Goal: Task Accomplishment & Management: Complete application form

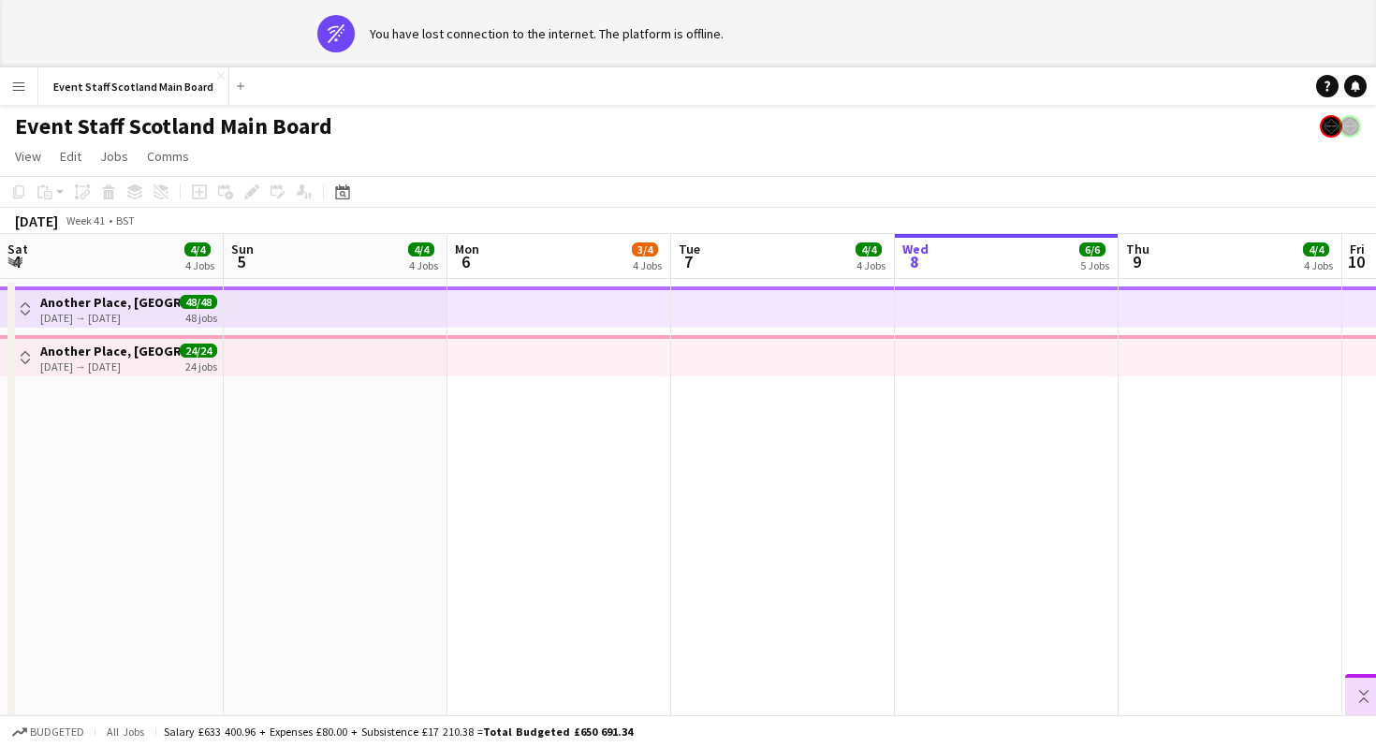
scroll to position [0, 447]
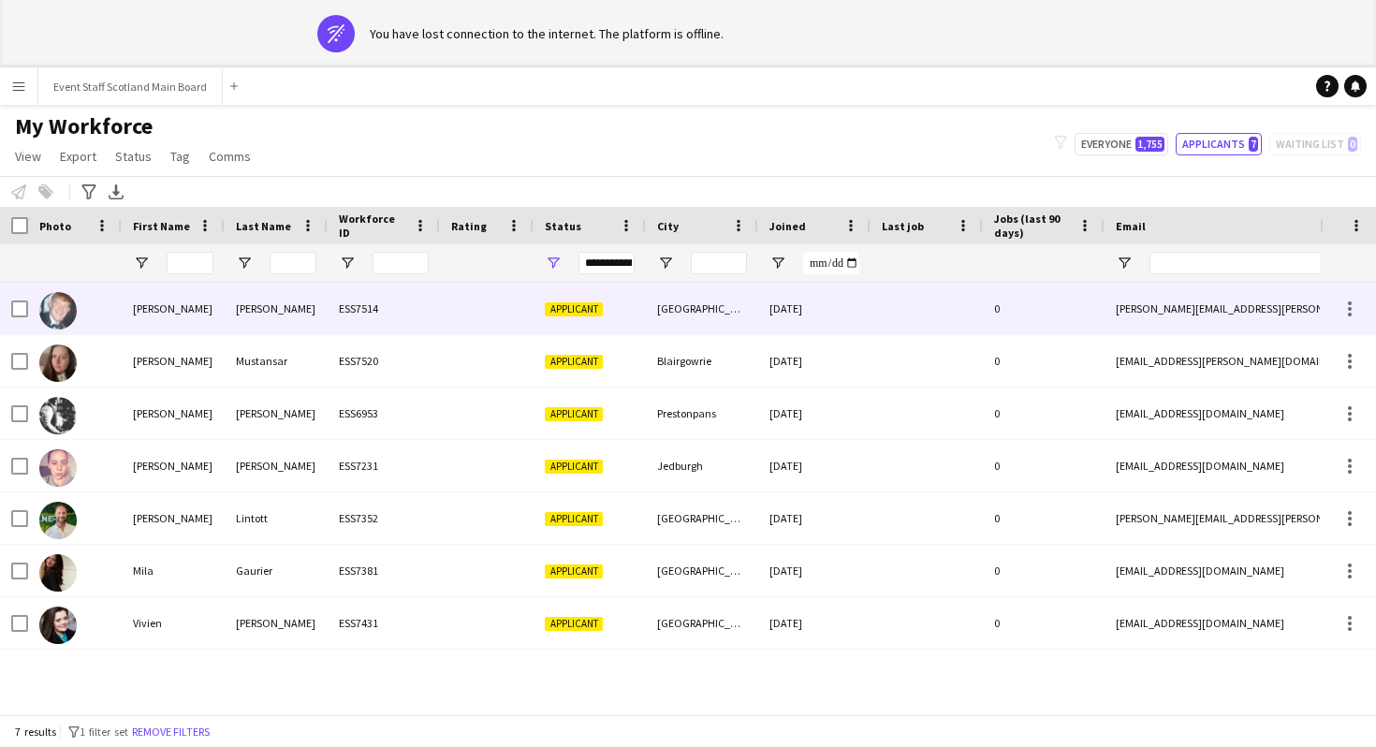
click at [476, 315] on div at bounding box center [487, 308] width 94 height 51
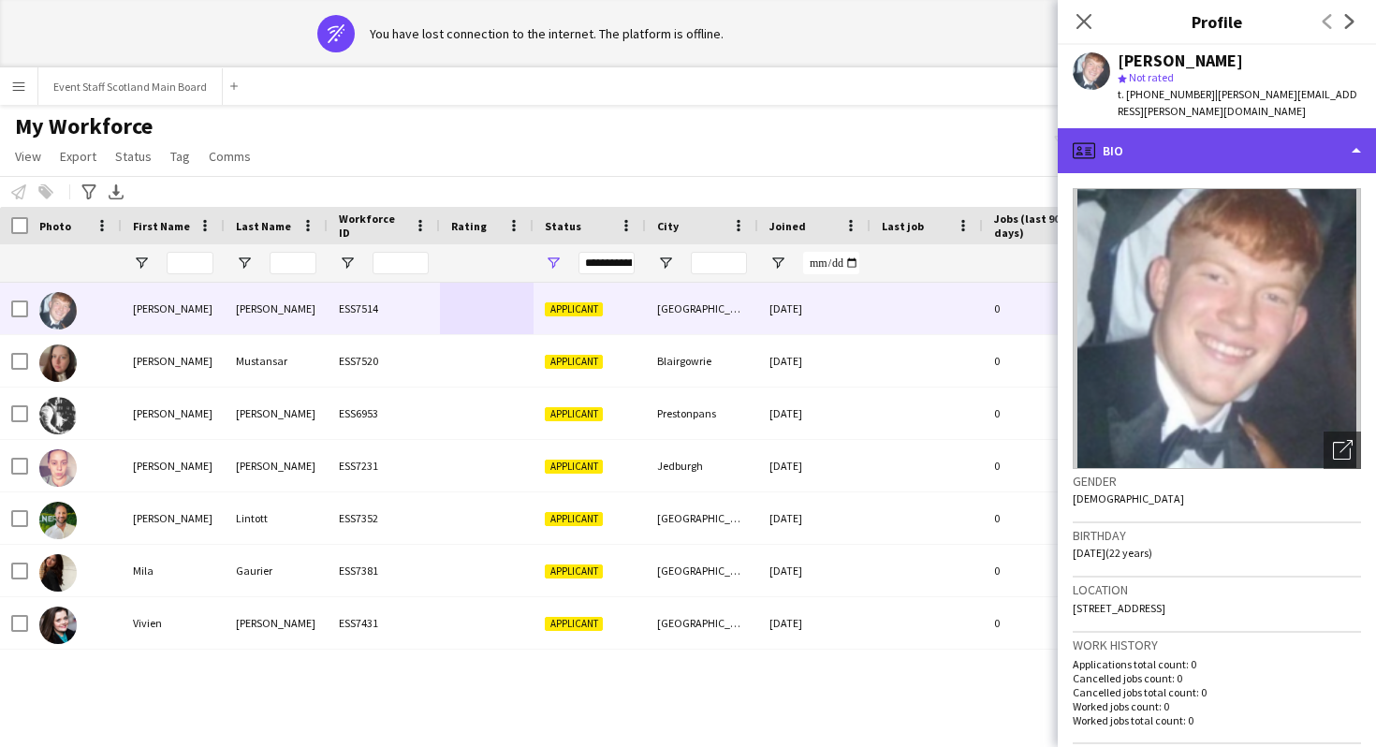
click at [1184, 128] on div "profile Bio" at bounding box center [1217, 150] width 318 height 45
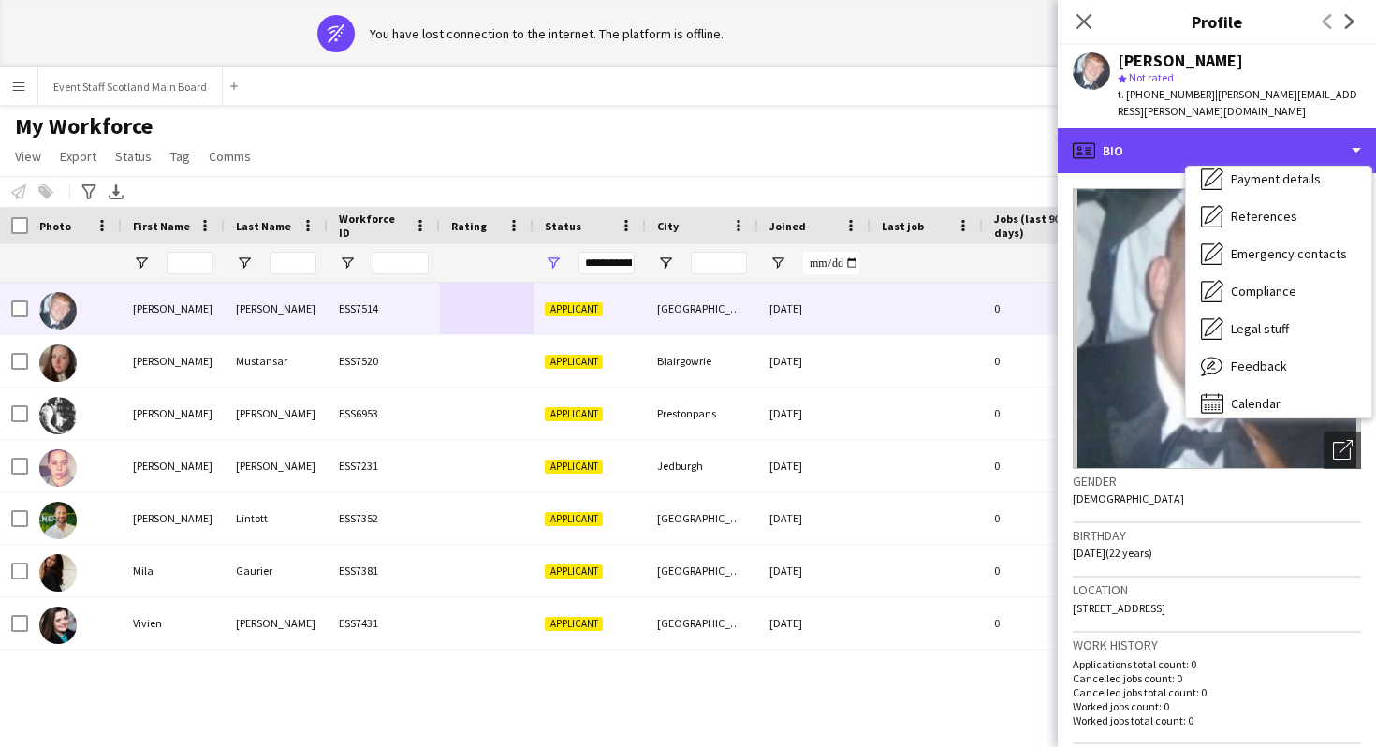
scroll to position [213, 0]
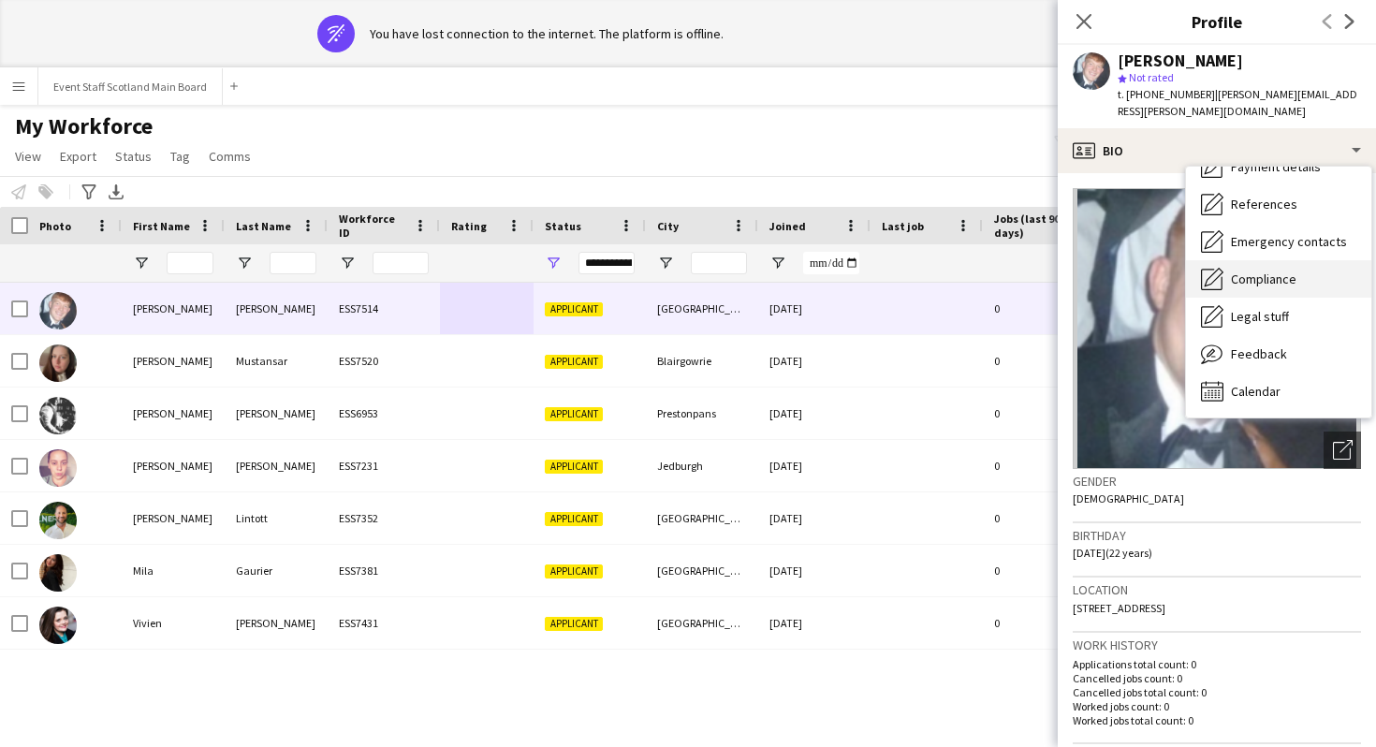
click at [1243, 270] on span "Compliance" at bounding box center [1264, 278] width 66 height 17
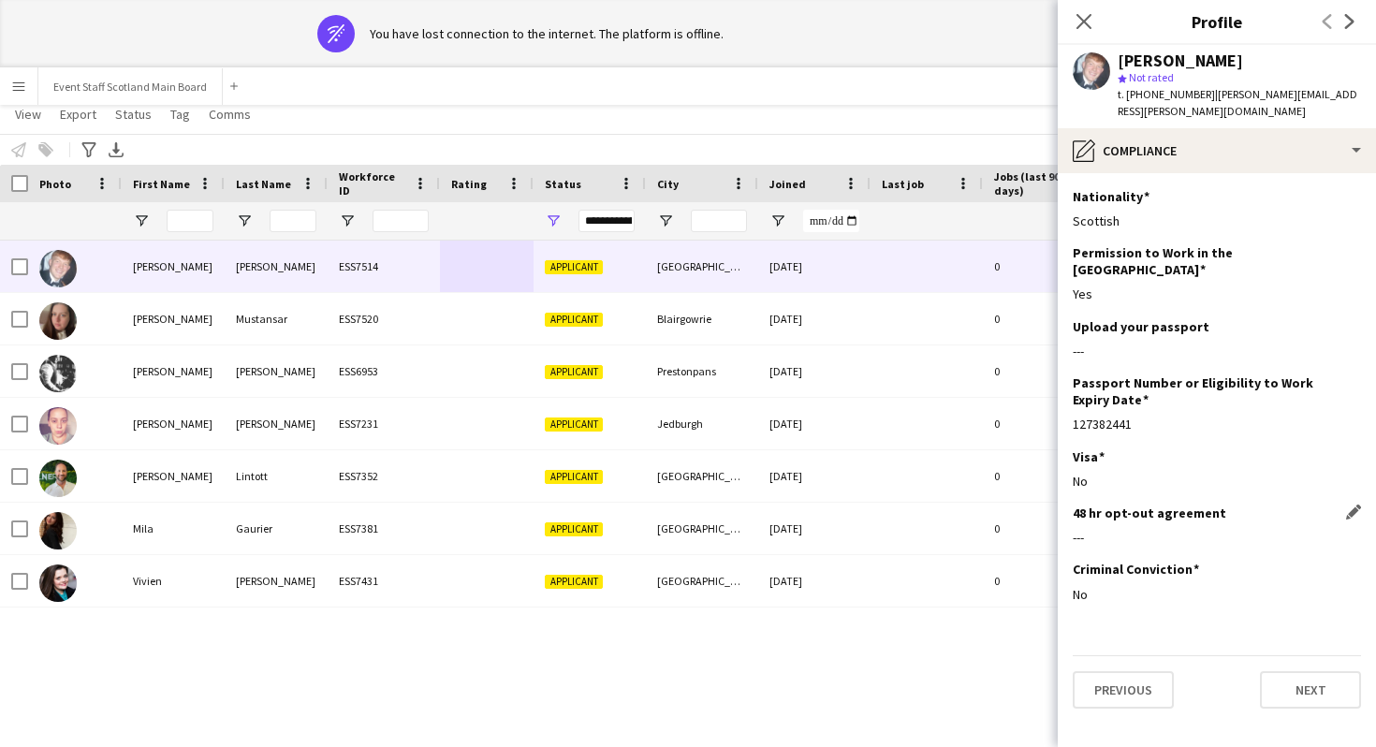
scroll to position [0, 0]
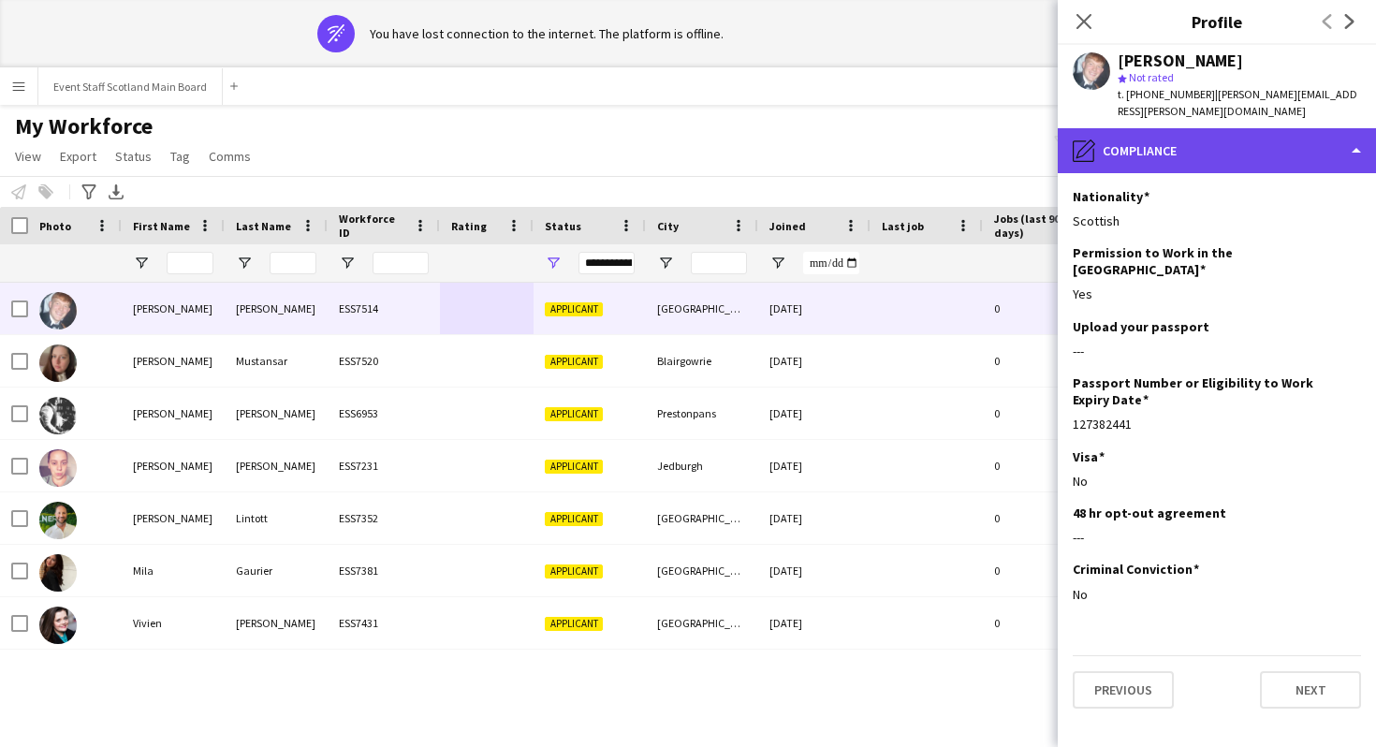
click at [1247, 128] on div "pencil4 Compliance" at bounding box center [1217, 150] width 318 height 45
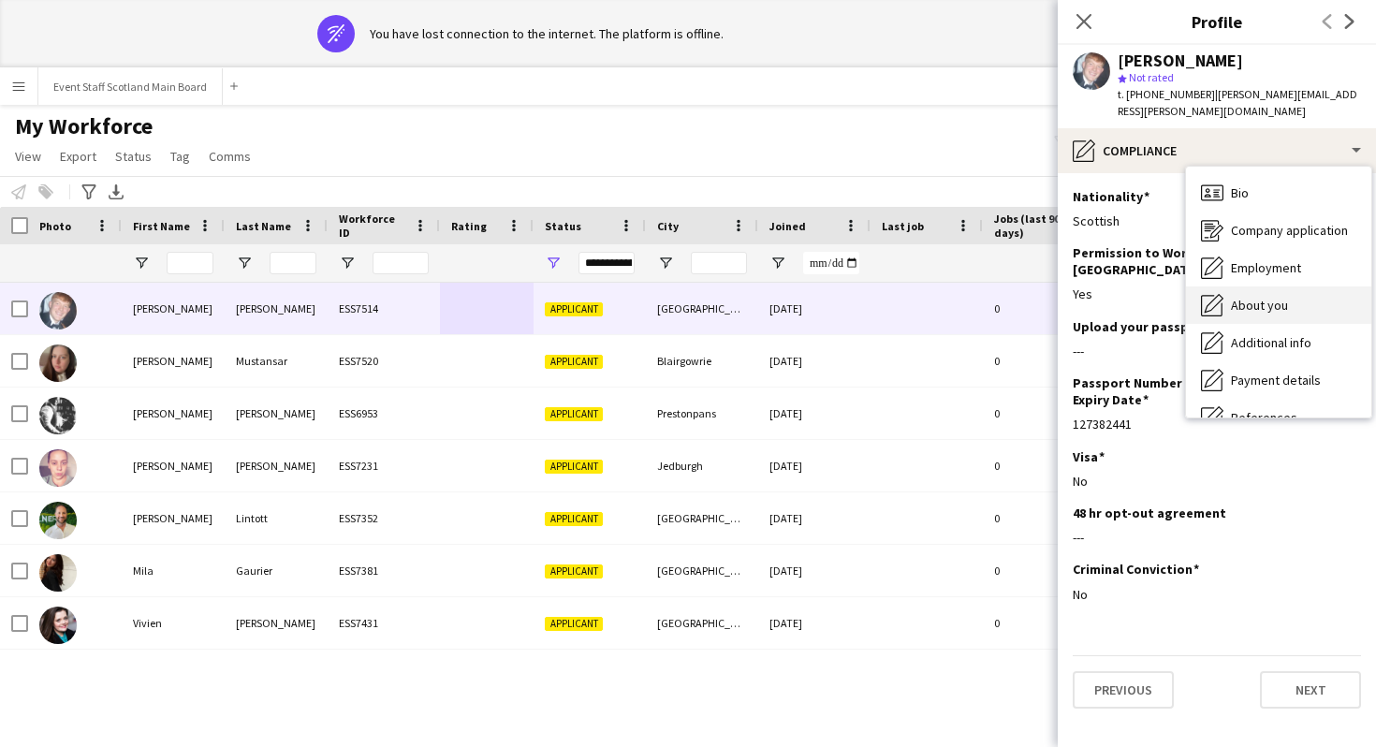
click at [1260, 297] on span "About you" at bounding box center [1259, 305] width 57 height 17
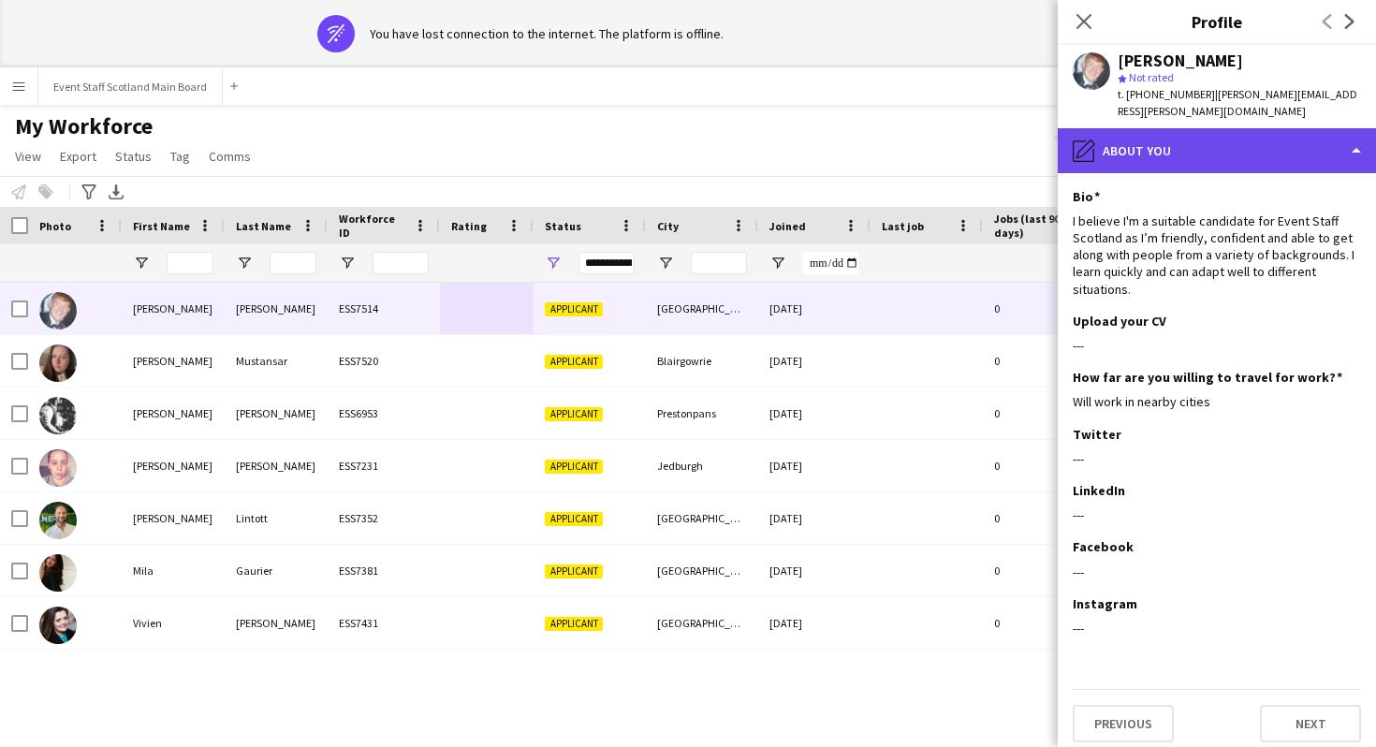
click at [1231, 153] on div "pencil4 About you" at bounding box center [1217, 150] width 318 height 45
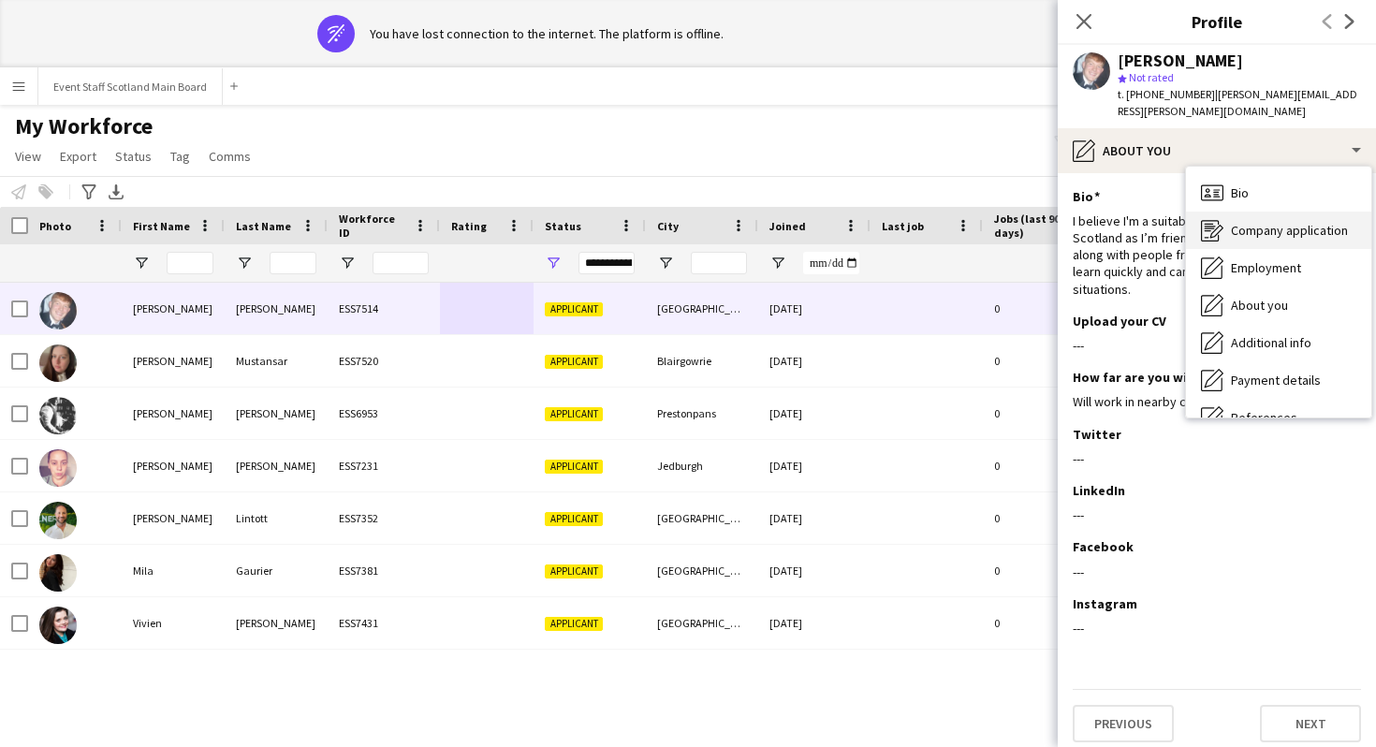
click at [1252, 222] on span "Company application" at bounding box center [1289, 230] width 117 height 17
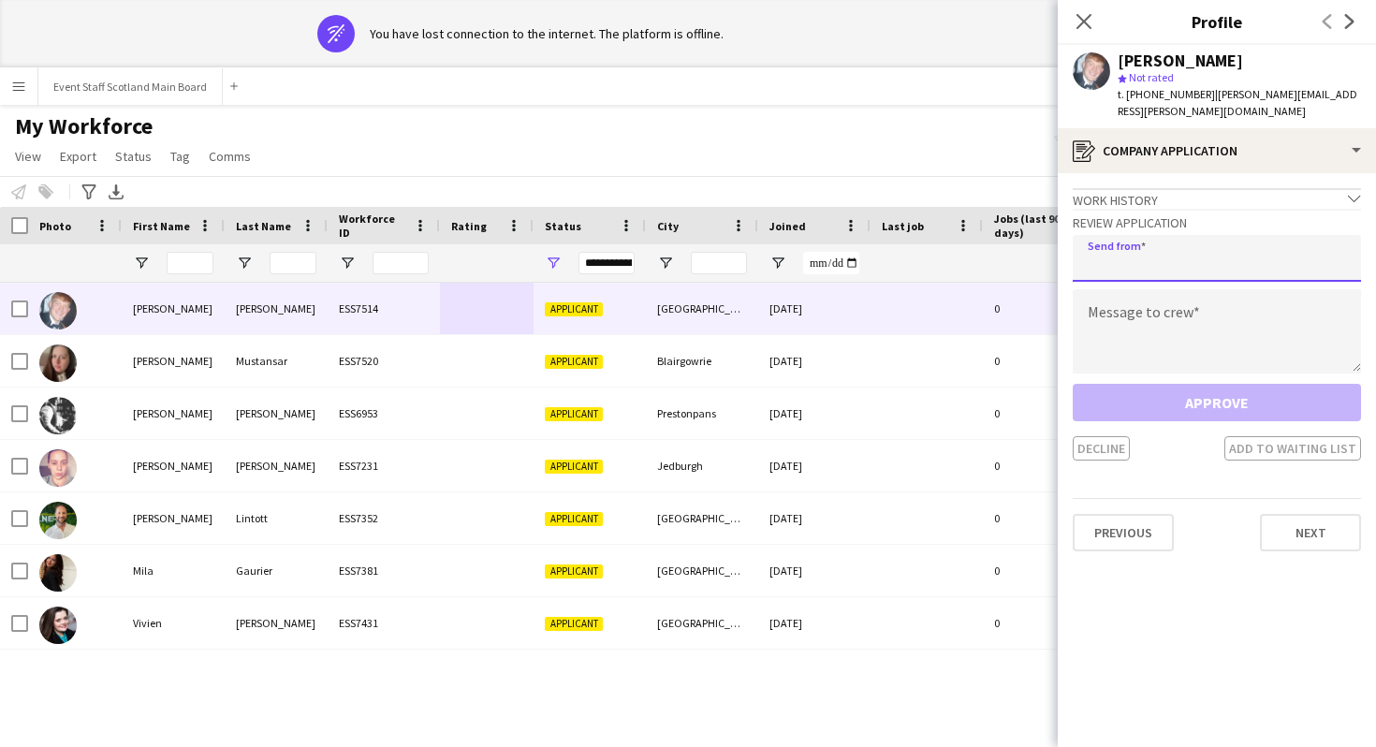
click at [1220, 236] on input "email" at bounding box center [1217, 258] width 288 height 47
type input "**********"
click at [1173, 321] on textarea at bounding box center [1217, 331] width 288 height 84
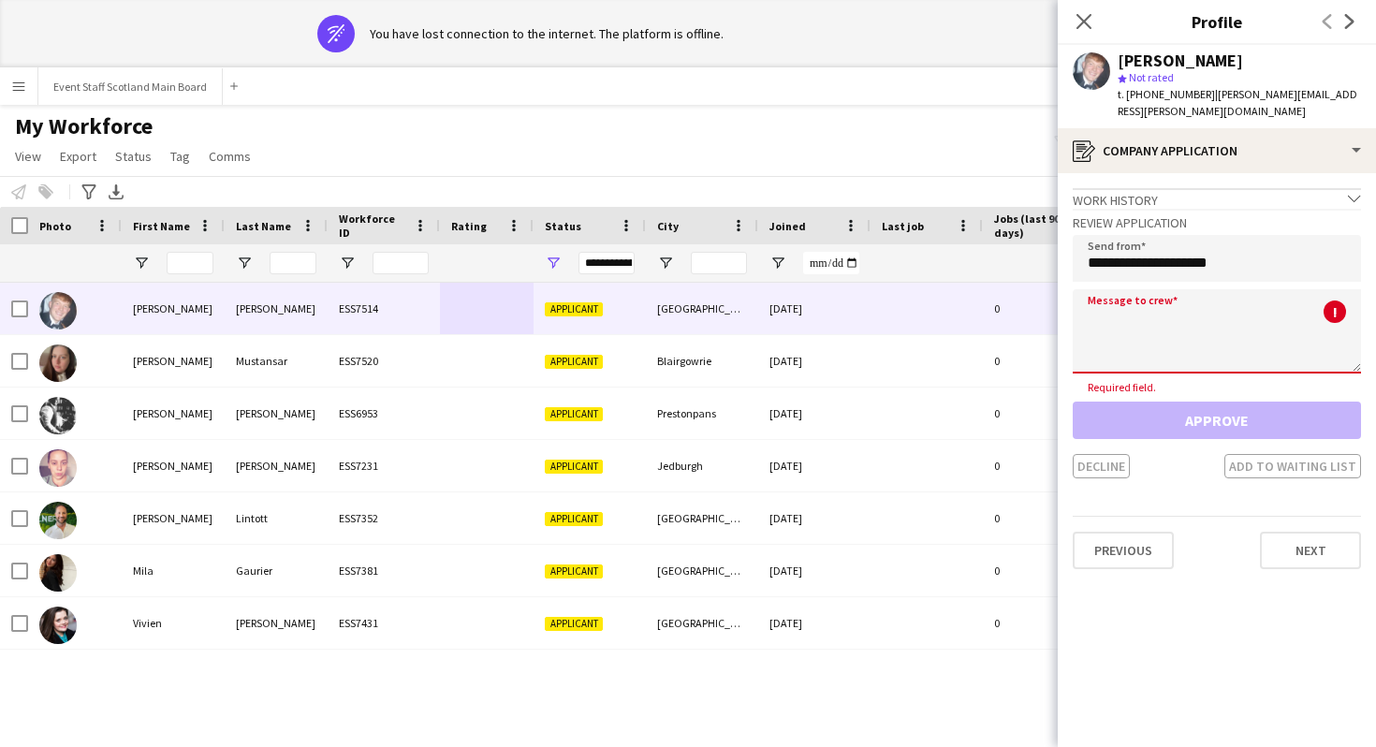
click at [1161, 289] on textarea at bounding box center [1217, 331] width 288 height 84
paste textarea "**********"
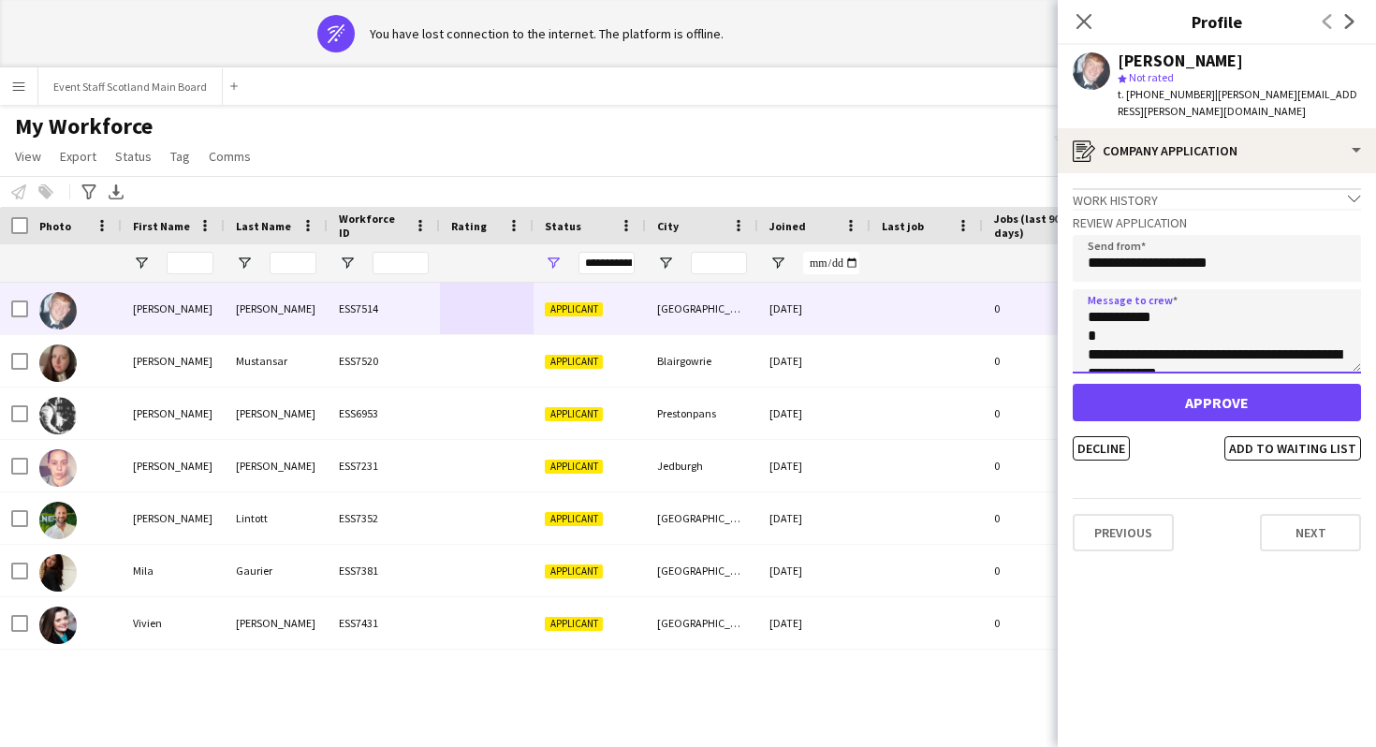
click at [1160, 306] on textarea "**********" at bounding box center [1217, 331] width 288 height 84
type textarea "**********"
click at [1119, 436] on button "Decline" at bounding box center [1101, 448] width 57 height 24
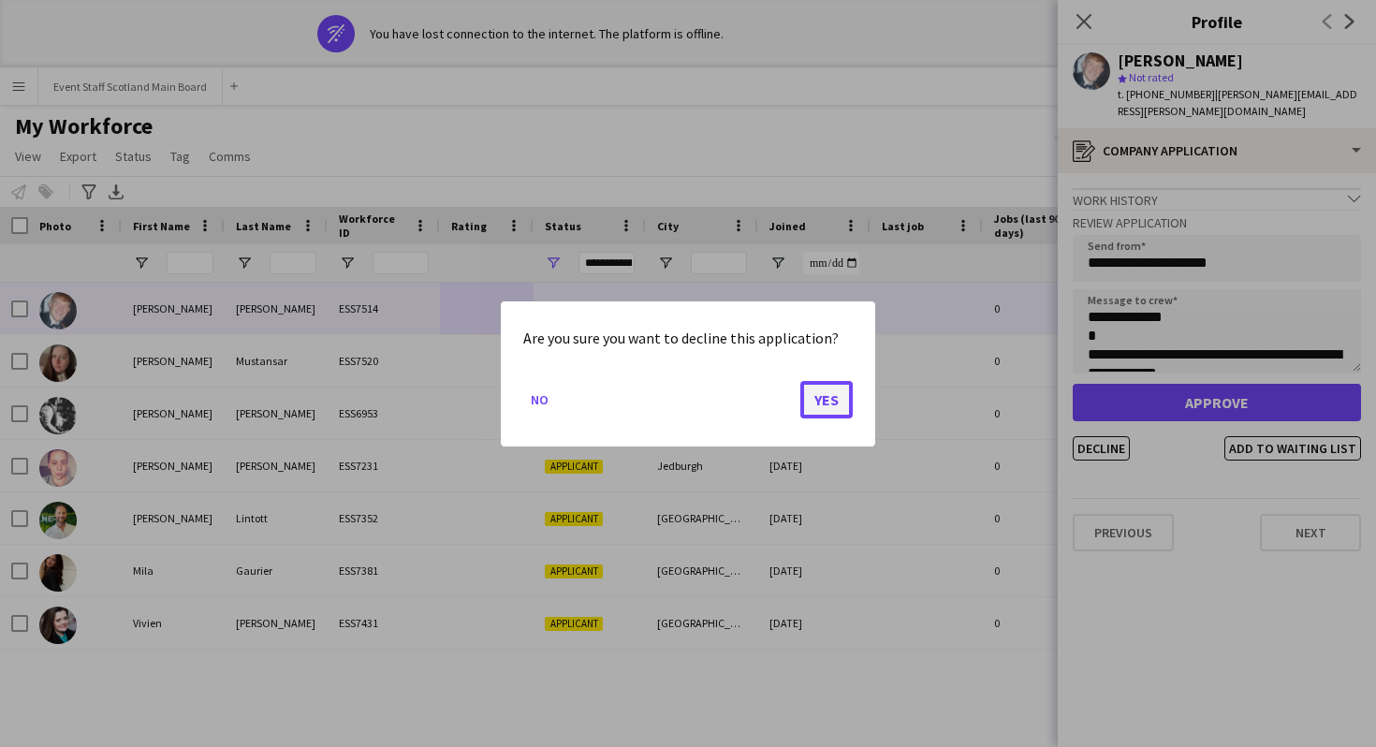
click at [830, 399] on button "Yes" at bounding box center [826, 398] width 52 height 37
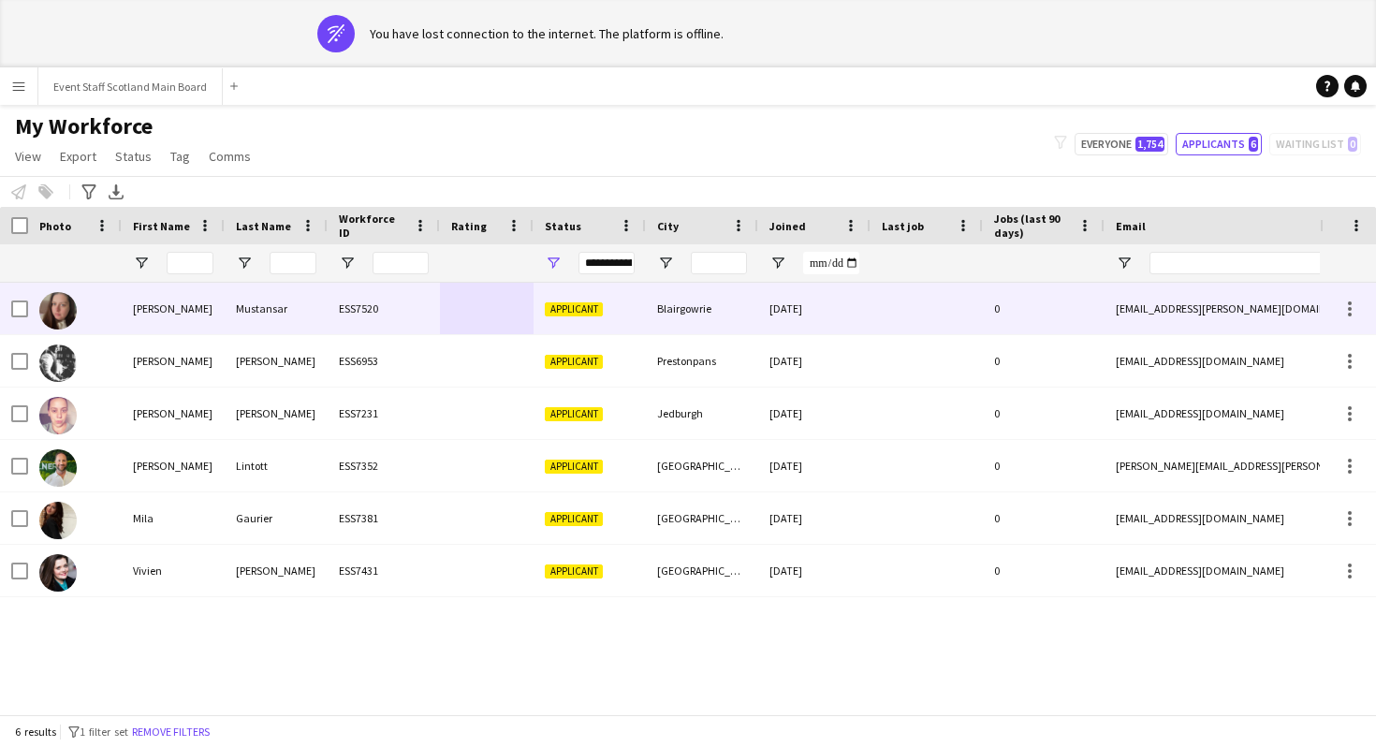
click at [396, 318] on div "ESS7520" at bounding box center [384, 308] width 112 height 51
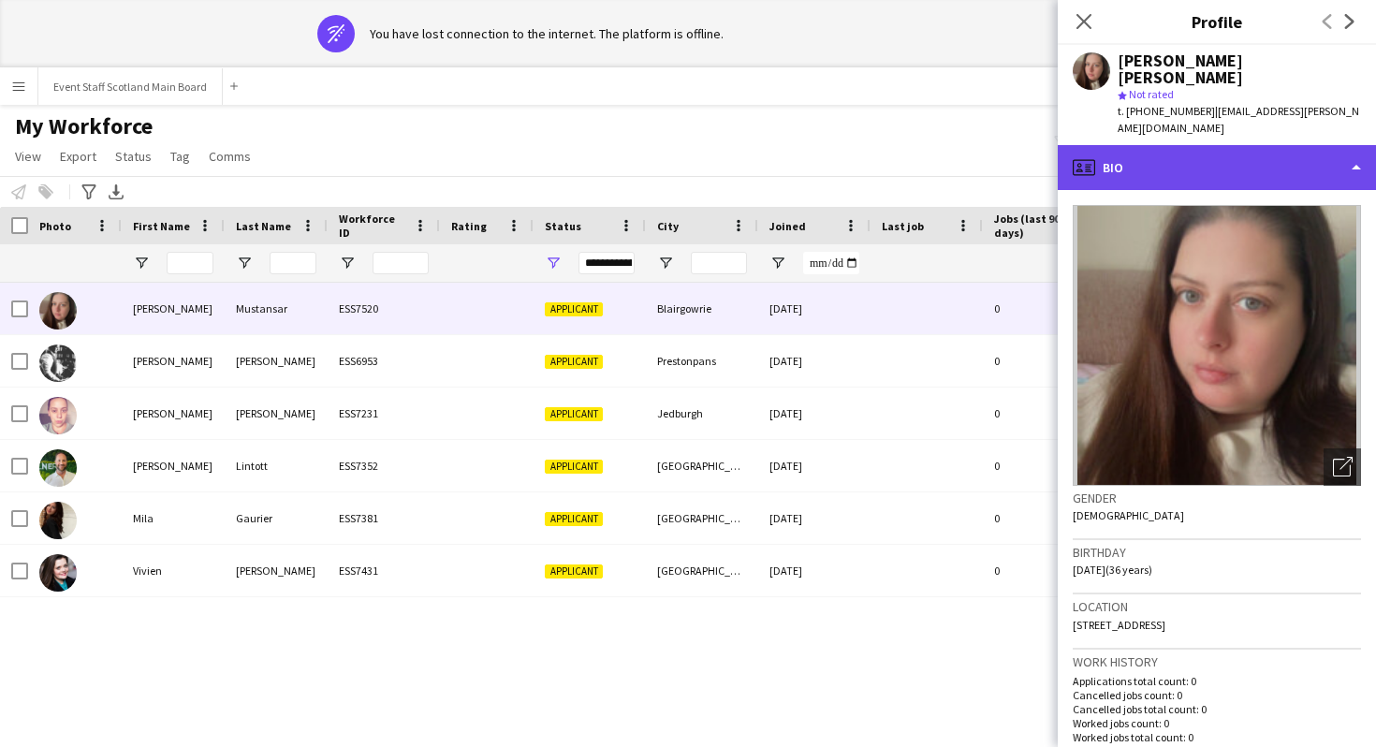
click at [1206, 145] on div "profile Bio" at bounding box center [1217, 167] width 318 height 45
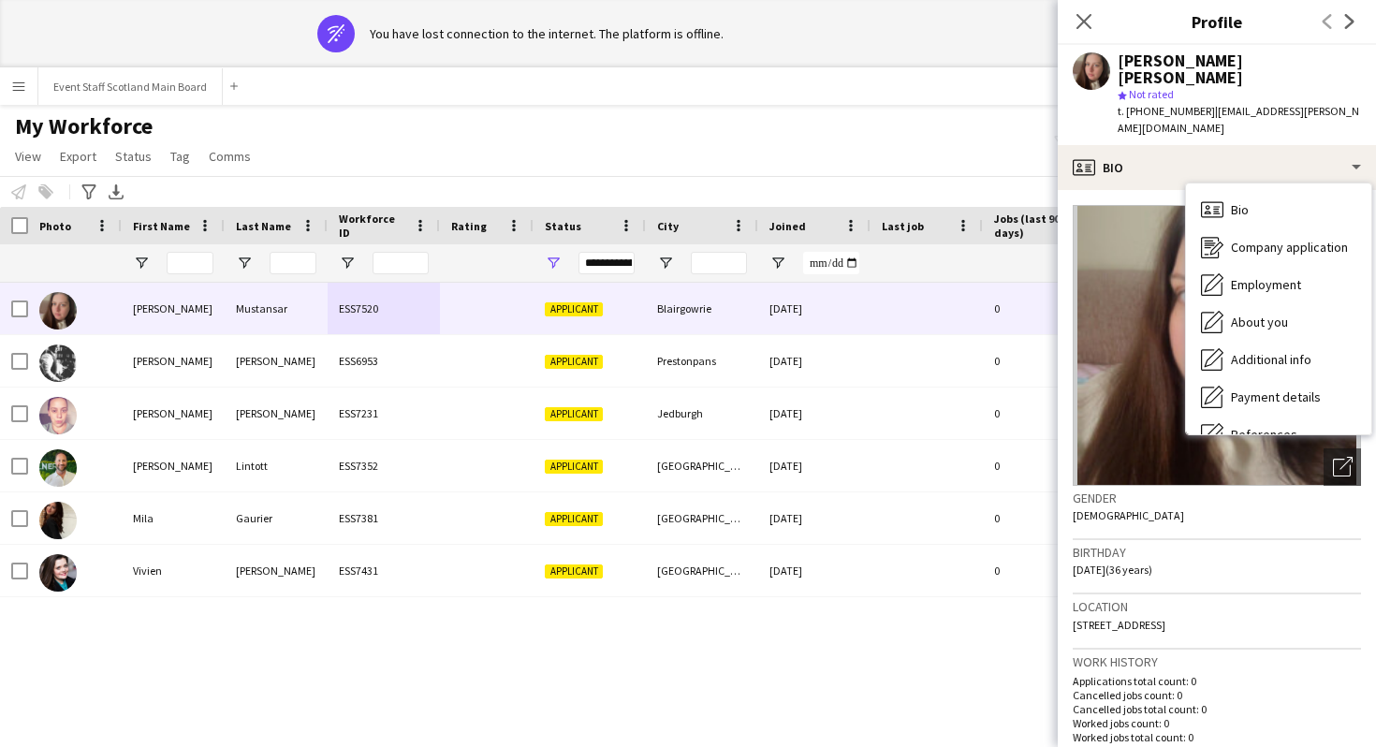
click at [374, 146] on div "My Workforce View Views Default view New view Update view Delete view Edit name…" at bounding box center [688, 144] width 1376 height 64
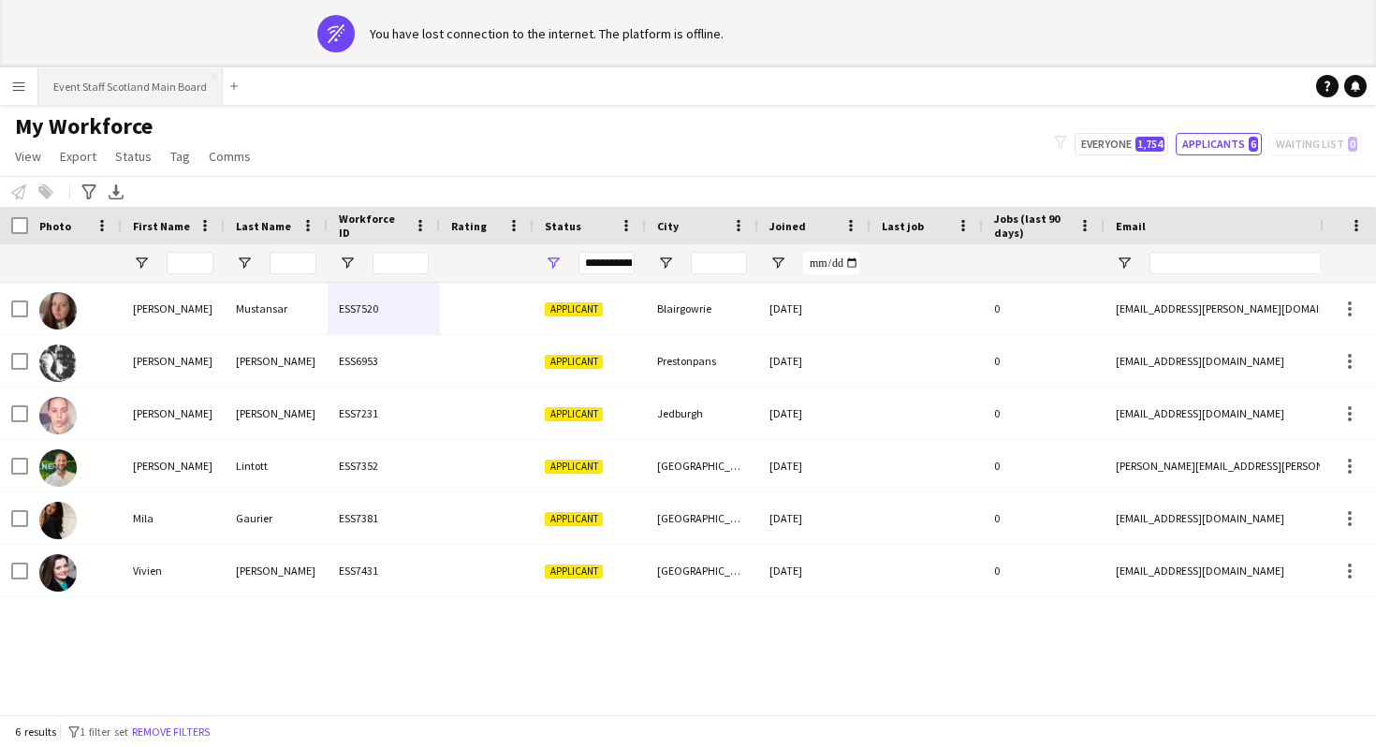
click at [157, 82] on button "Event Staff Scotland Main Board Close" at bounding box center [130, 86] width 184 height 37
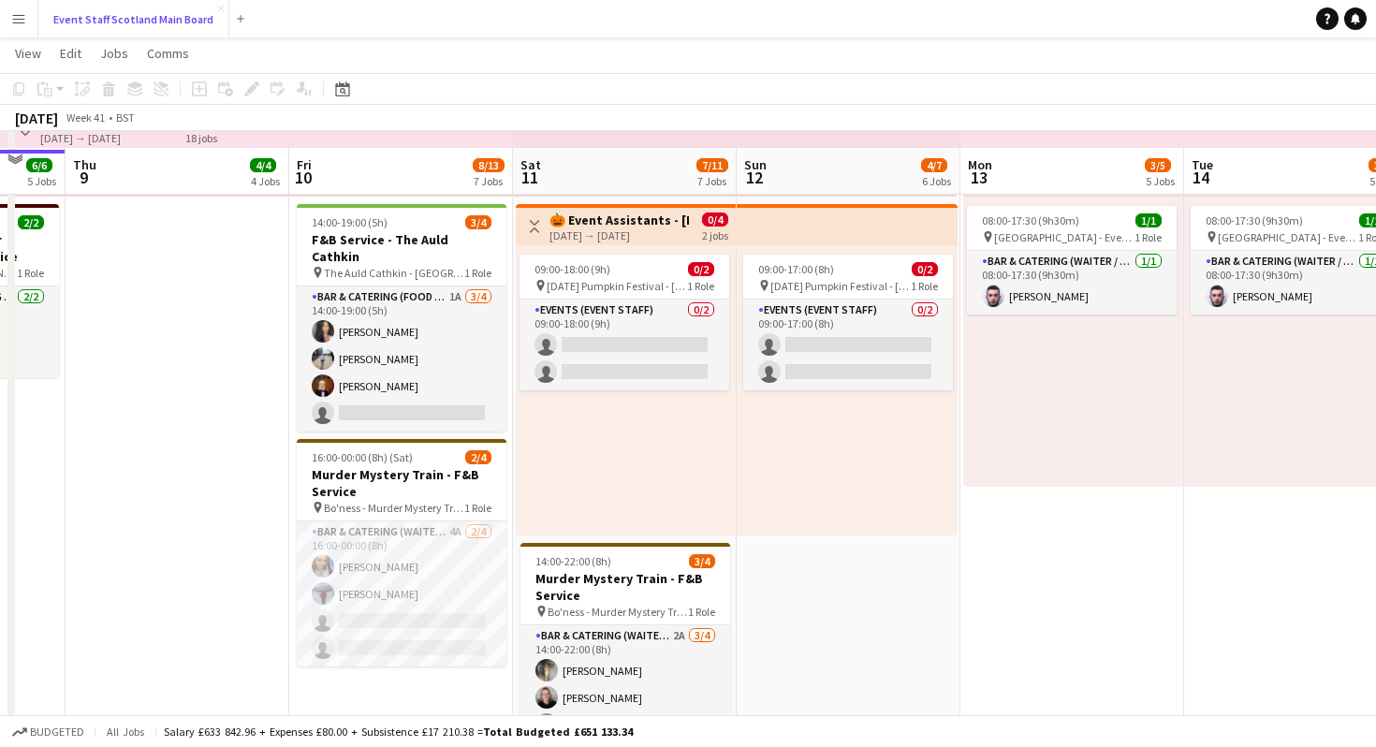
scroll to position [830, 0]
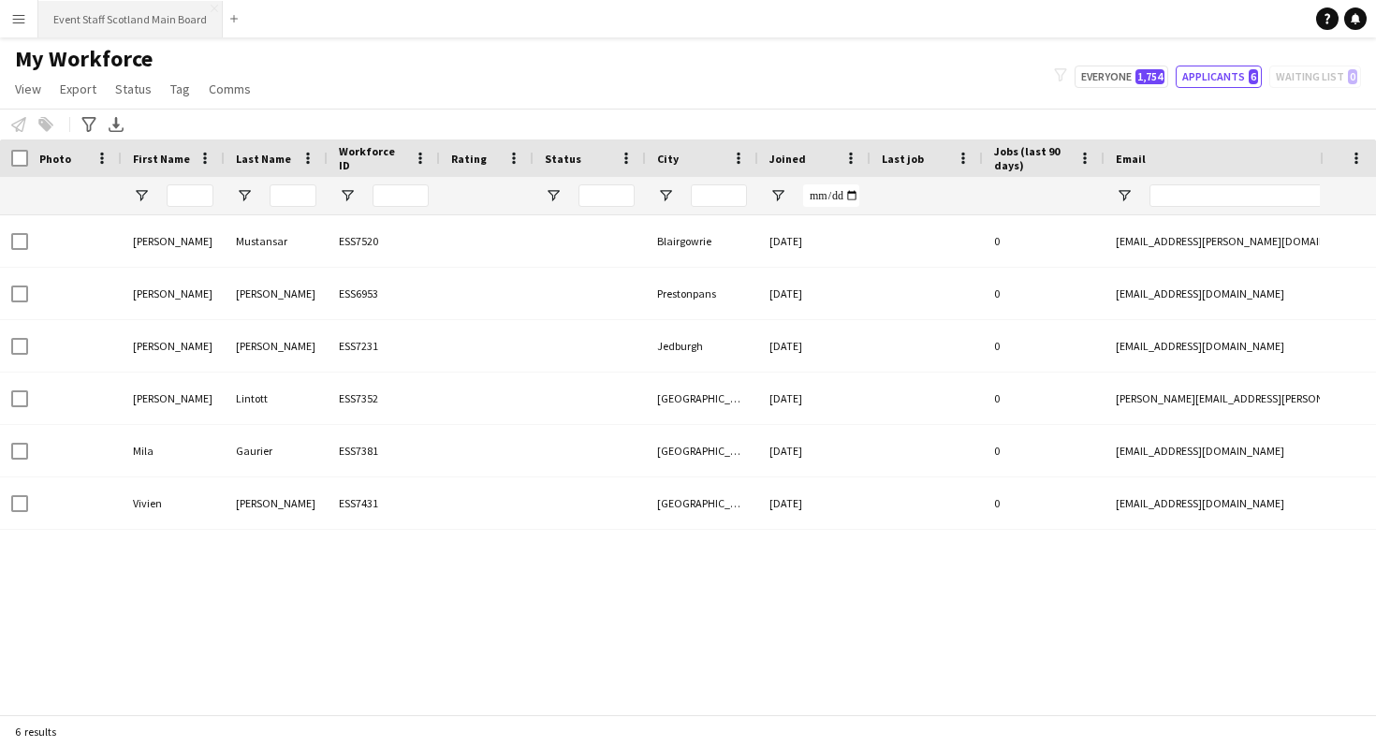
type input "**********"
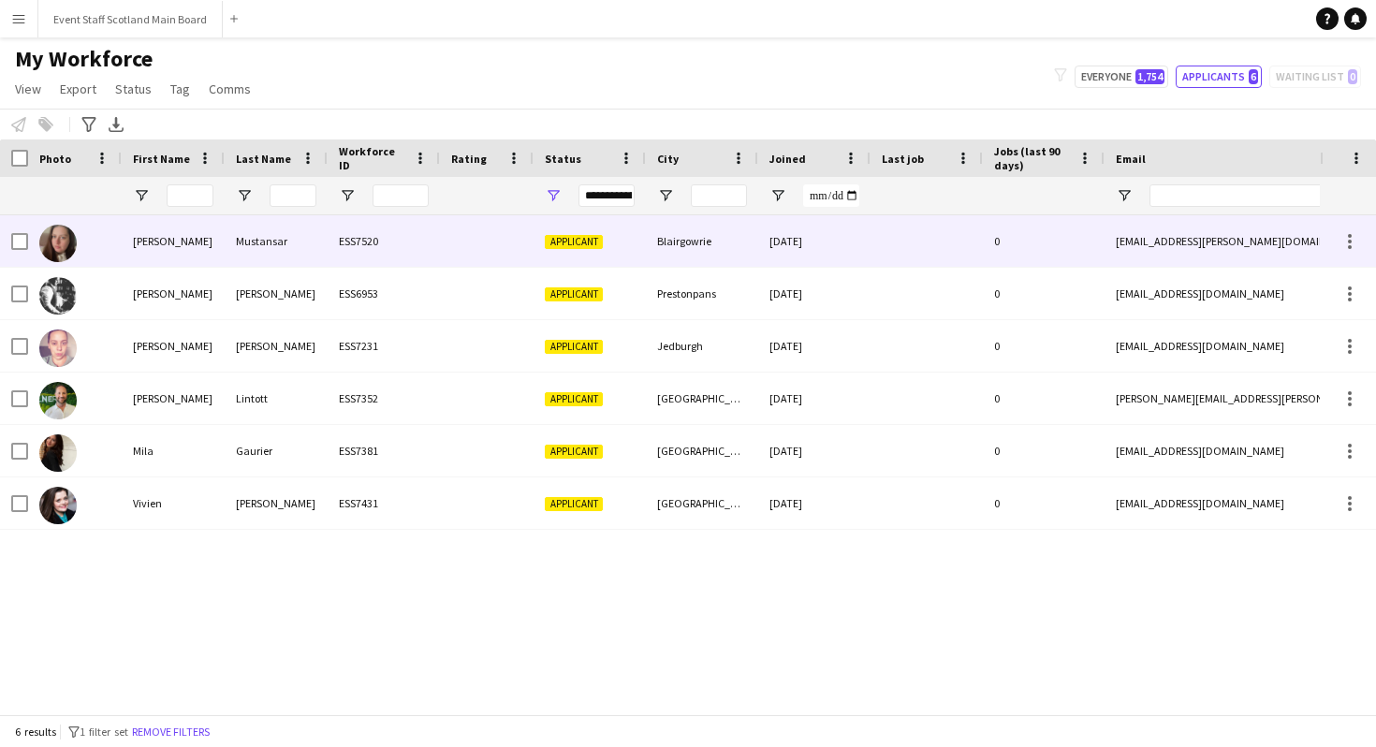
click at [445, 230] on div at bounding box center [487, 240] width 94 height 51
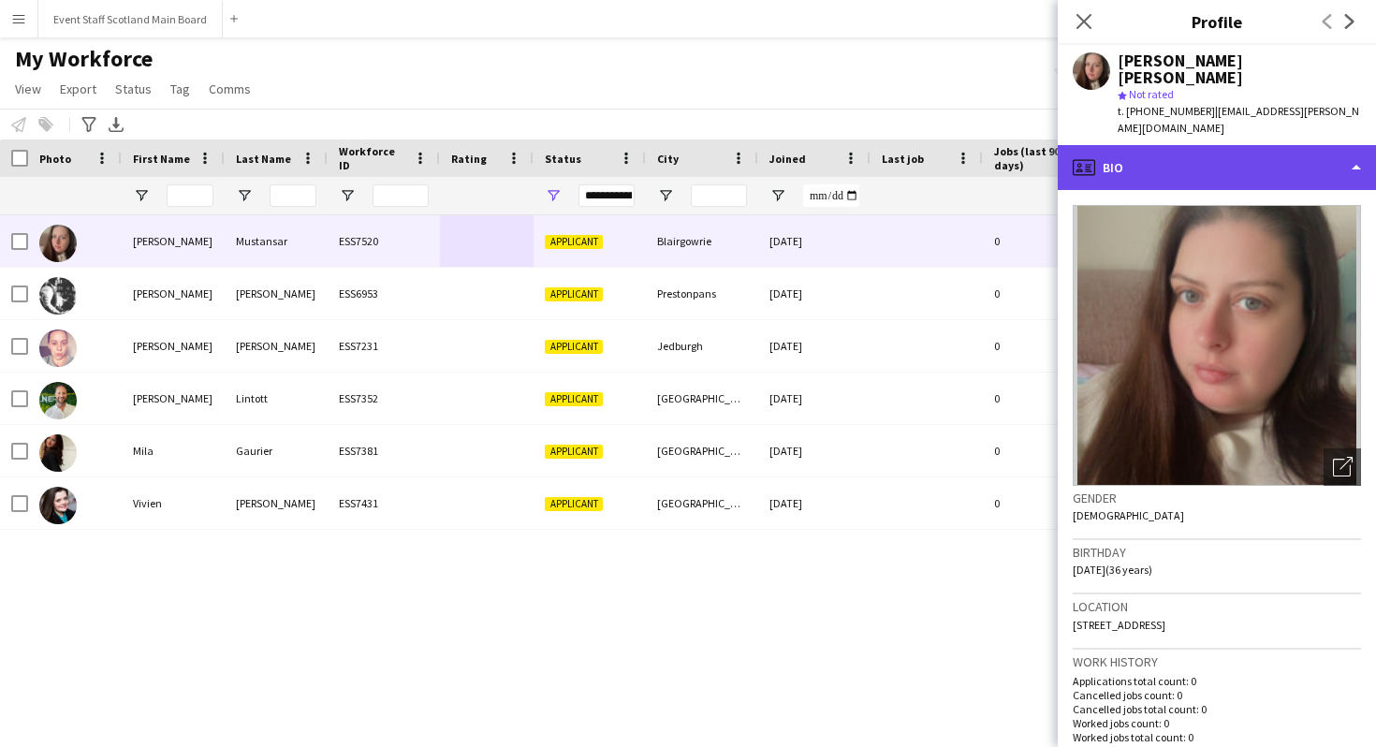
click at [1270, 145] on div "profile Bio" at bounding box center [1217, 167] width 318 height 45
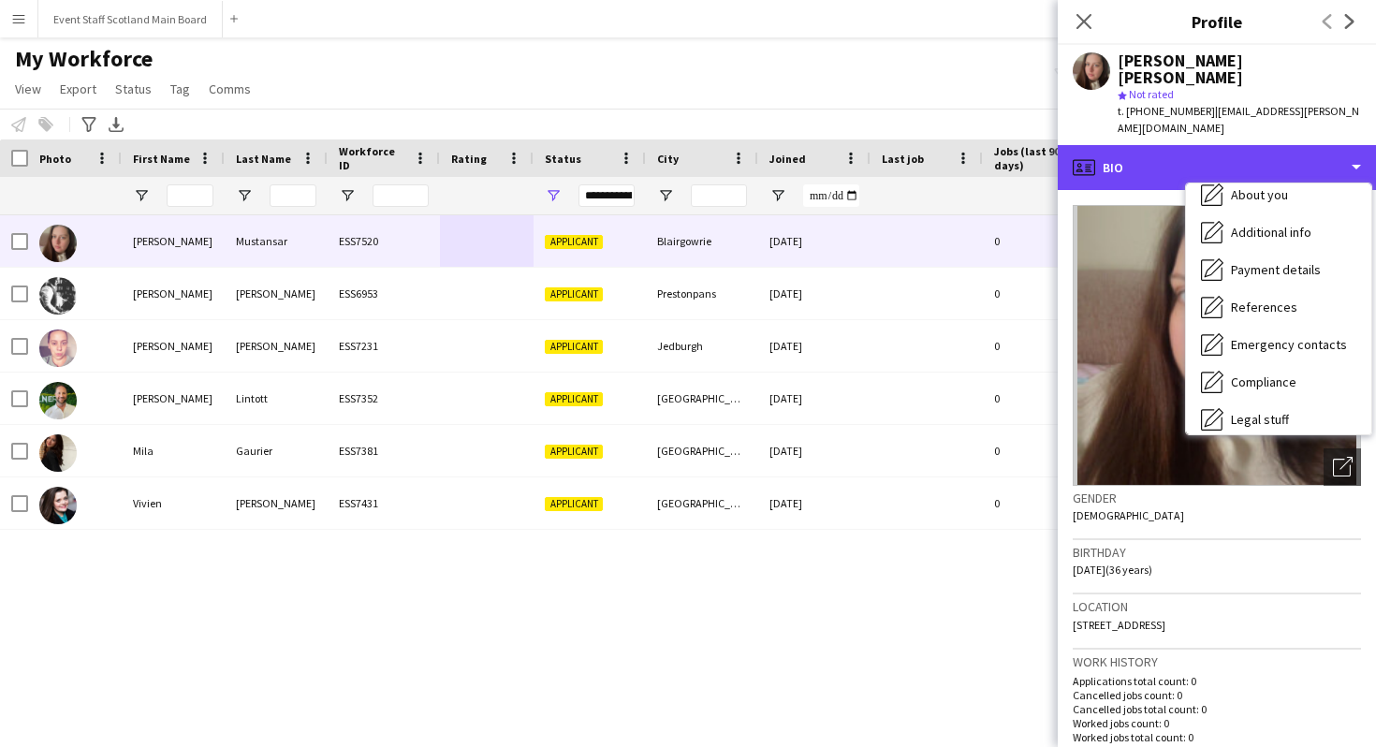
scroll to position [213, 0]
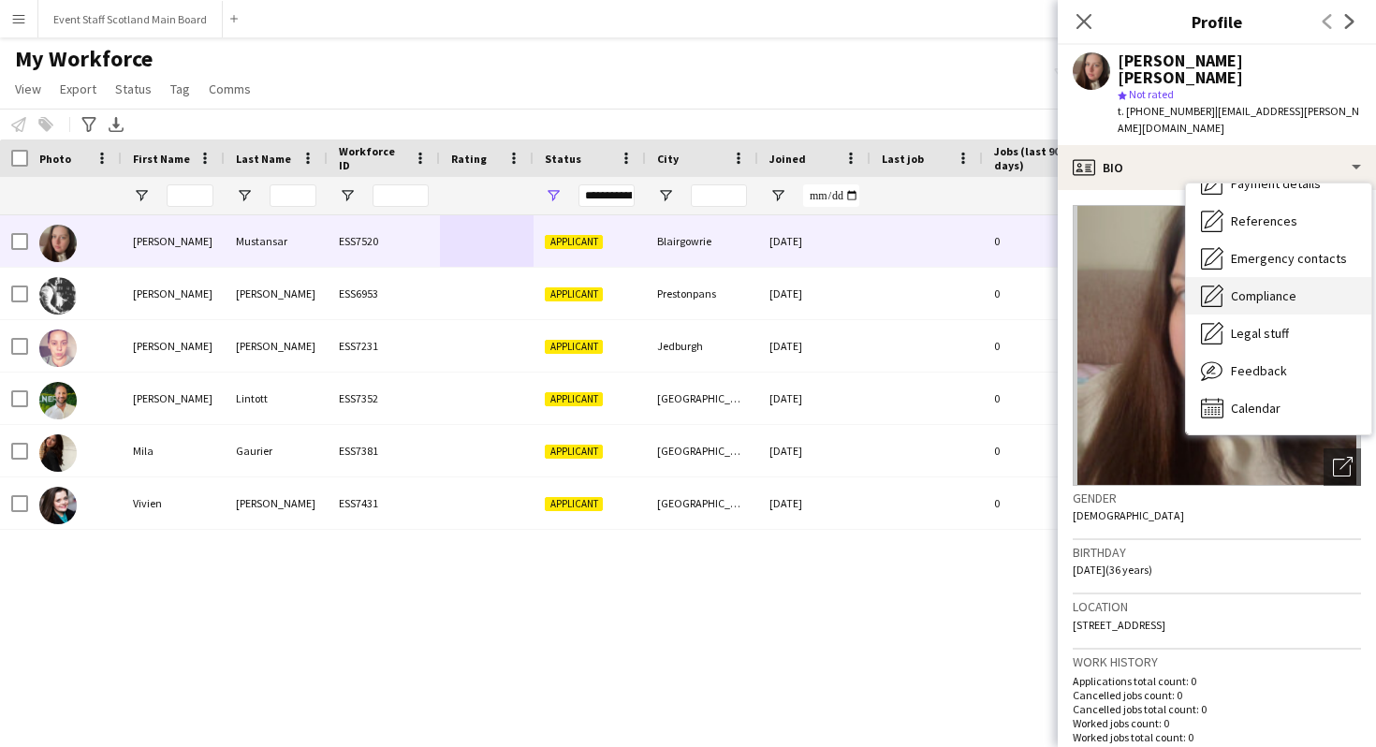
click at [1264, 287] on span "Compliance" at bounding box center [1264, 295] width 66 height 17
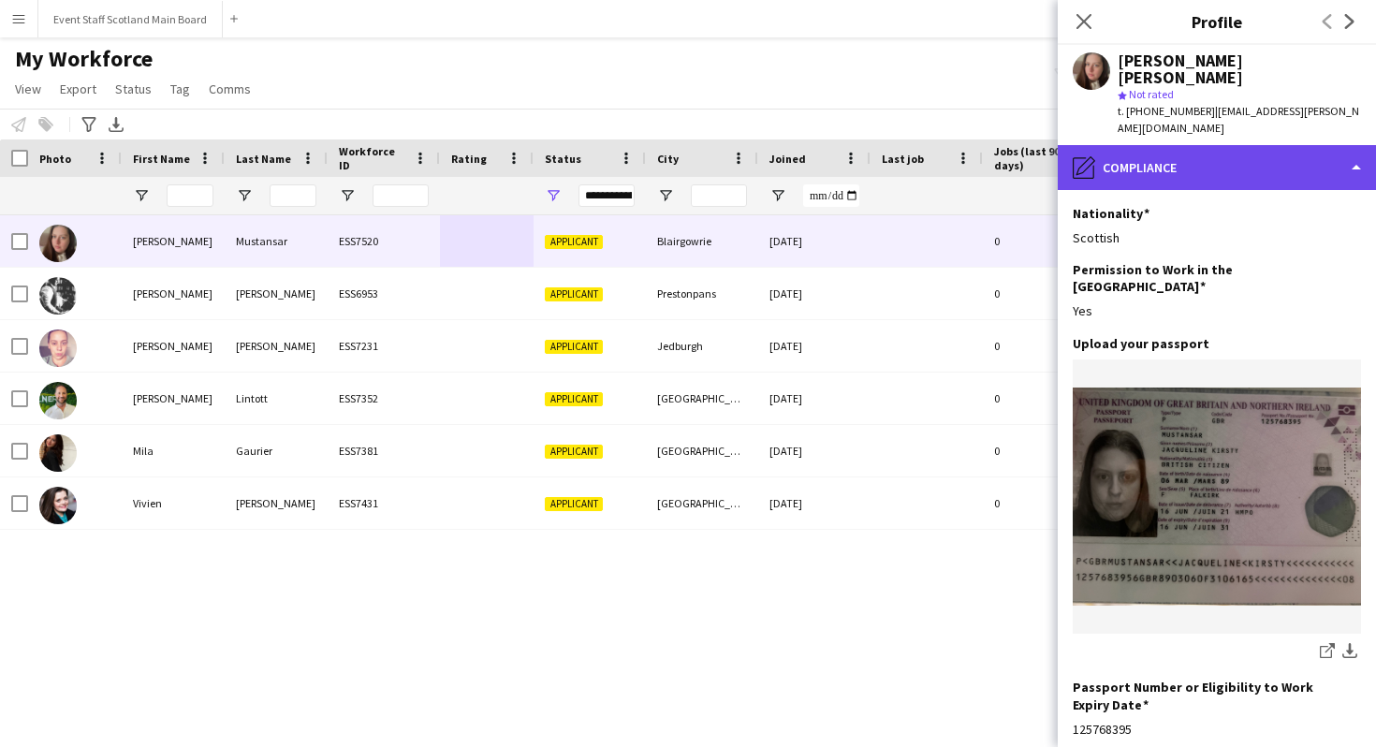
click at [1322, 145] on div "pencil4 Compliance" at bounding box center [1217, 167] width 318 height 45
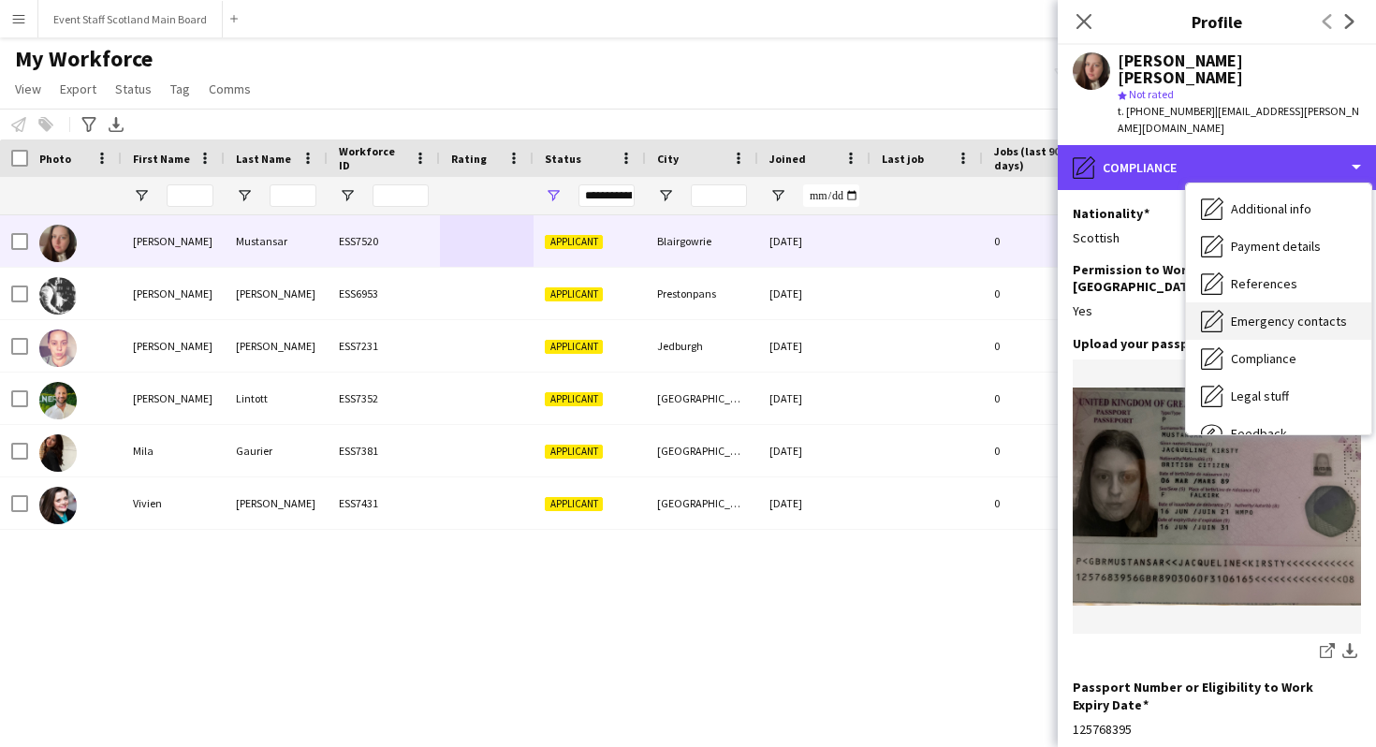
scroll to position [0, 0]
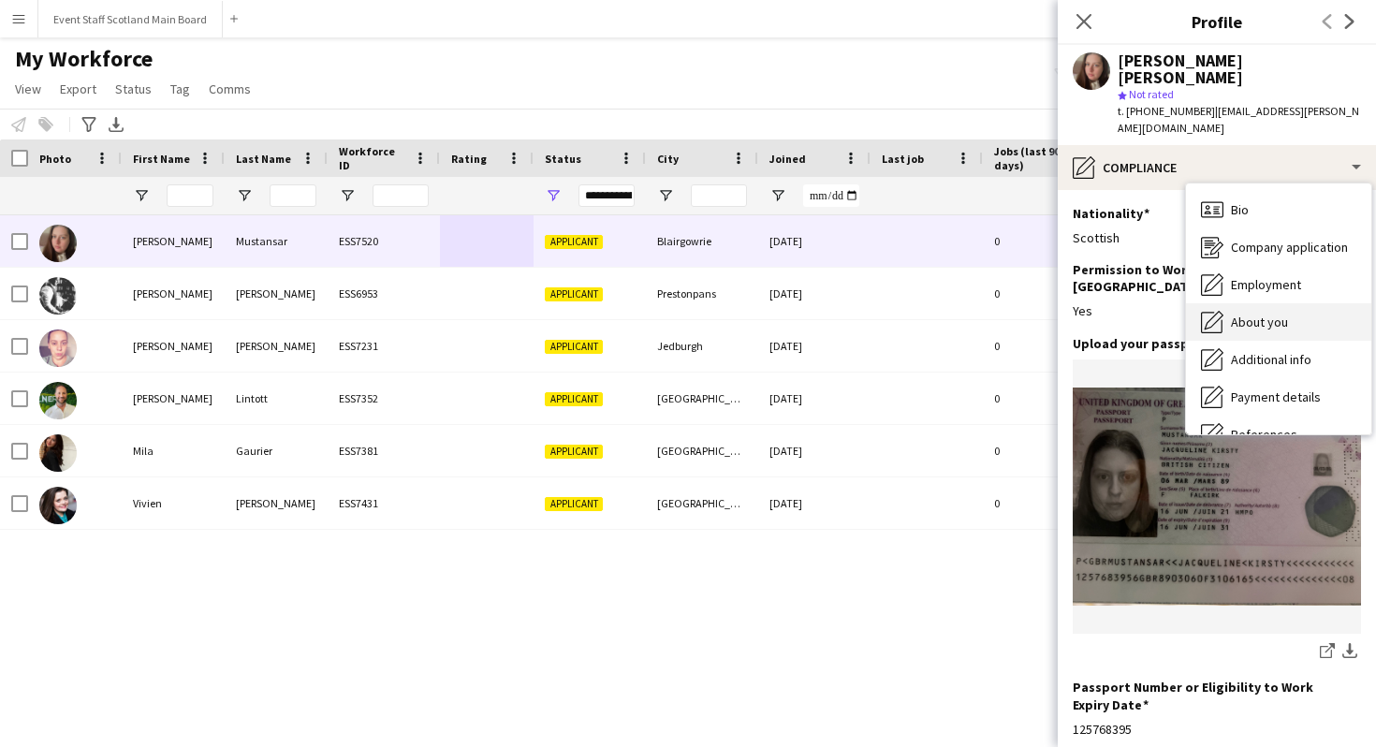
click at [1260, 303] on div "About you About you" at bounding box center [1278, 321] width 185 height 37
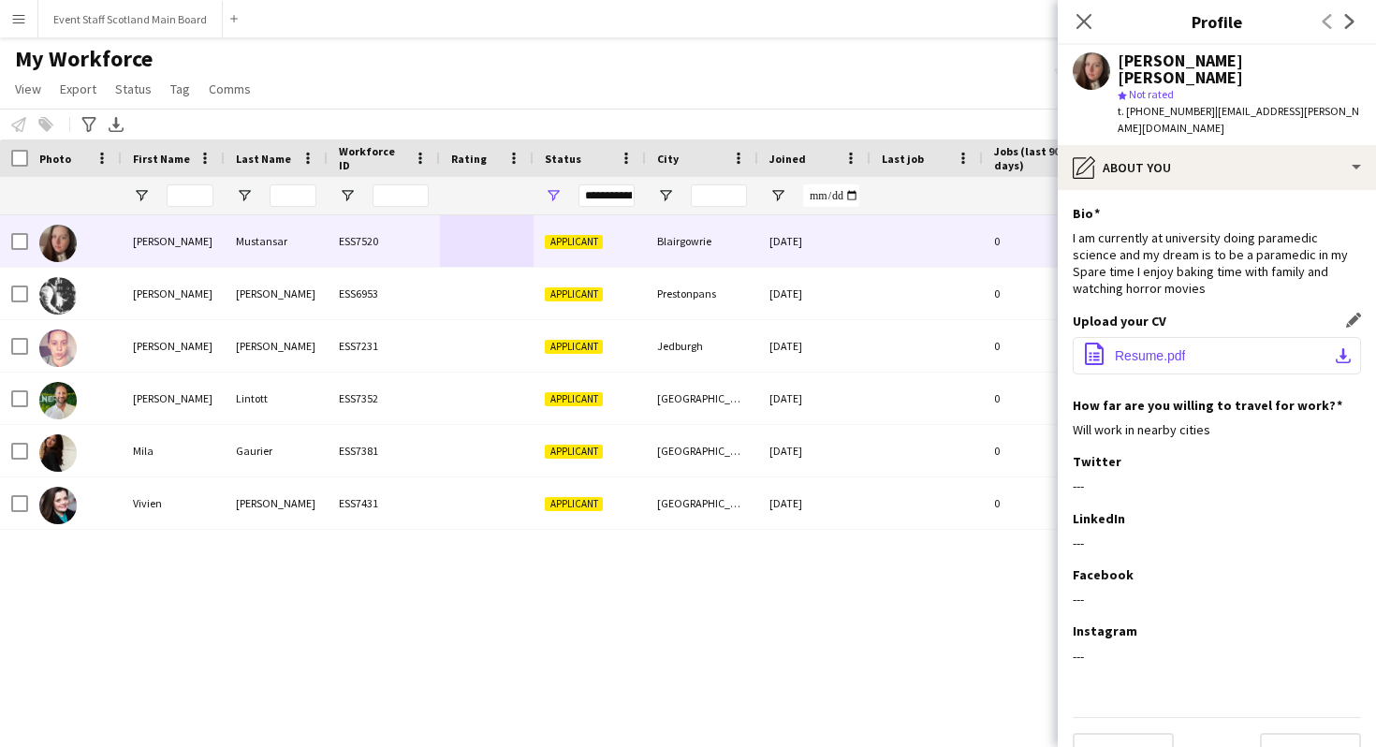
click at [1166, 348] on span "Resume.pdf" at bounding box center [1150, 355] width 70 height 15
click at [1088, 74] on app-user-avatar at bounding box center [1091, 70] width 37 height 37
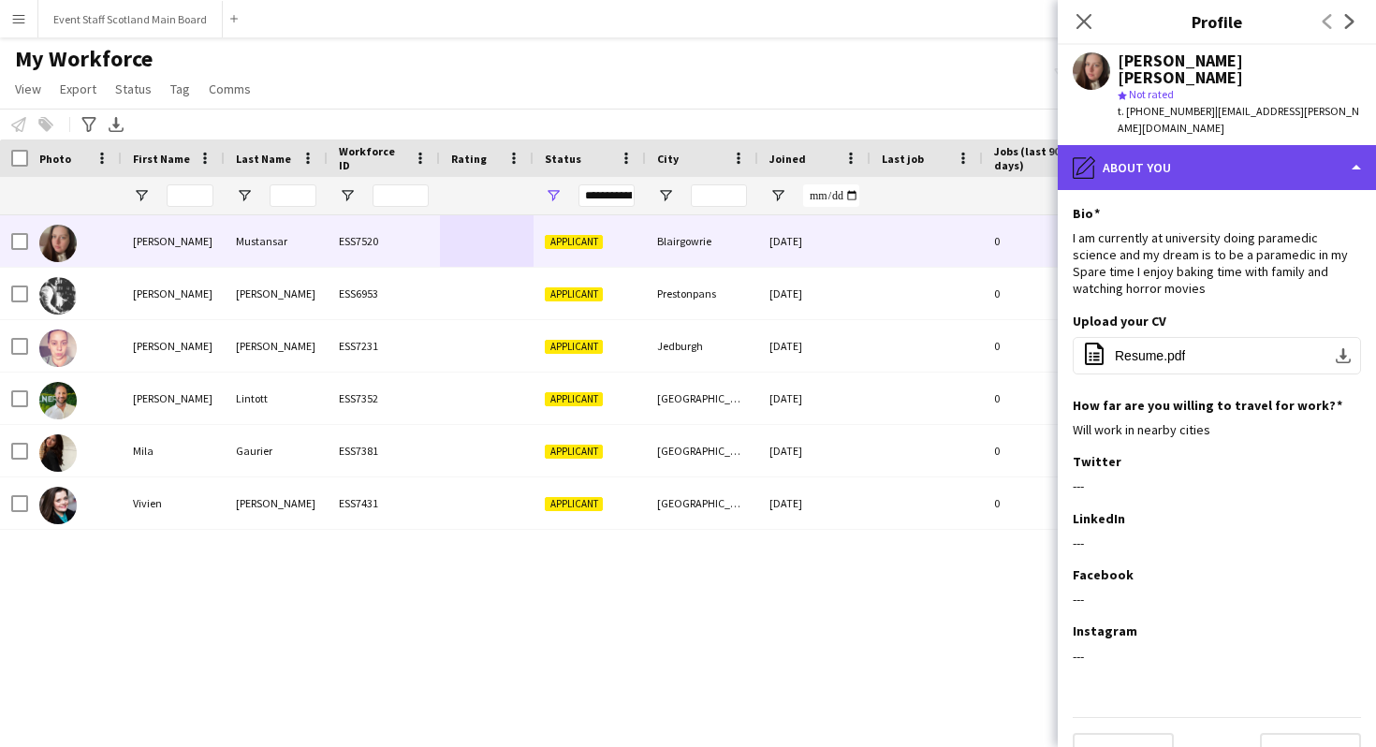
click at [1211, 145] on div "pencil4 About you" at bounding box center [1217, 167] width 318 height 45
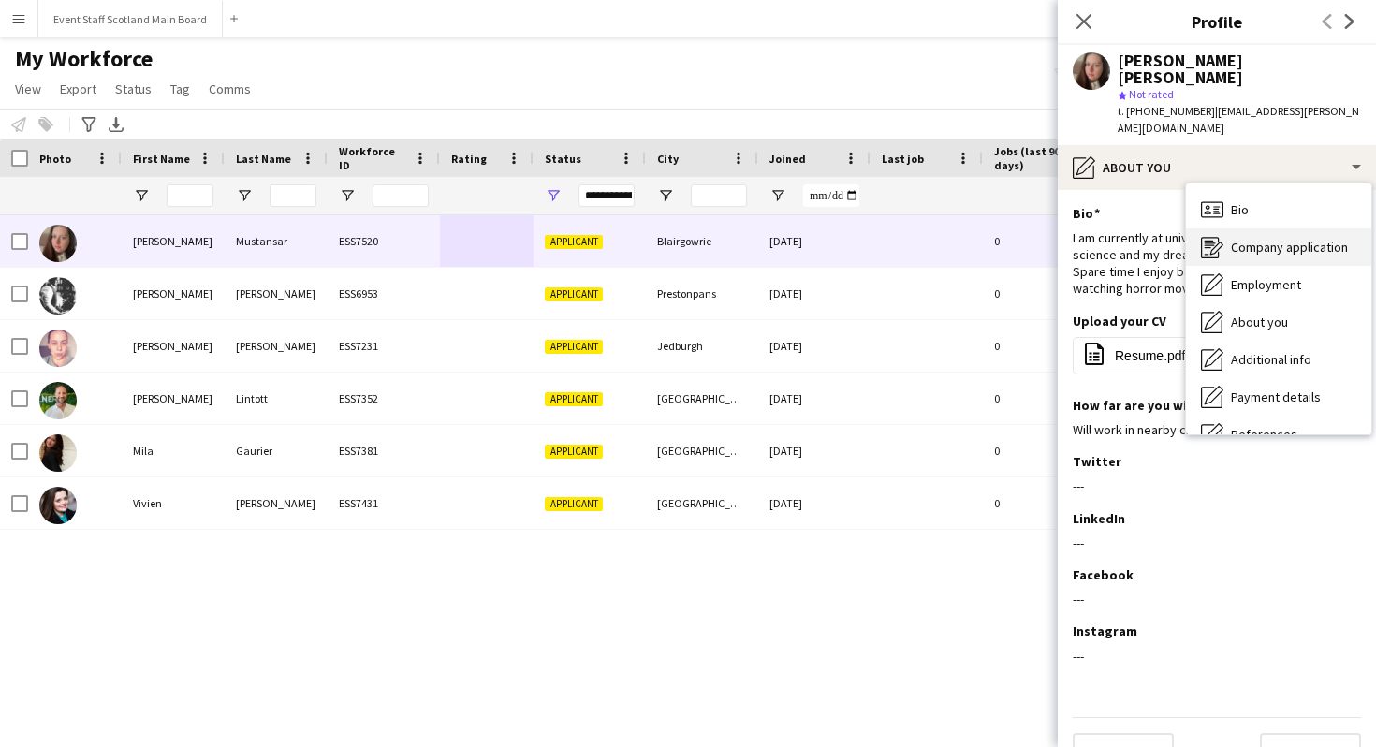
click at [1224, 228] on div "Company application Company application" at bounding box center [1278, 246] width 185 height 37
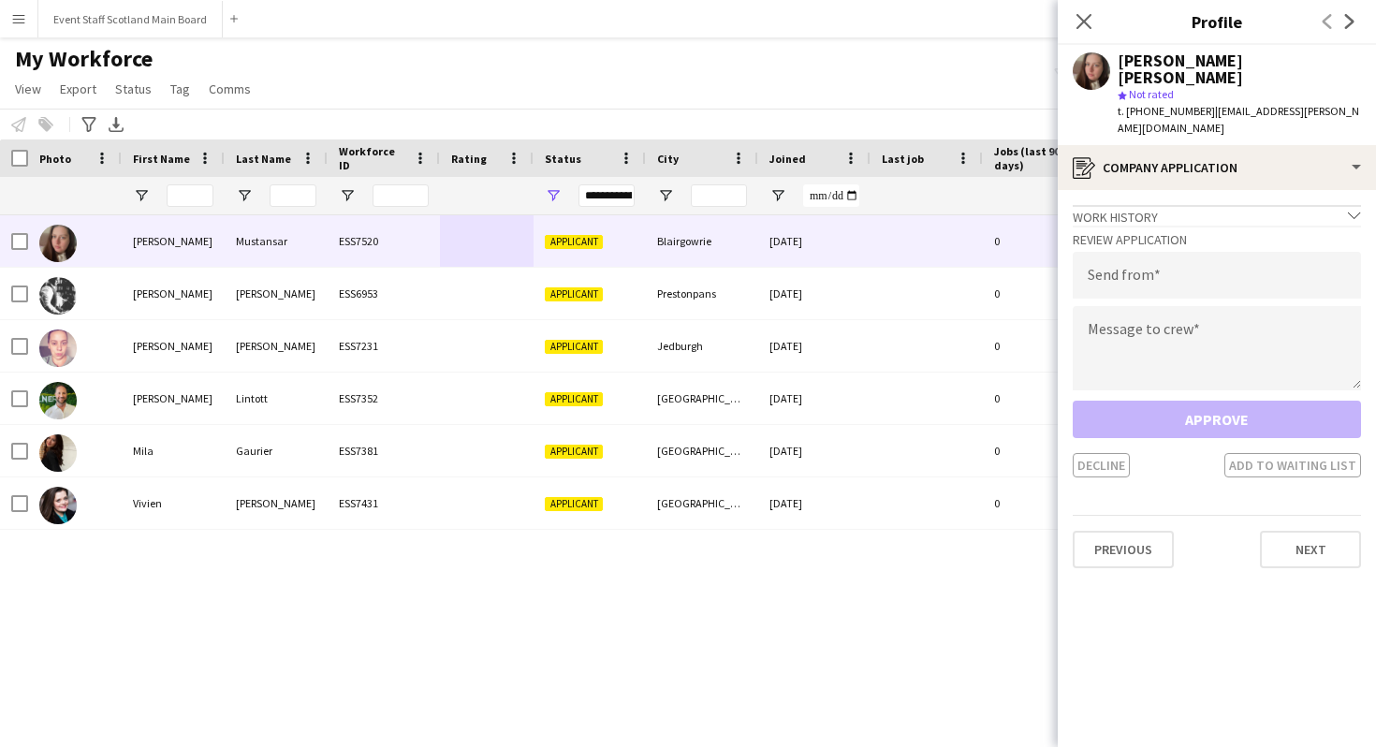
click at [1101, 78] on app-user-avatar at bounding box center [1091, 70] width 37 height 37
click at [1278, 252] on input "email" at bounding box center [1217, 275] width 288 height 47
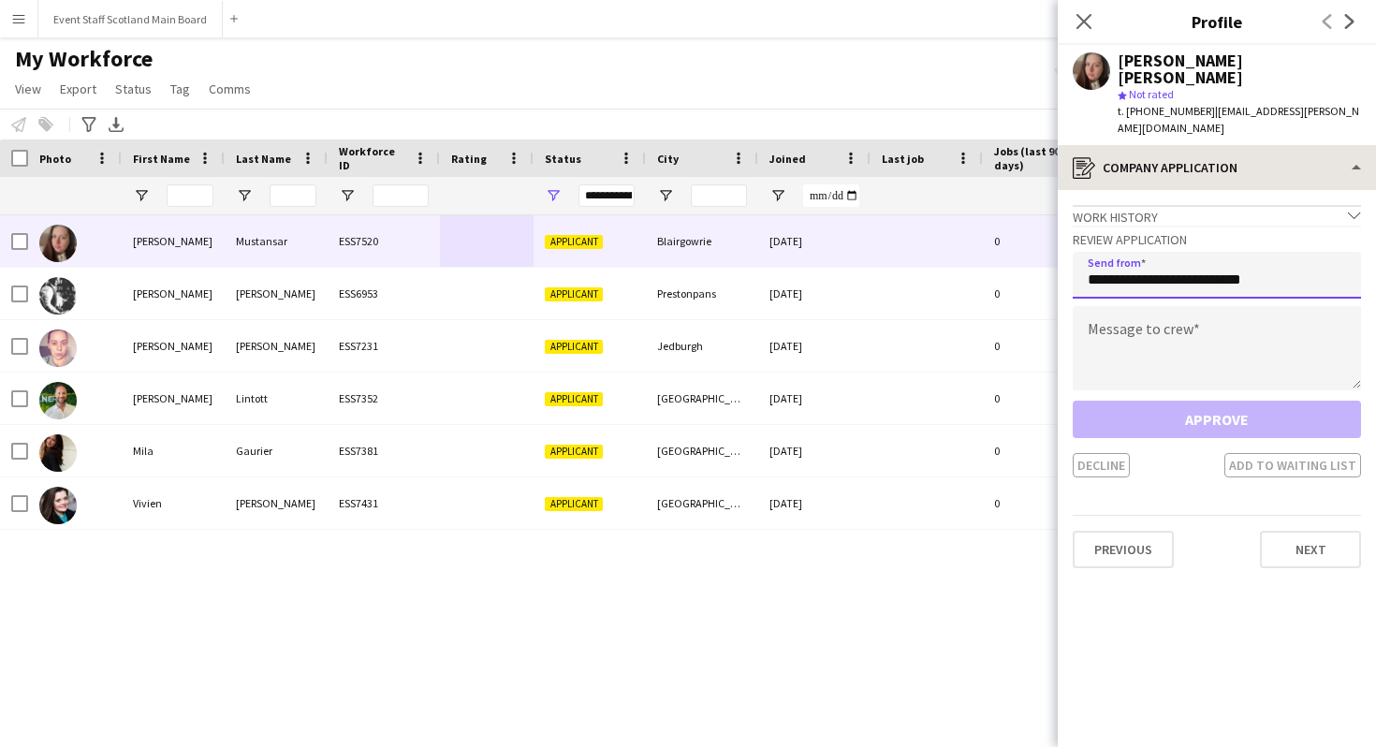
type input "**********"
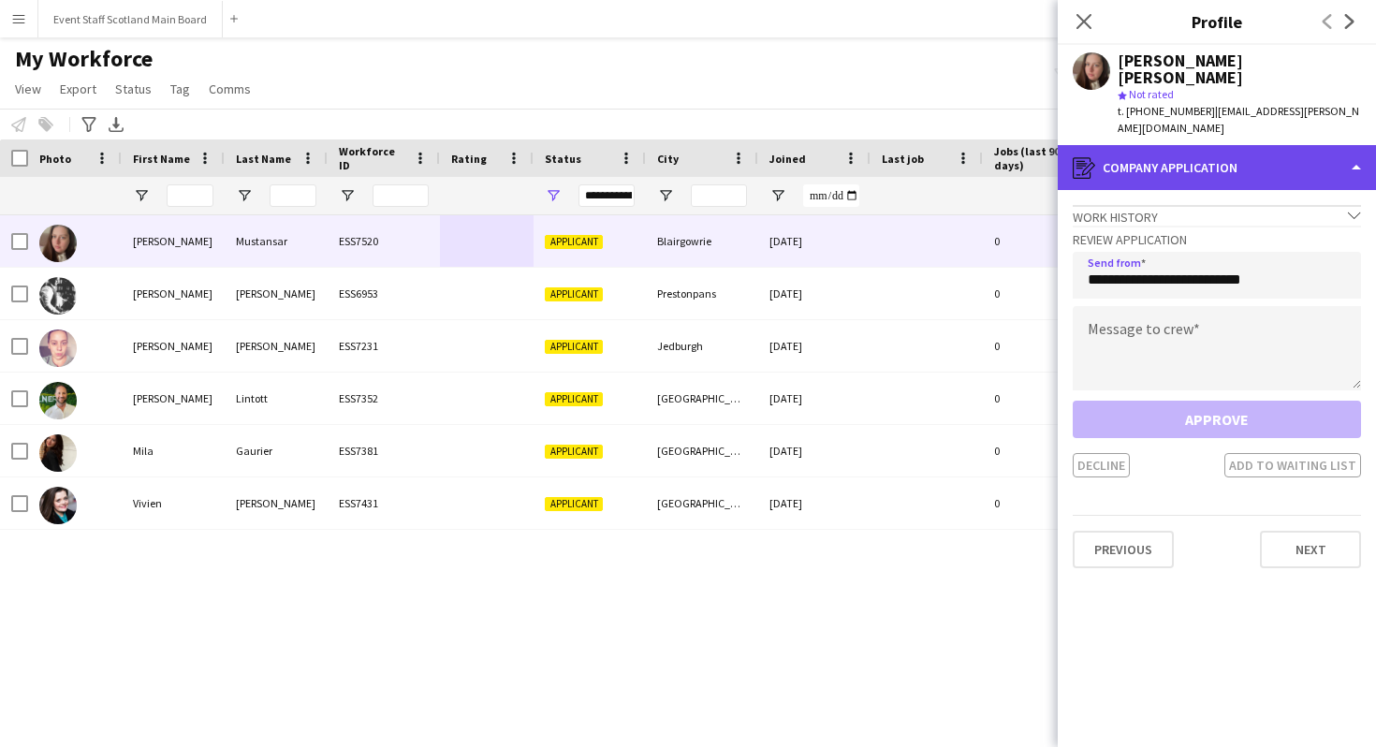
click at [1267, 145] on div "register Company application" at bounding box center [1217, 167] width 318 height 45
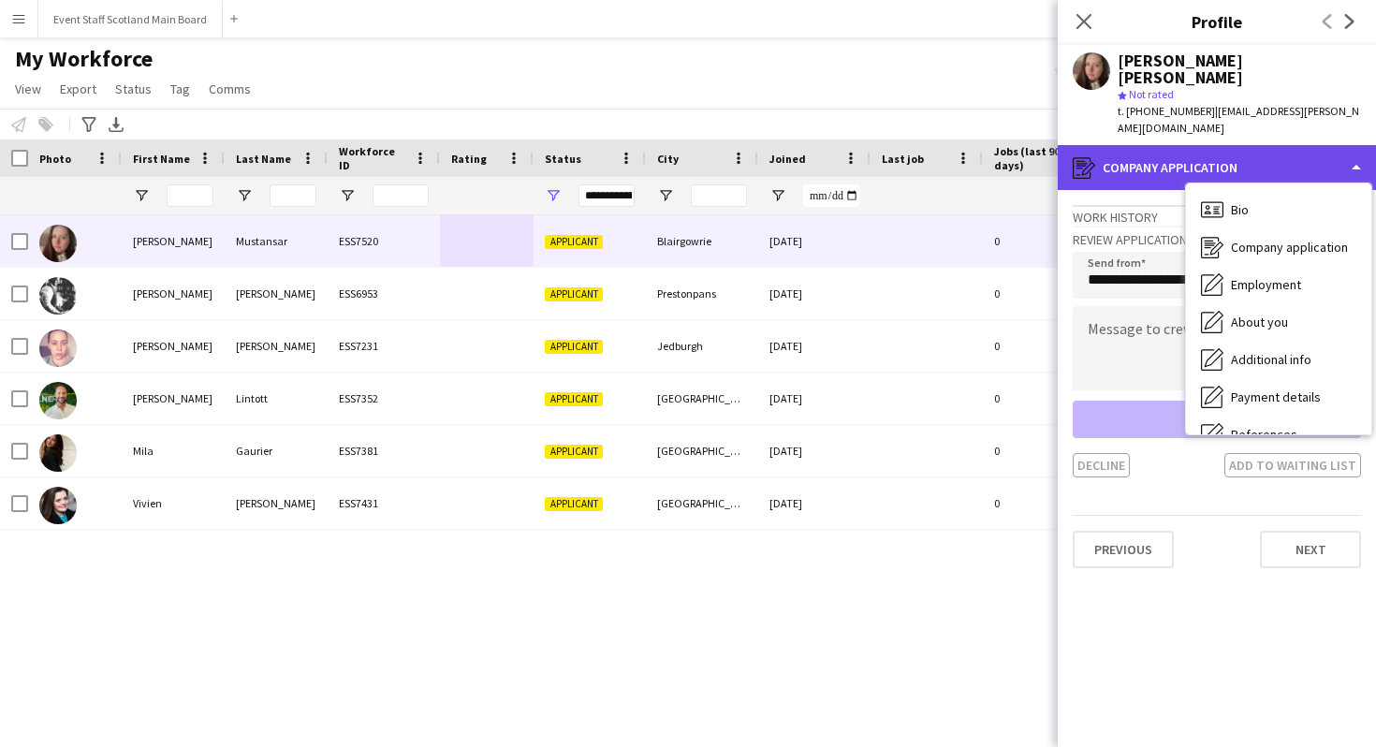
click at [1267, 145] on div "register Company application" at bounding box center [1217, 167] width 318 height 45
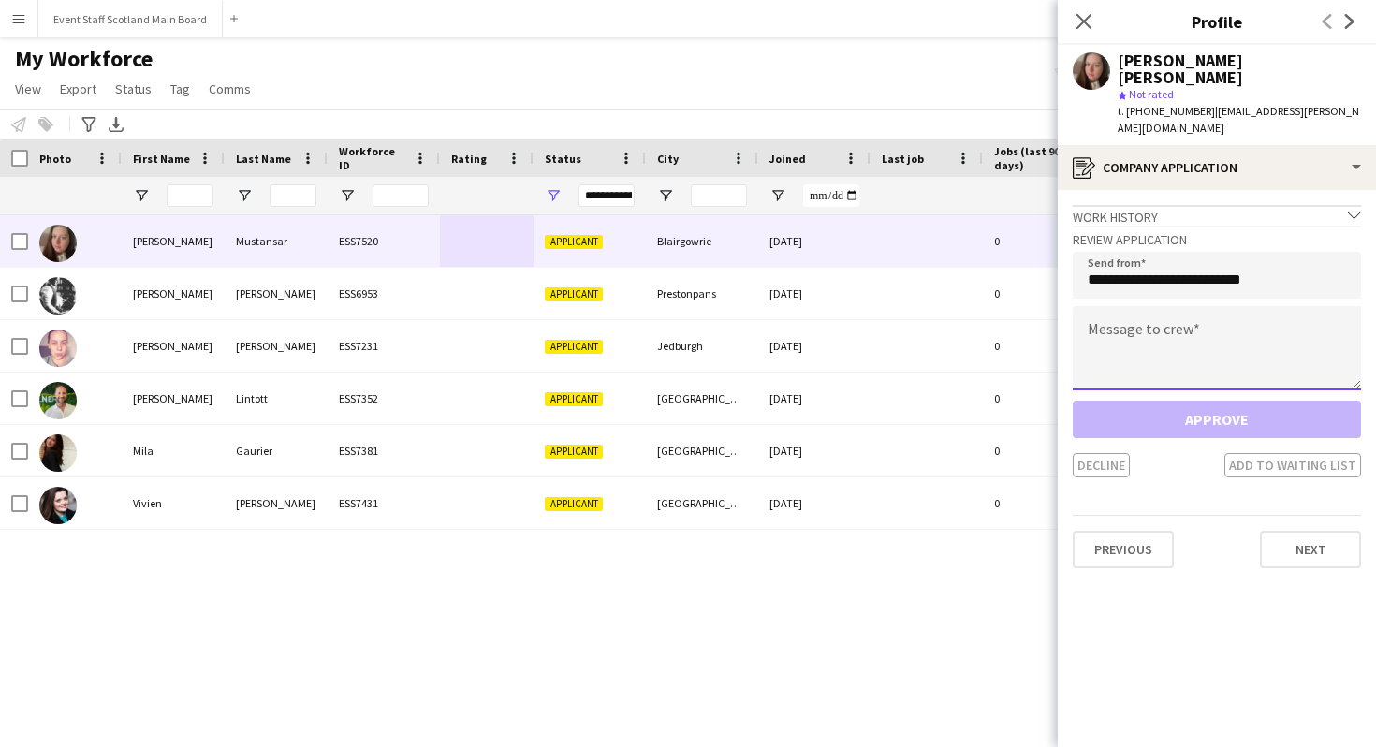
click at [1189, 306] on textarea at bounding box center [1217, 348] width 288 height 84
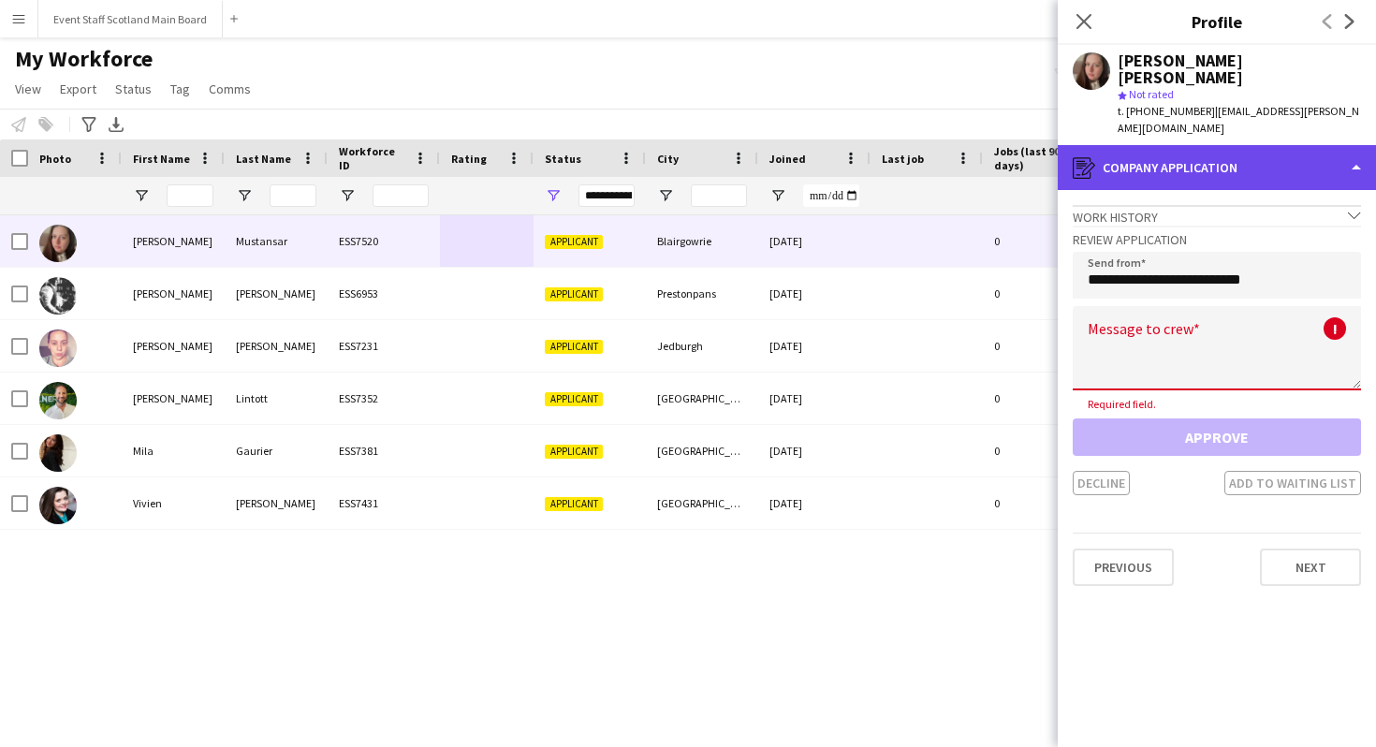
click at [1253, 152] on div "register Company application" at bounding box center [1217, 167] width 318 height 45
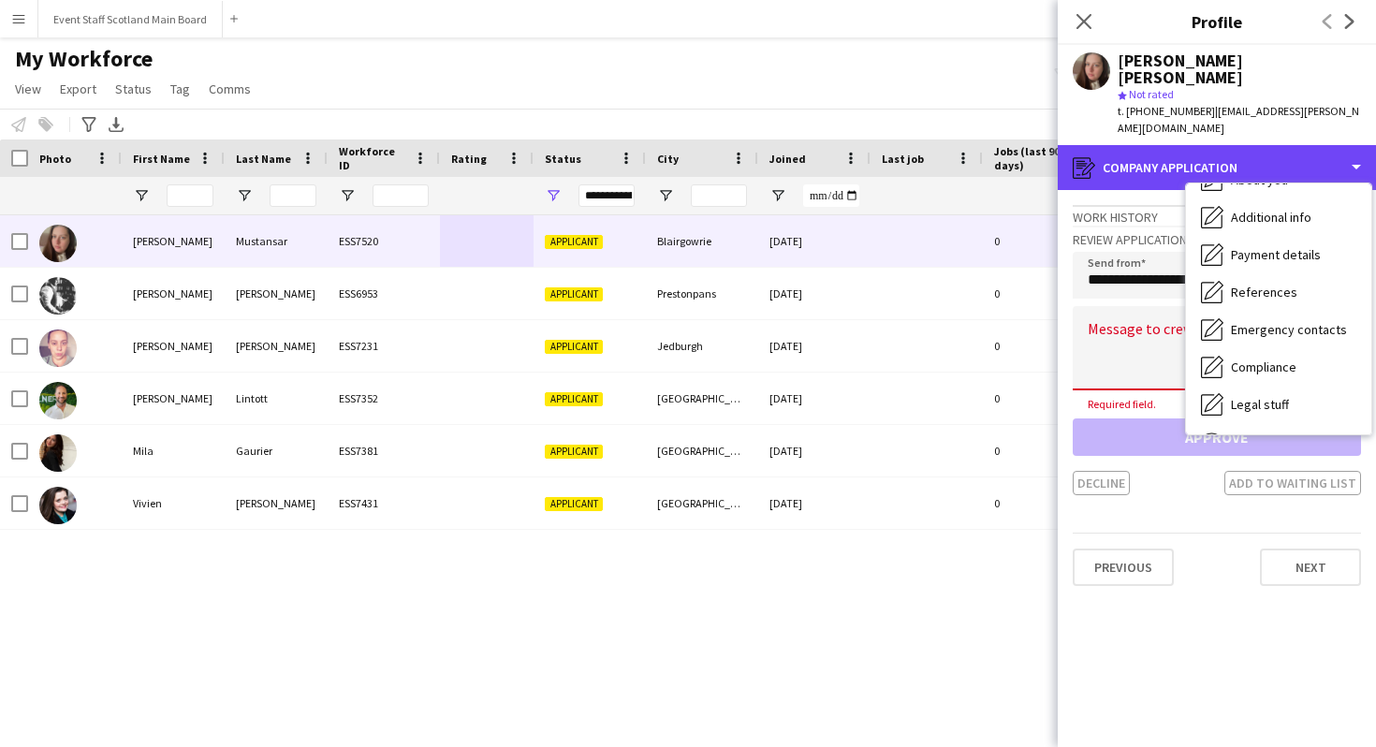
scroll to position [213, 0]
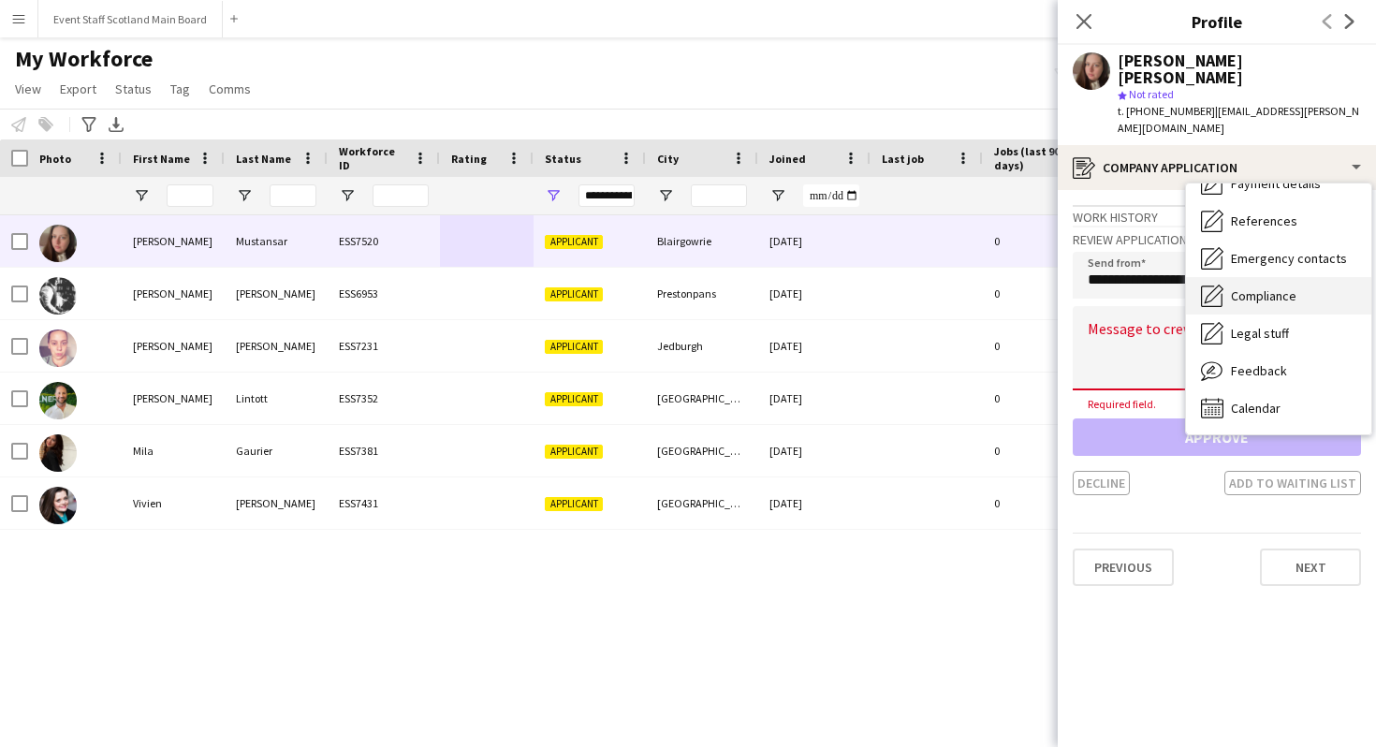
click at [1264, 287] on span "Compliance" at bounding box center [1264, 295] width 66 height 17
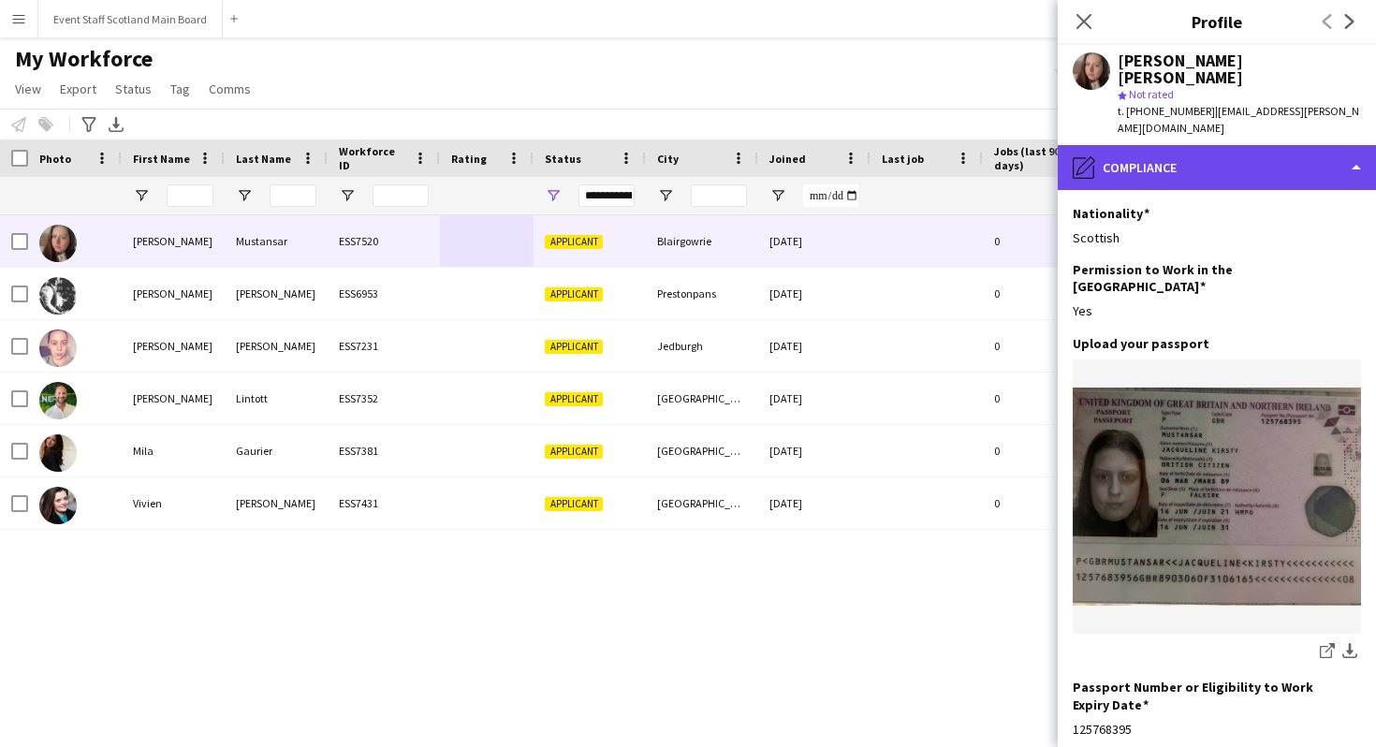
click at [1242, 145] on div "pencil4 Compliance" at bounding box center [1217, 167] width 318 height 45
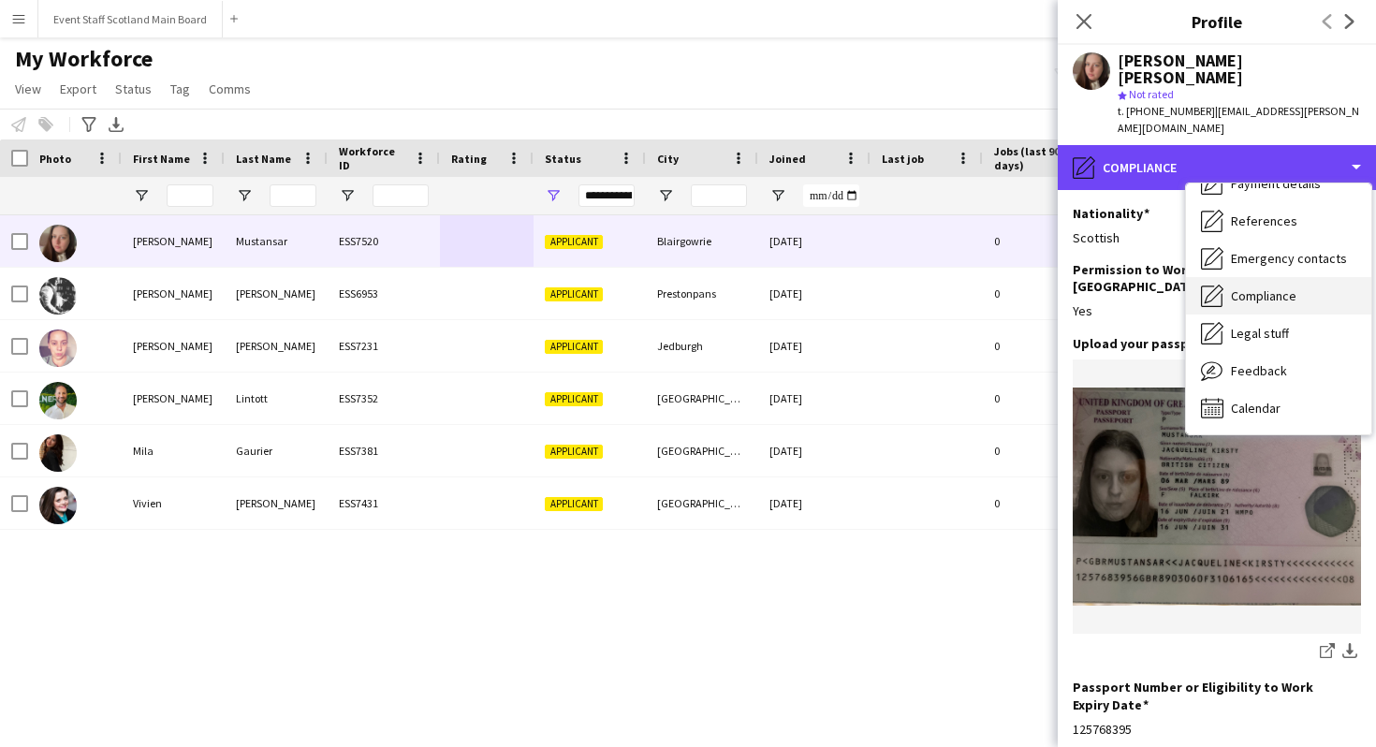
scroll to position [0, 0]
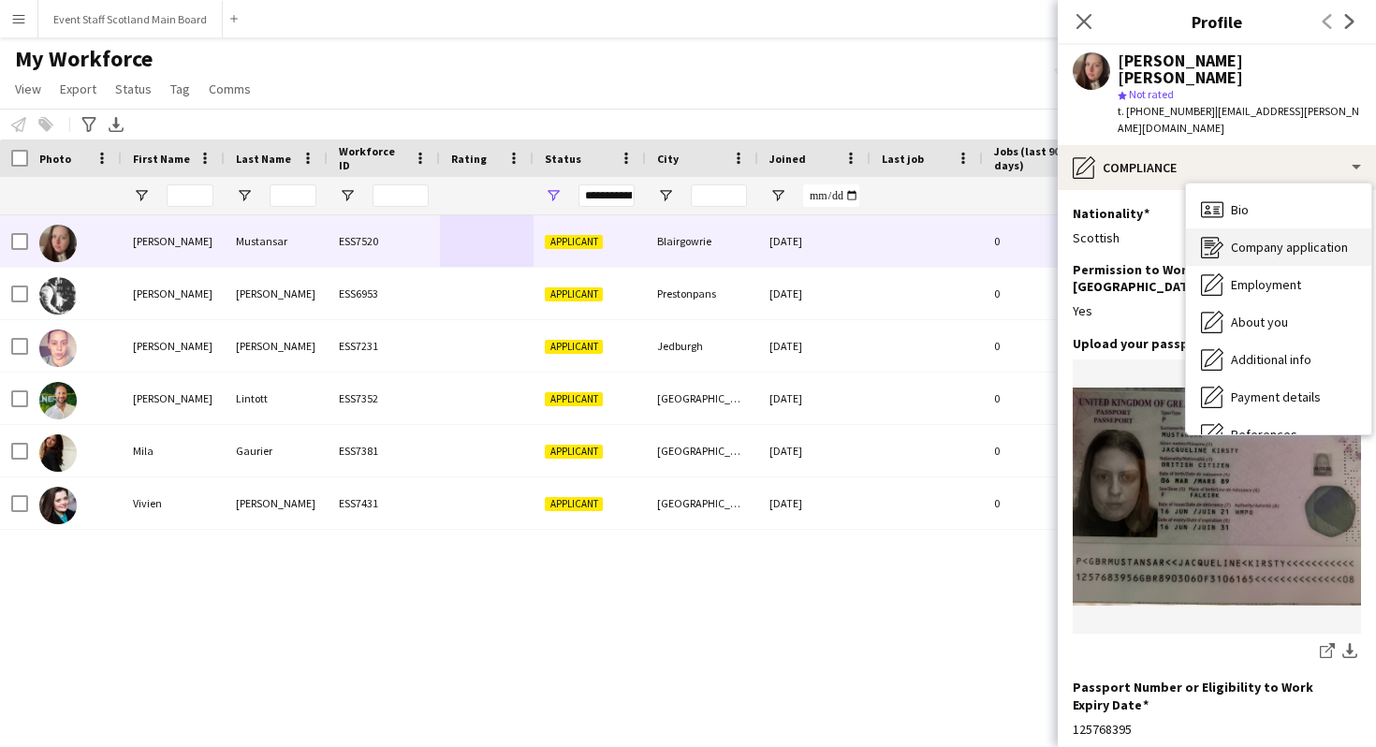
click at [1263, 239] on span "Company application" at bounding box center [1289, 247] width 117 height 17
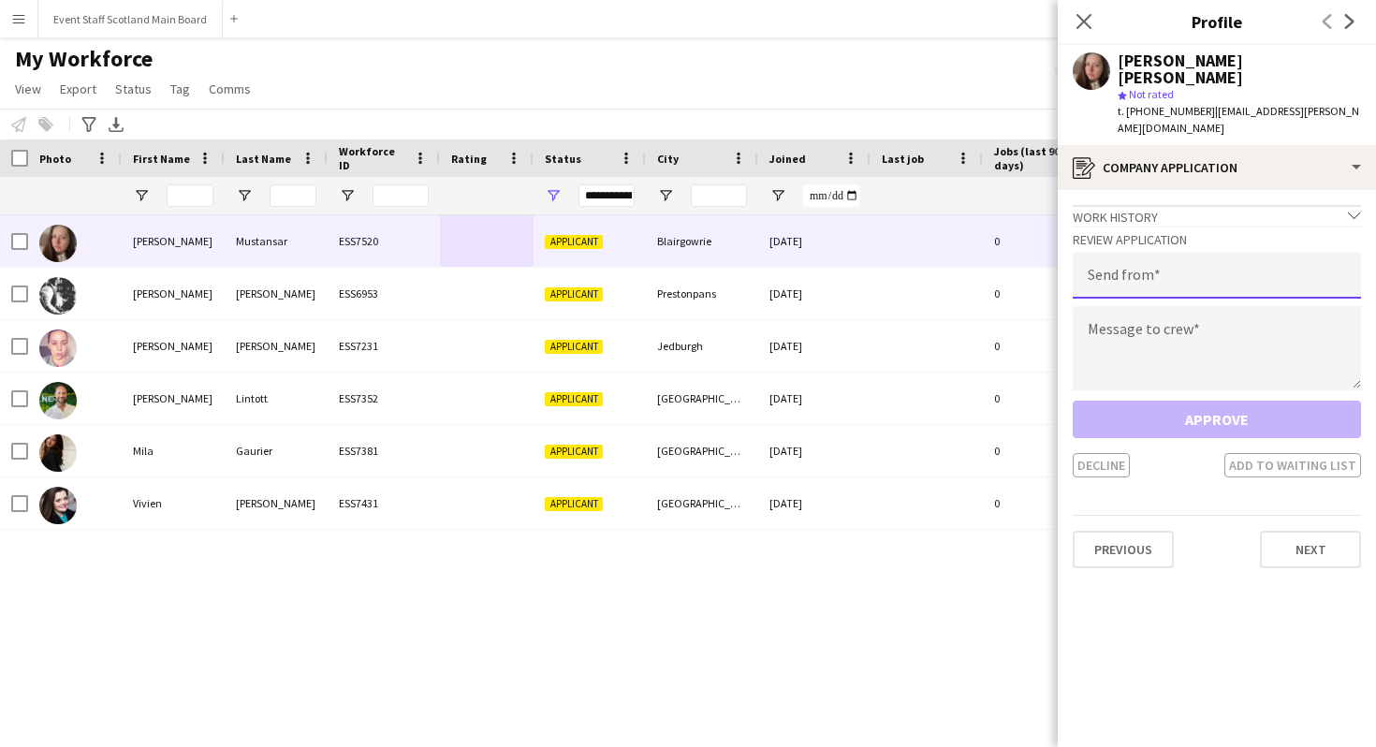
click at [1224, 252] on input "email" at bounding box center [1217, 275] width 288 height 47
type input "**********"
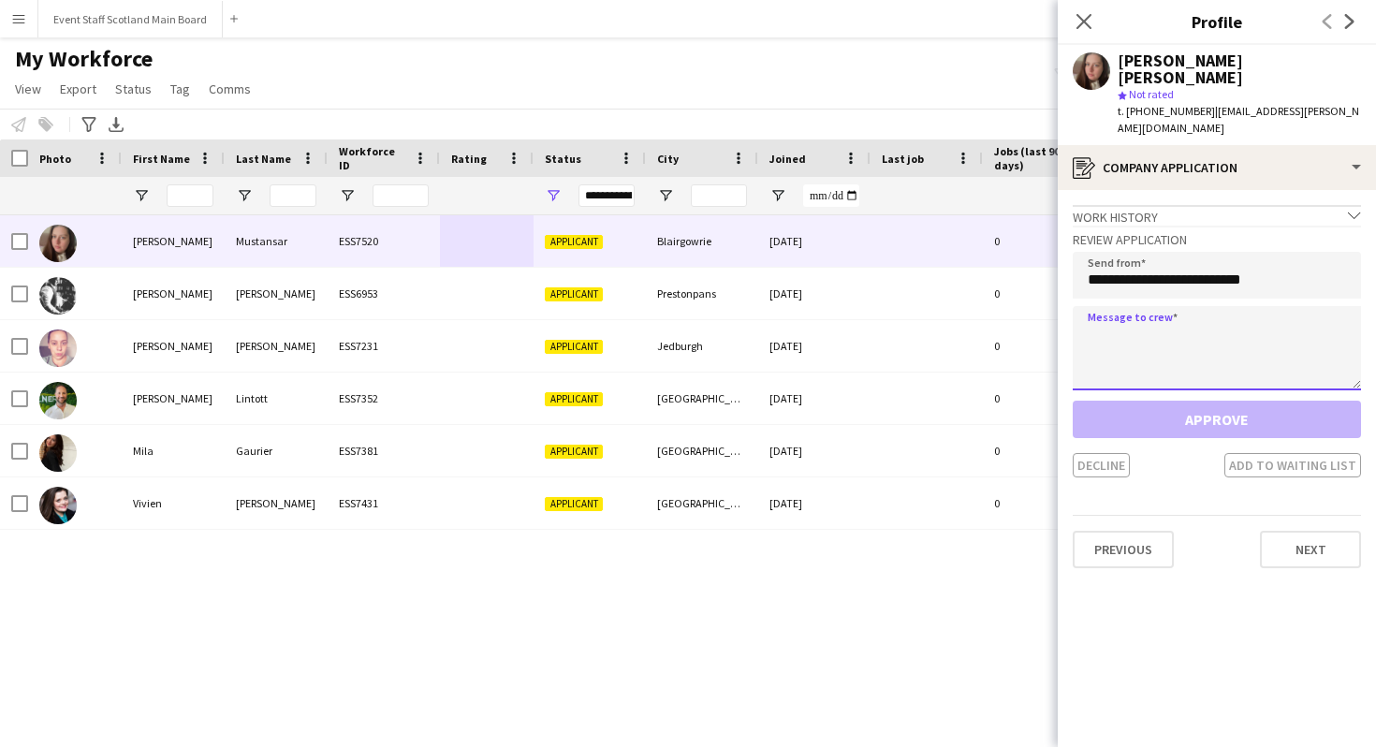
click at [1148, 306] on textarea at bounding box center [1217, 348] width 288 height 84
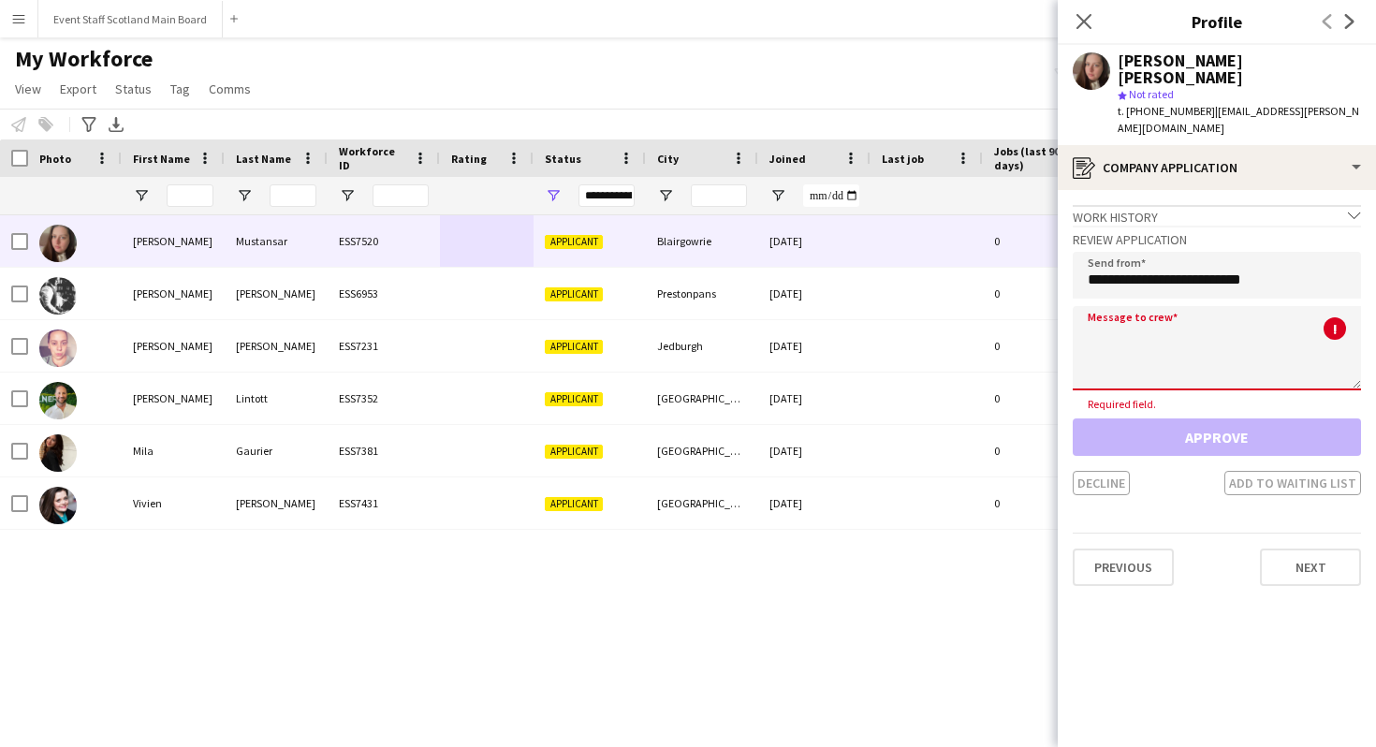
click at [1131, 314] on textarea at bounding box center [1217, 348] width 288 height 84
paste textarea "**********"
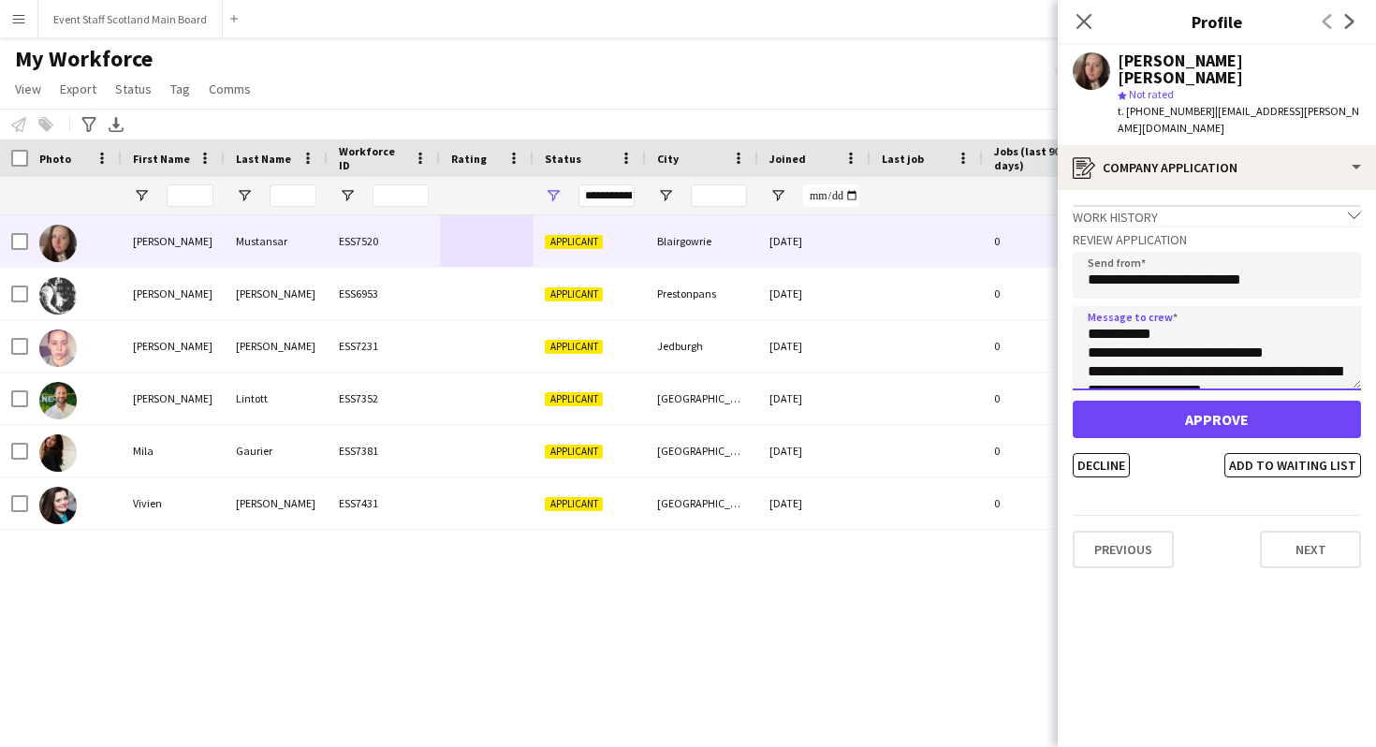
type textarea "**********"
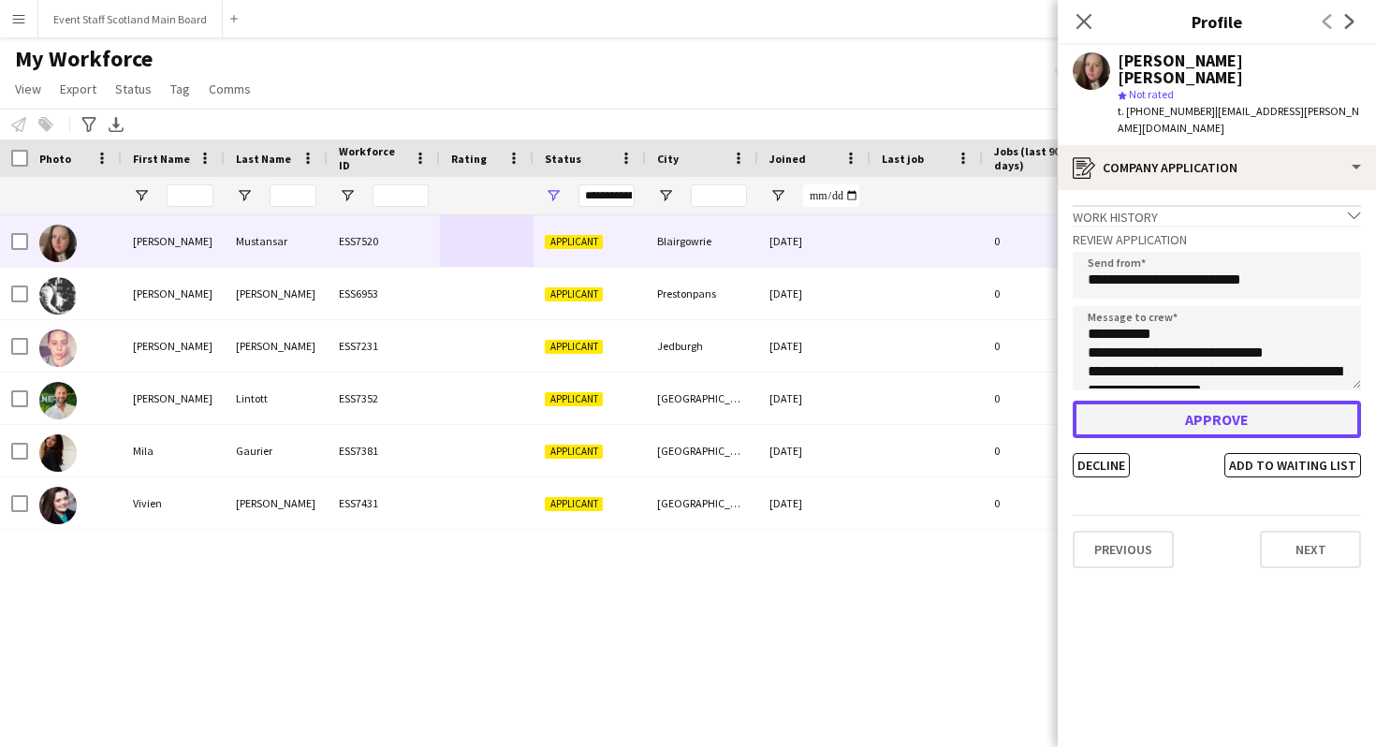
click at [1182, 401] on button "Approve" at bounding box center [1217, 419] width 288 height 37
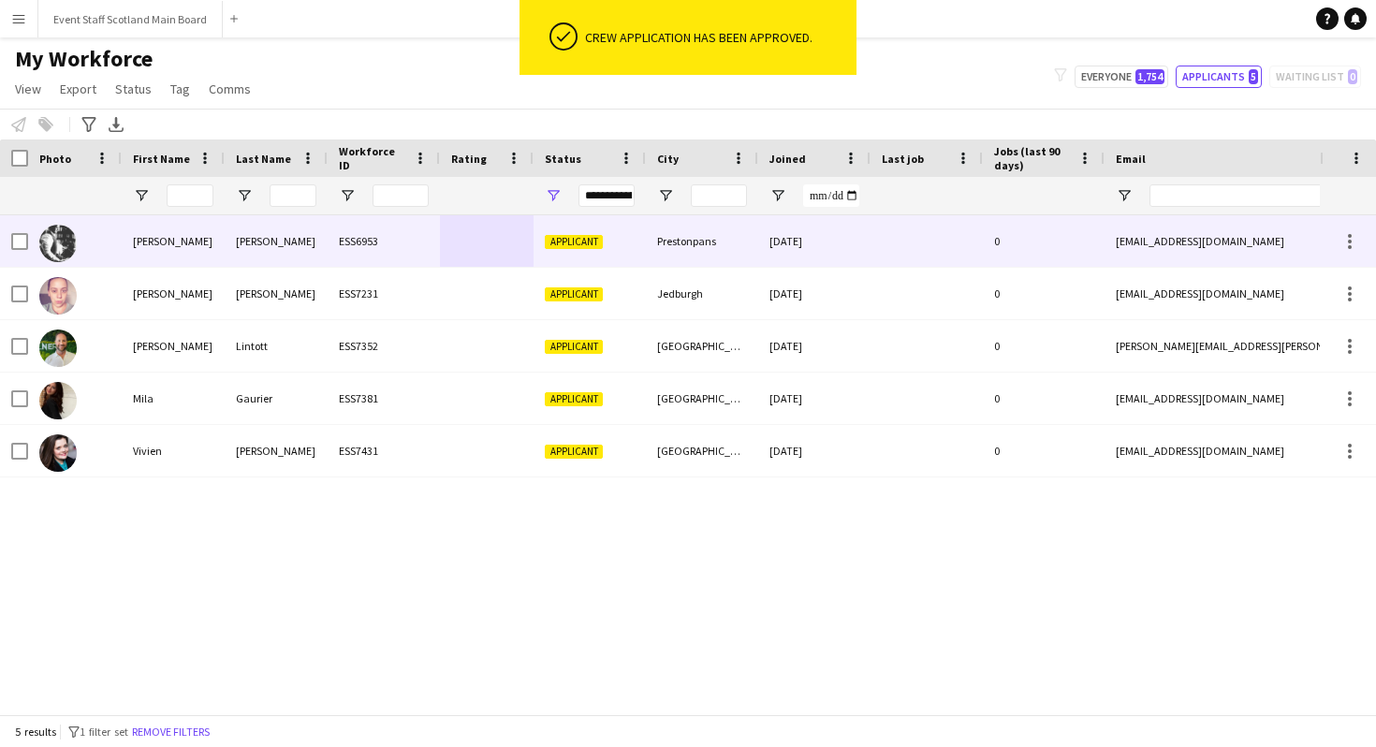
click at [291, 247] on div "Blair" at bounding box center [276, 240] width 103 height 51
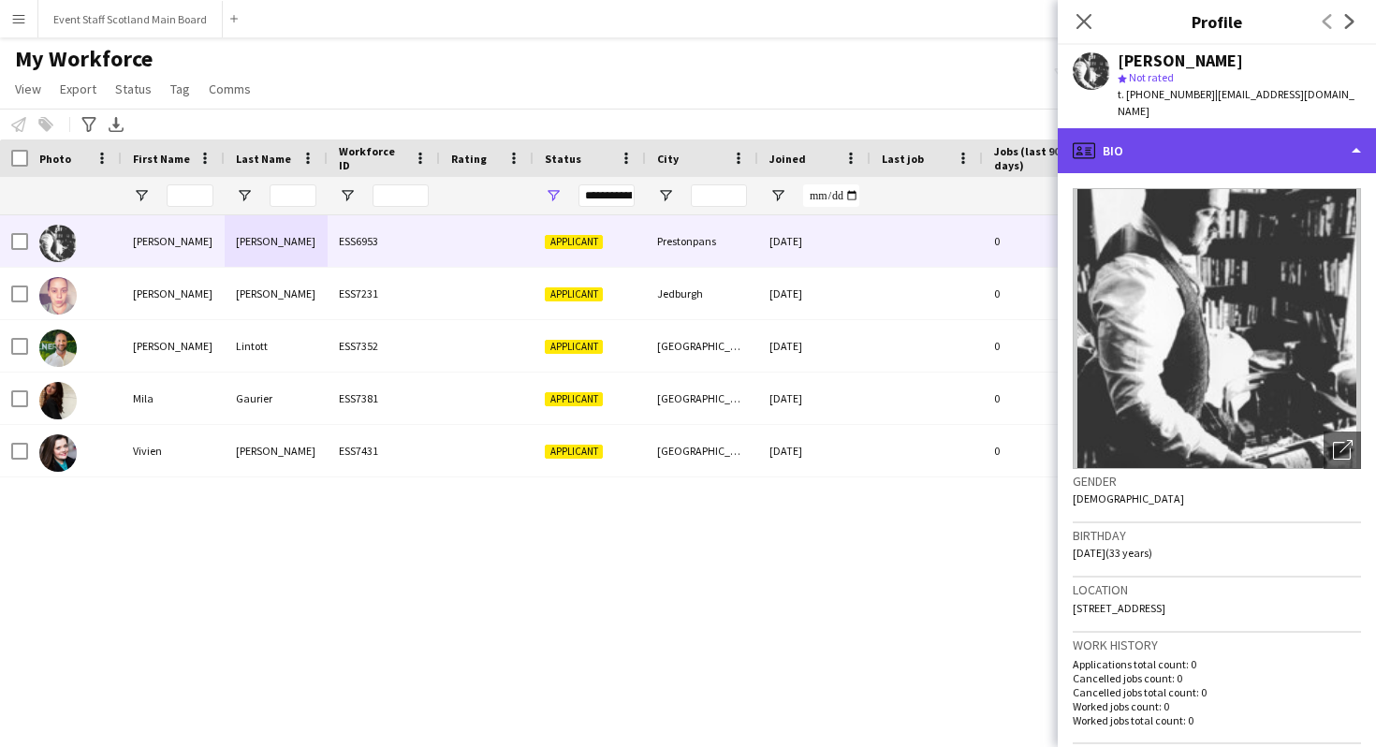
click at [1285, 151] on div "profile Bio" at bounding box center [1217, 150] width 318 height 45
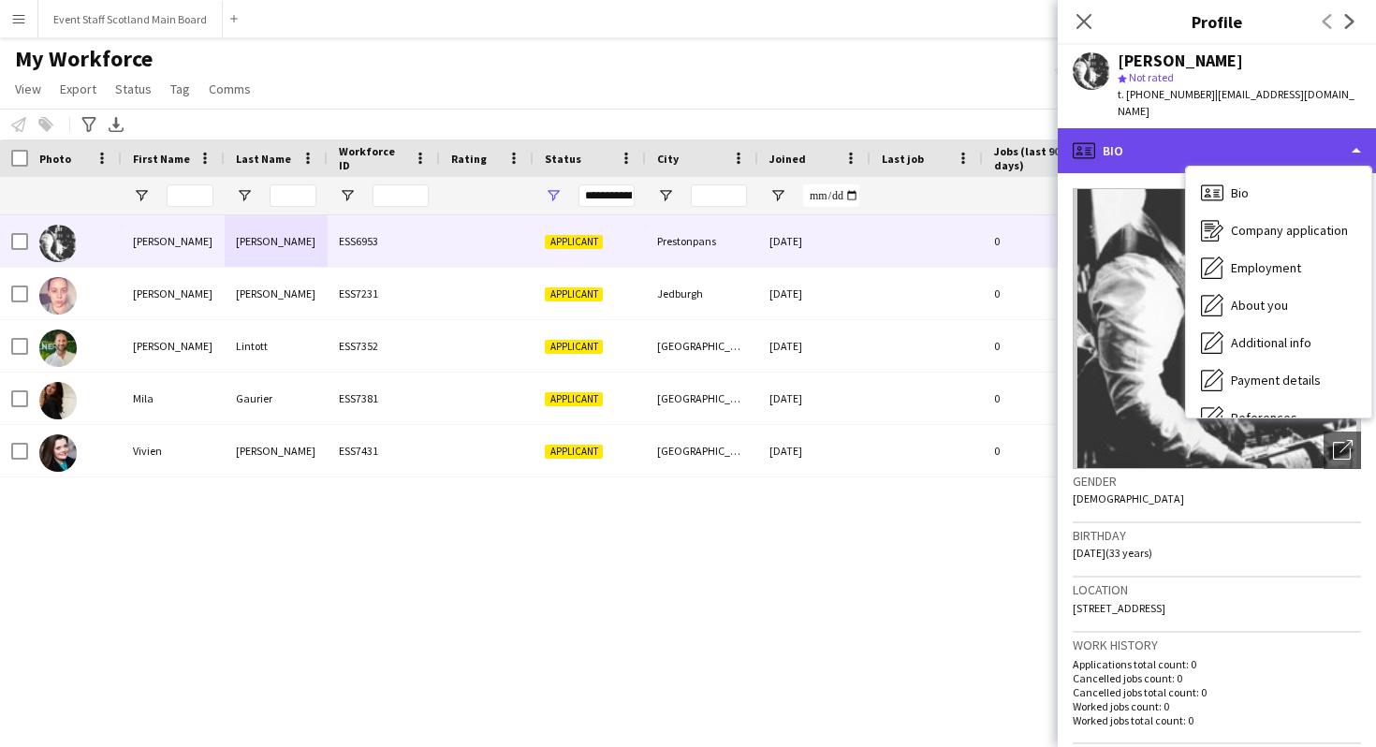
click at [1285, 151] on div "profile Bio" at bounding box center [1217, 150] width 318 height 45
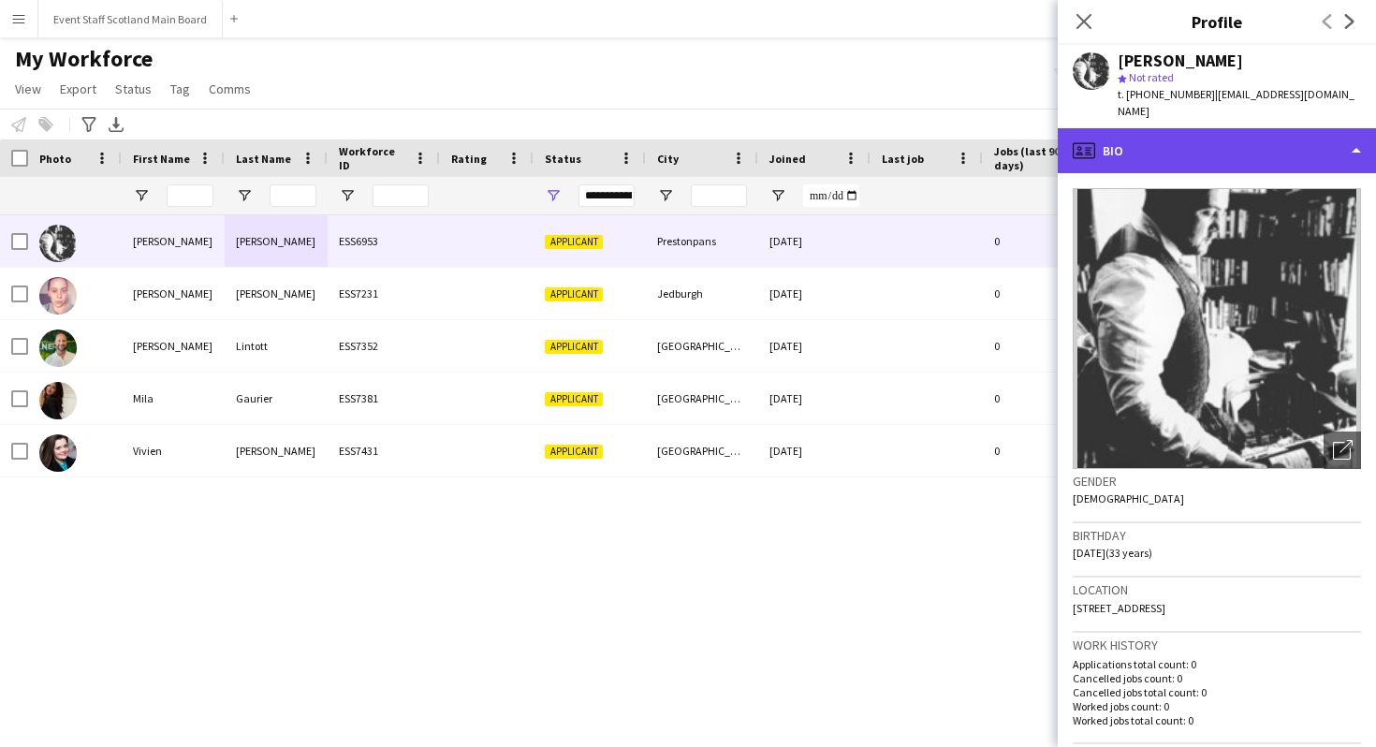
click at [1285, 151] on div "profile Bio" at bounding box center [1217, 150] width 318 height 45
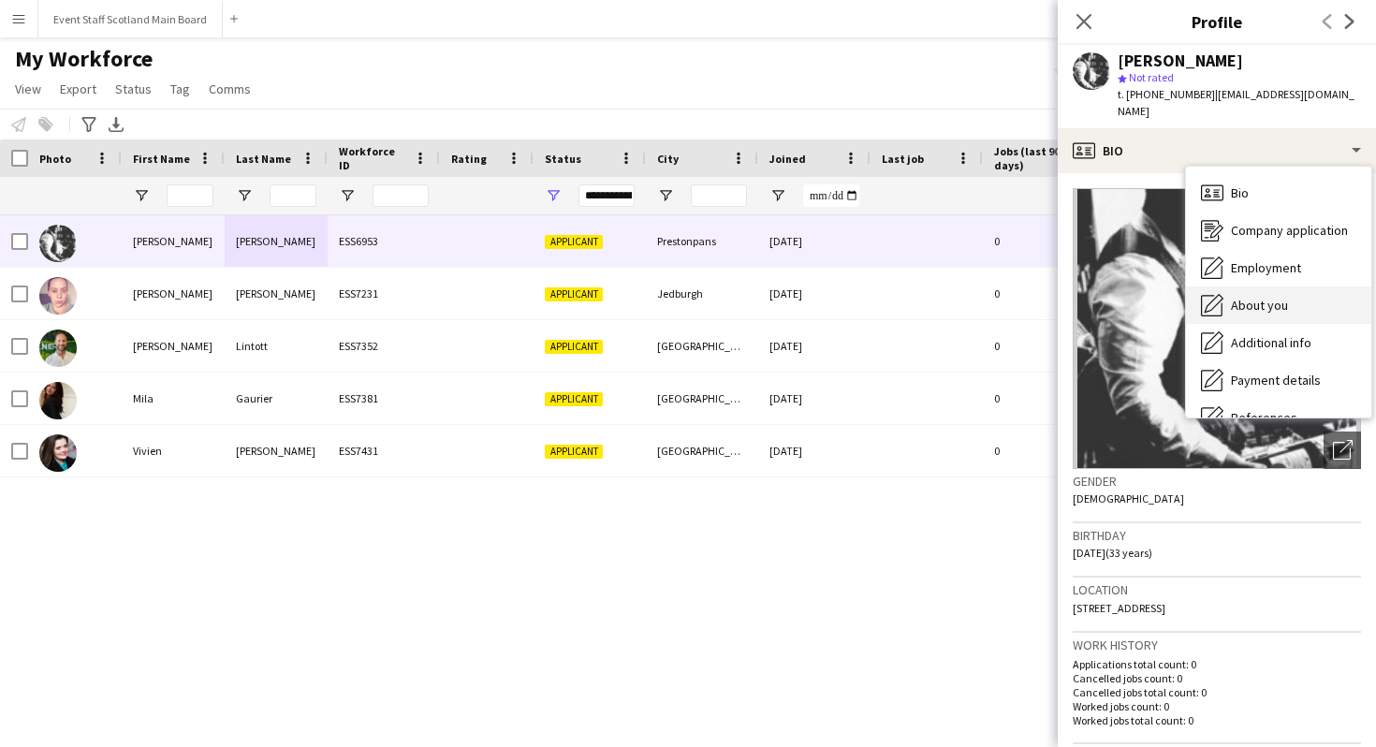
click at [1277, 299] on span "About you" at bounding box center [1259, 305] width 57 height 17
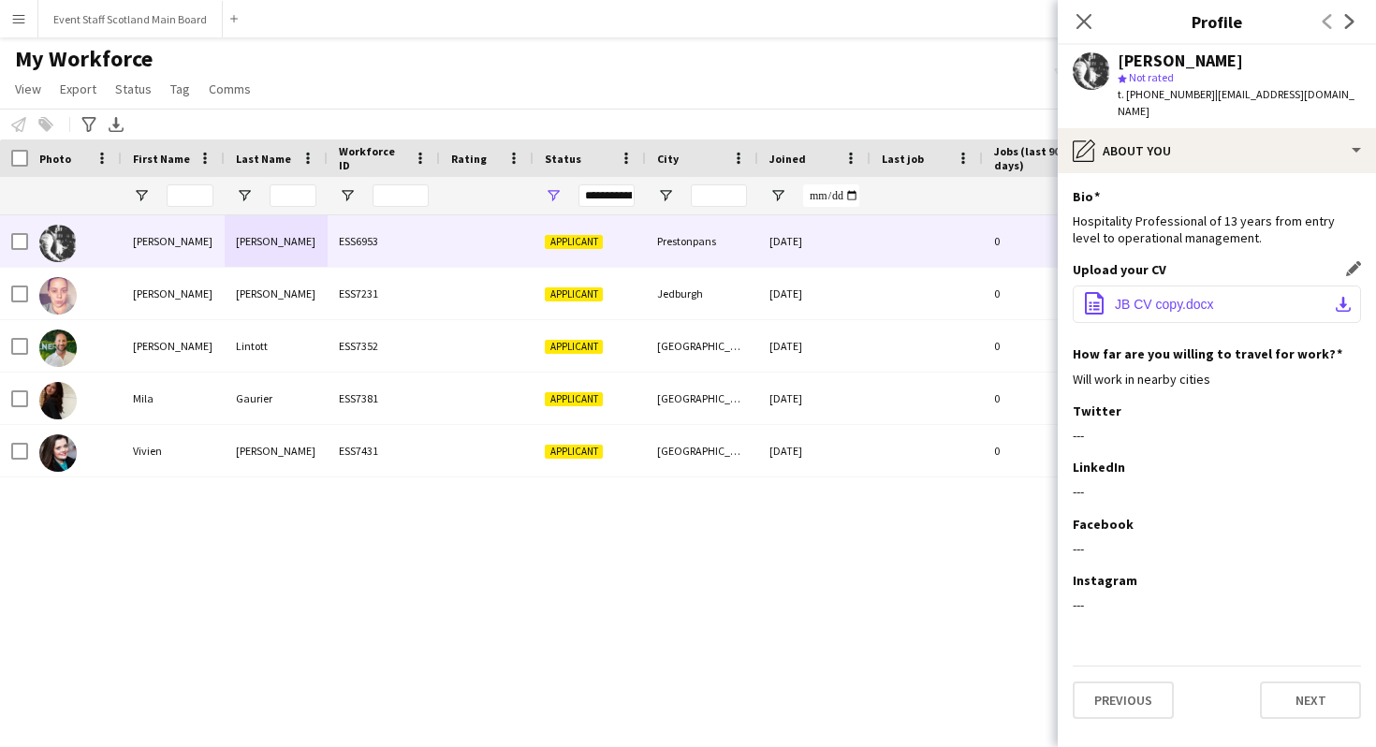
click at [1185, 306] on span "JB CV copy.docx" at bounding box center [1164, 304] width 99 height 15
click at [1156, 299] on span "JB CV copy.docx" at bounding box center [1164, 304] width 99 height 15
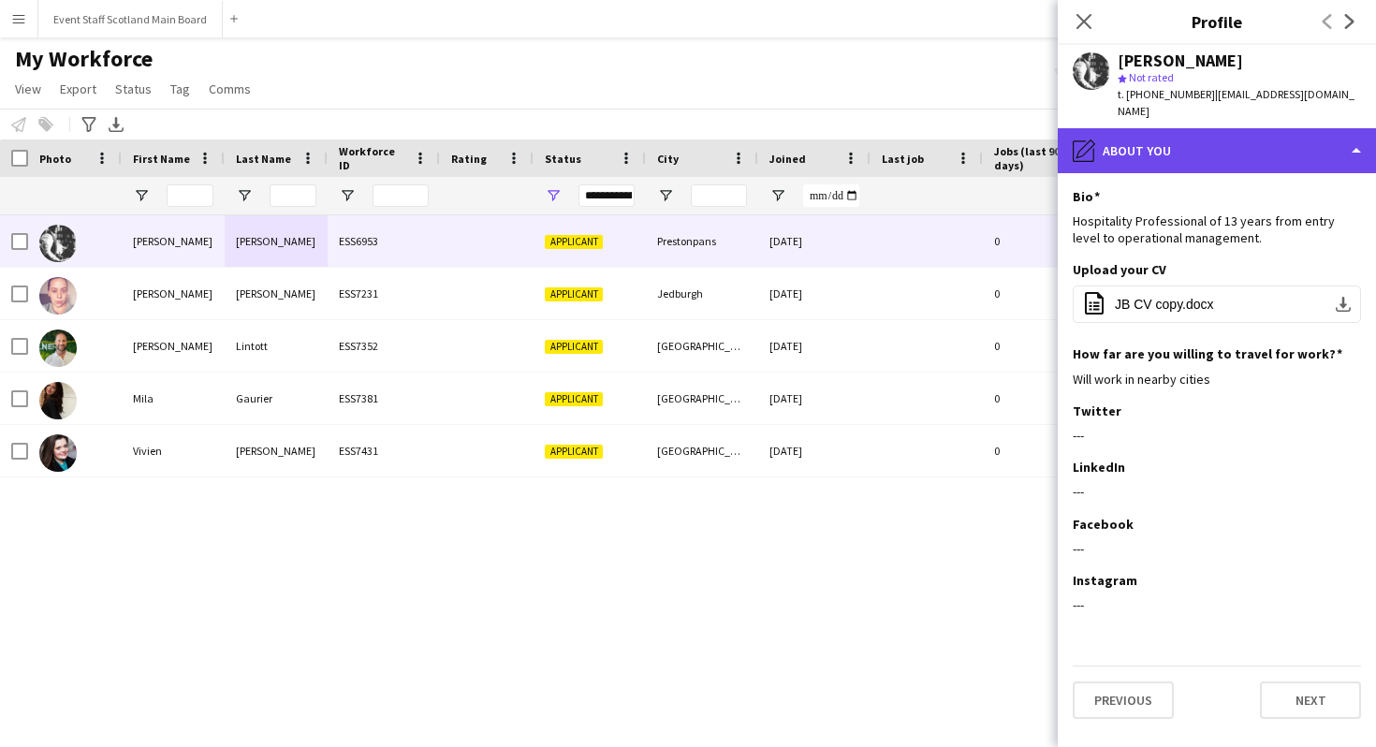
click at [1226, 151] on div "pencil4 About you" at bounding box center [1217, 150] width 318 height 45
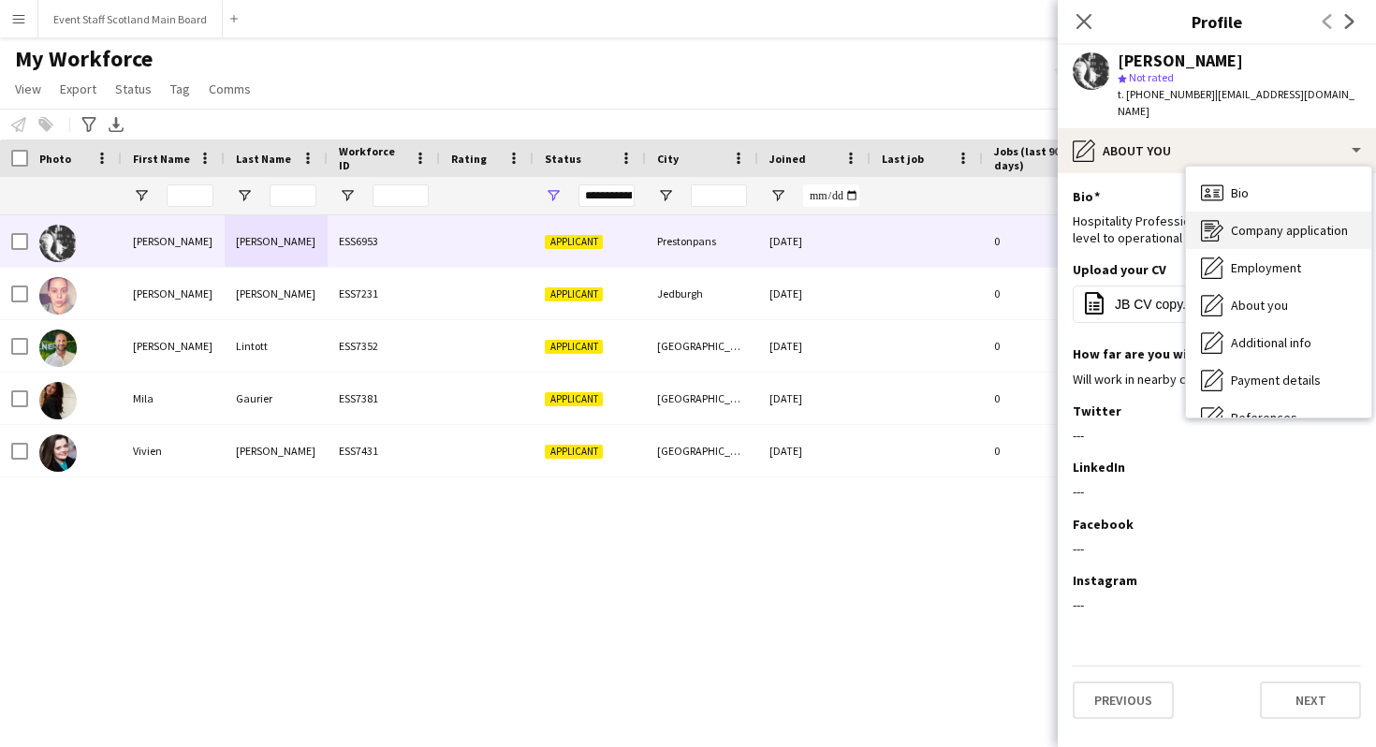
click at [1259, 218] on div "Company application Company application" at bounding box center [1278, 230] width 185 height 37
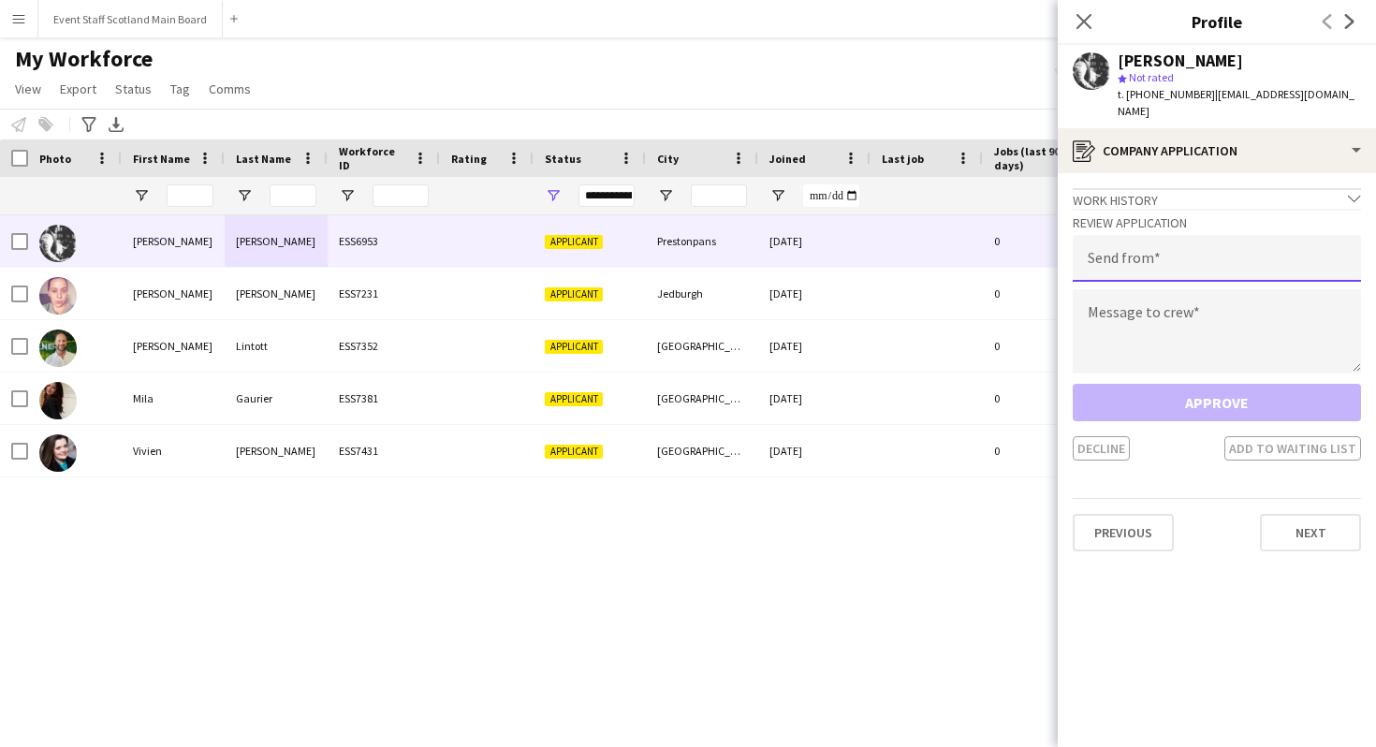
click at [1199, 268] on input "email" at bounding box center [1217, 258] width 288 height 47
type input "**********"
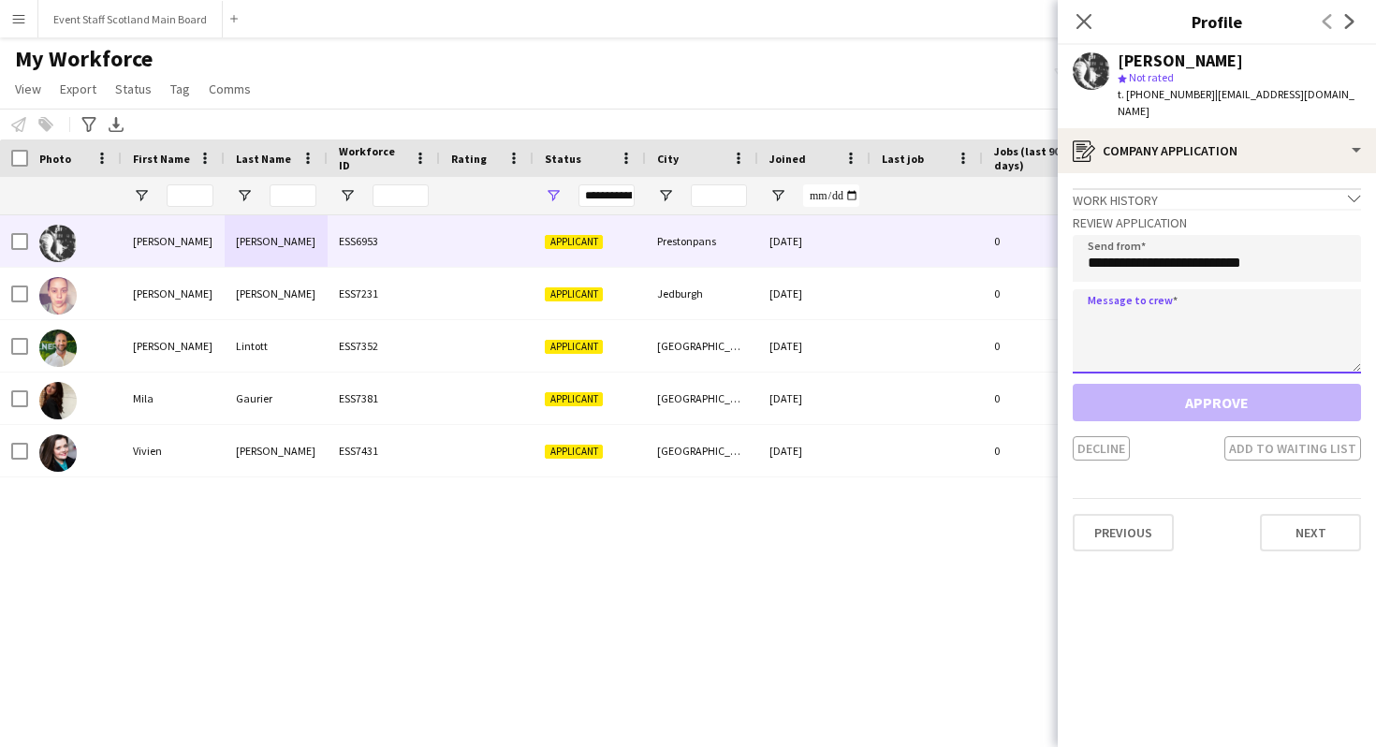
click at [1160, 313] on textarea at bounding box center [1217, 331] width 288 height 84
paste textarea "**********"
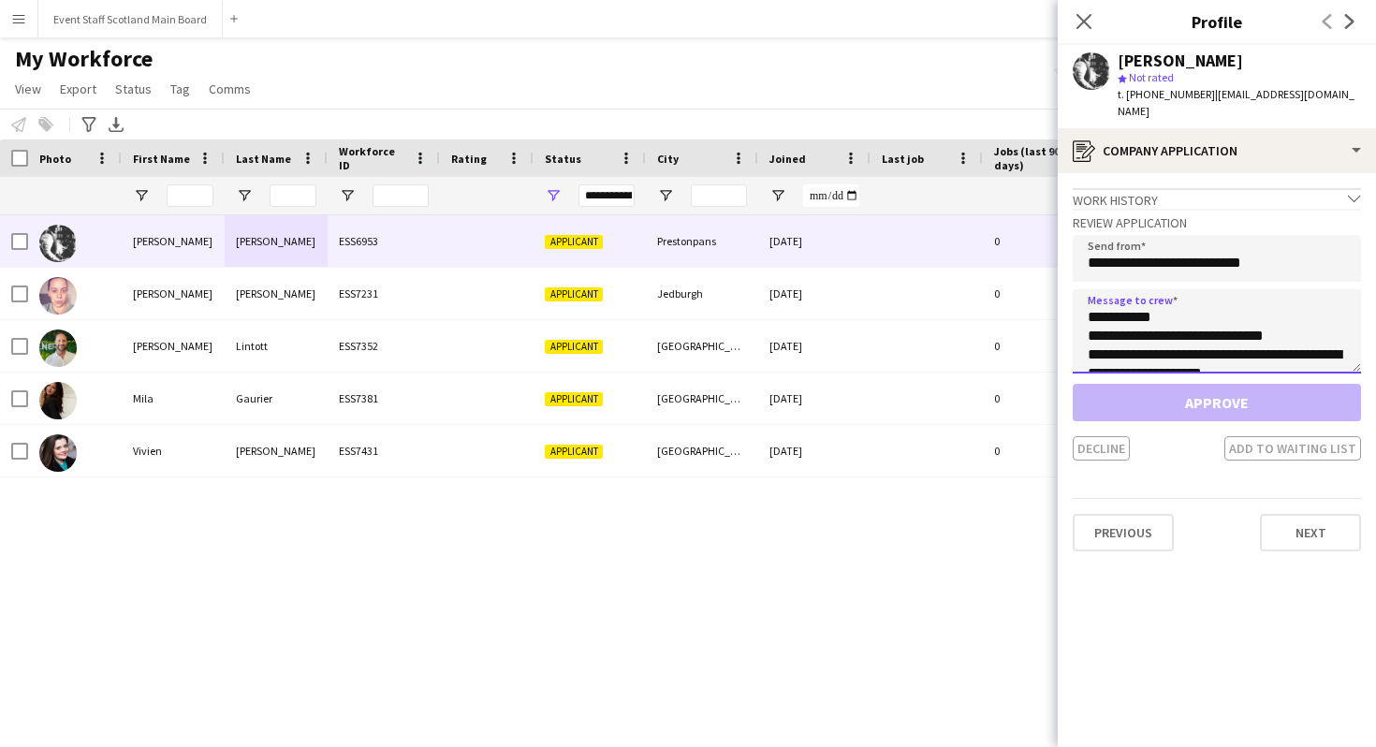
scroll to position [1939, 0]
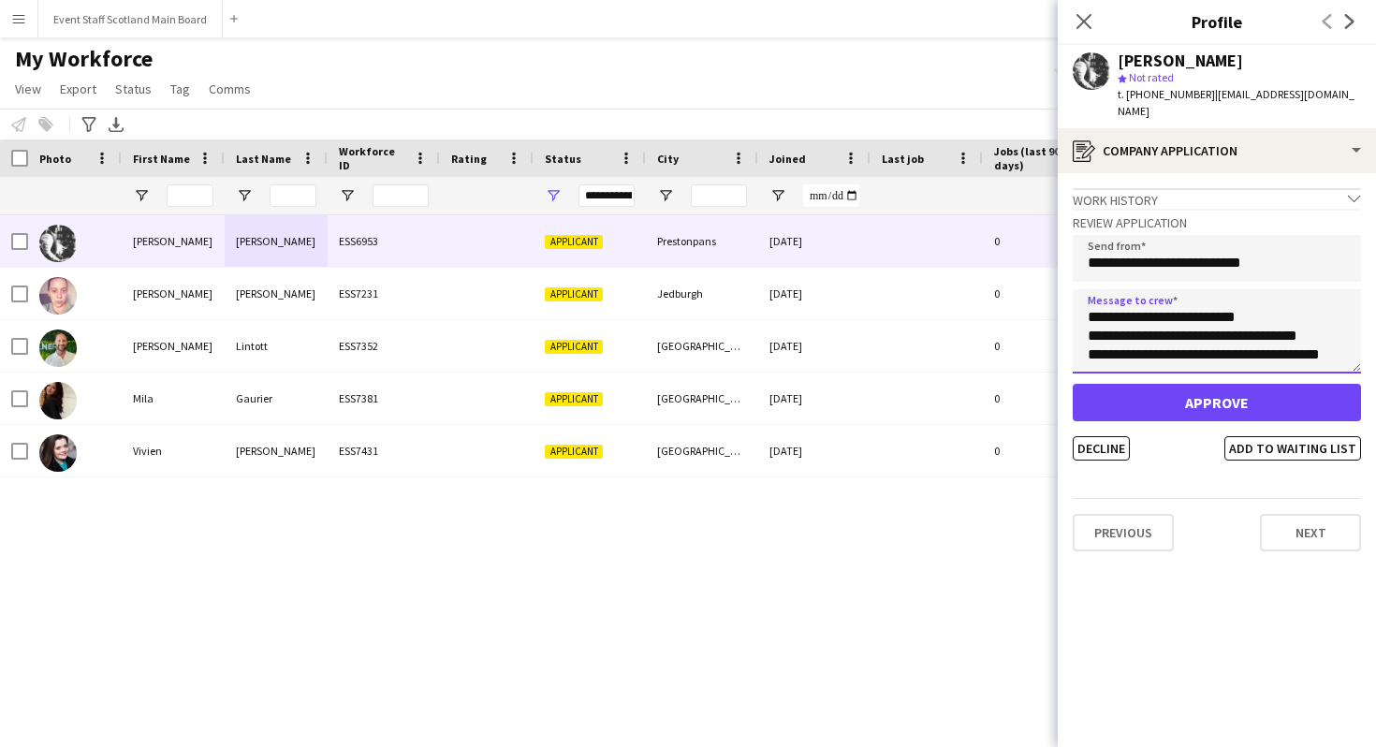
type textarea "**********"
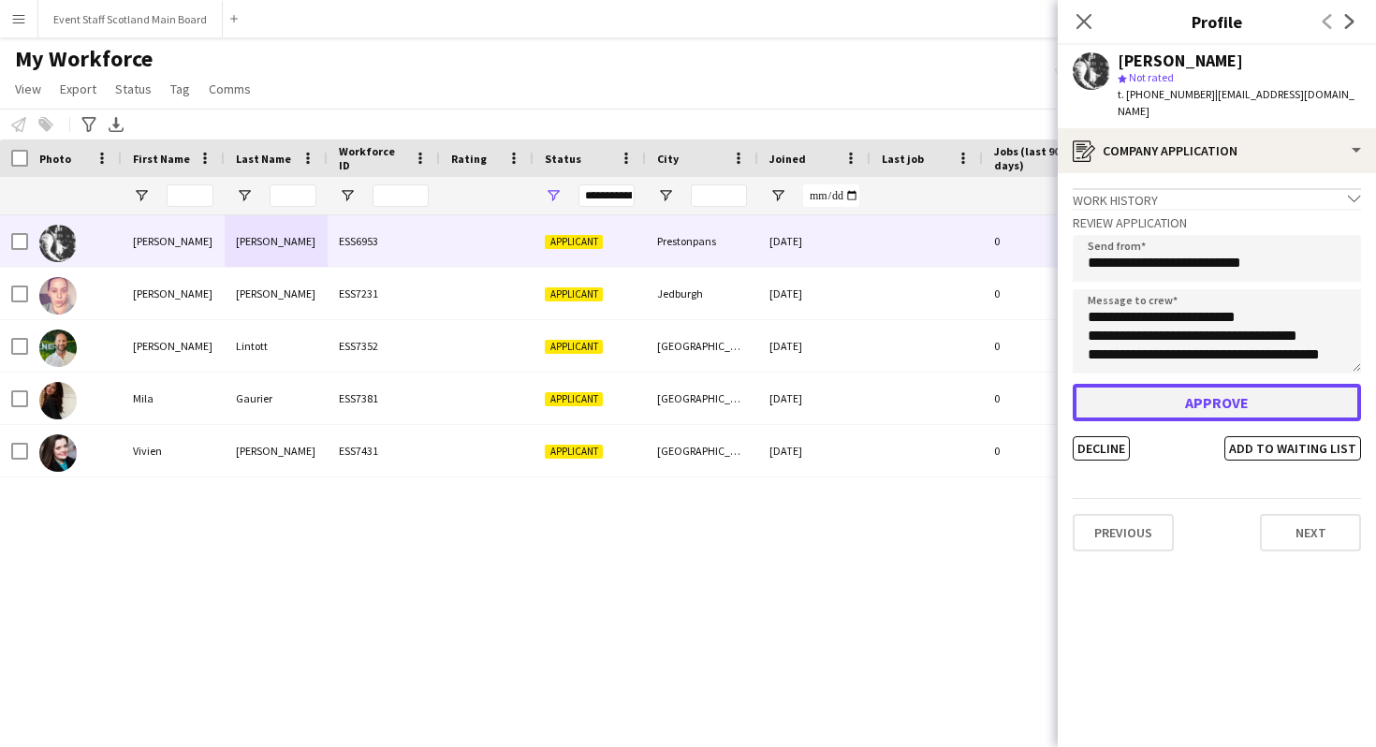
click at [1208, 402] on button "Approve" at bounding box center [1217, 402] width 288 height 37
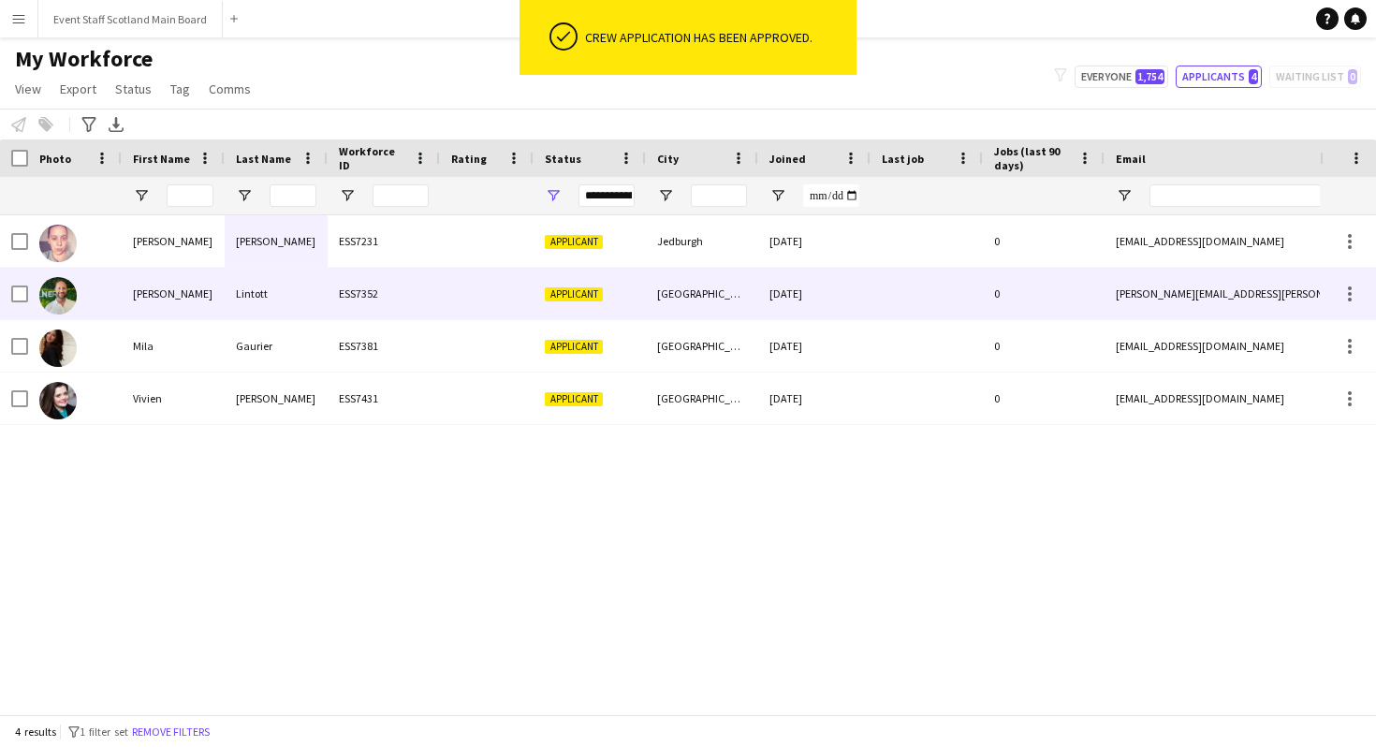
click at [391, 300] on div "ESS7352" at bounding box center [384, 293] width 112 height 51
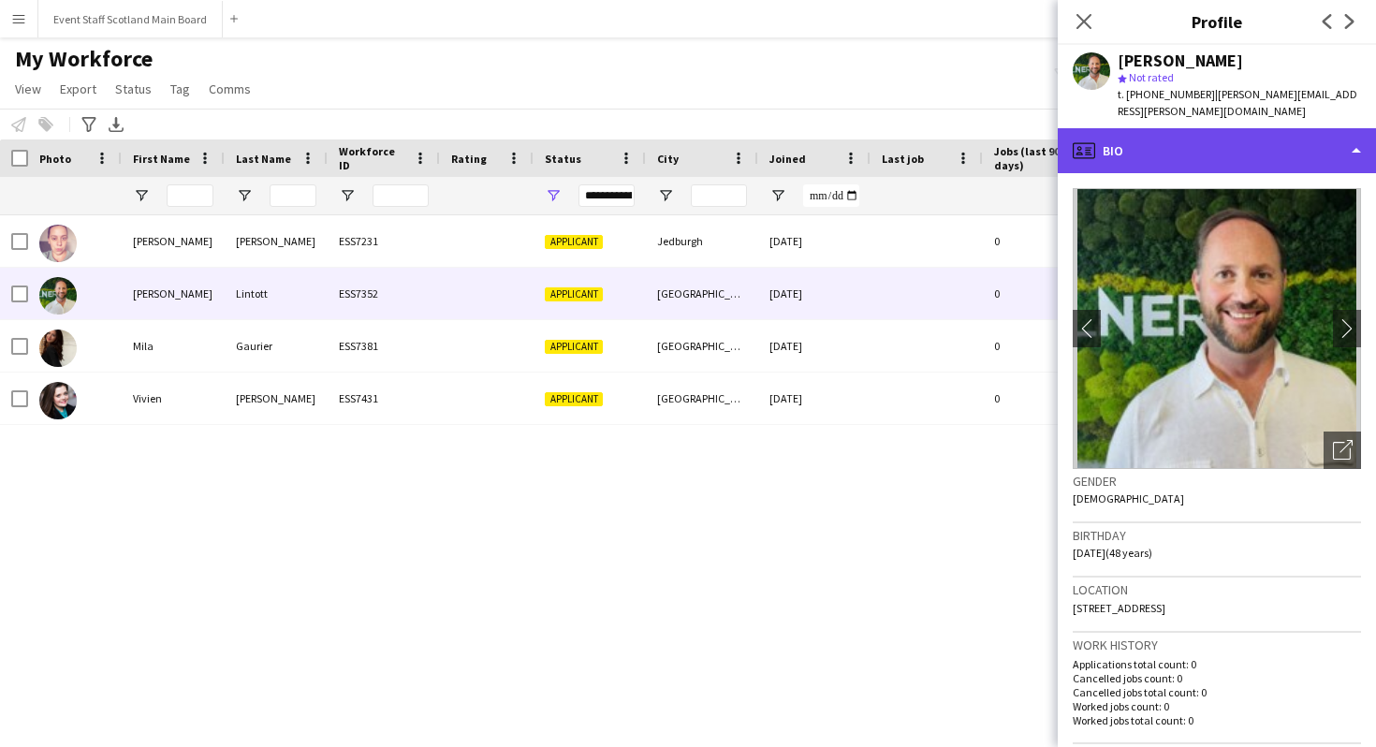
click at [1207, 129] on div "profile Bio" at bounding box center [1217, 150] width 318 height 45
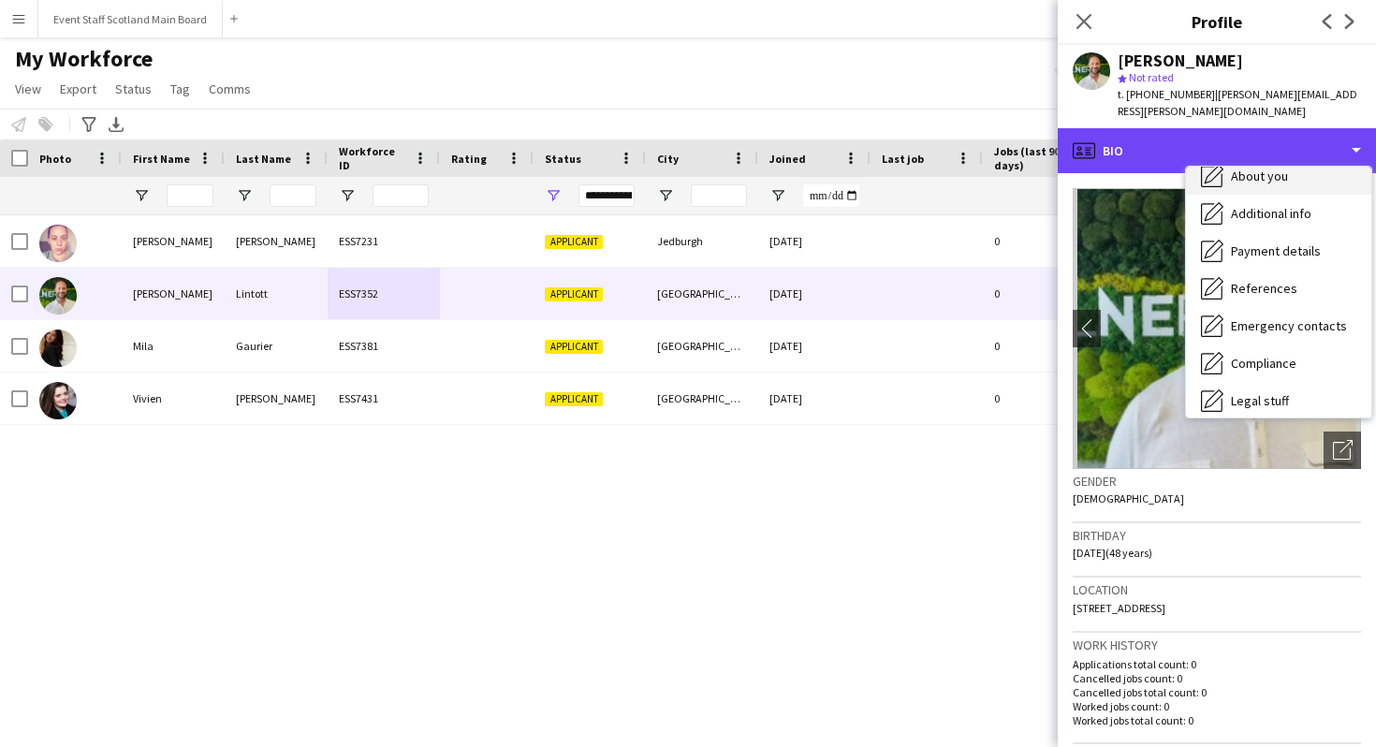
scroll to position [148, 0]
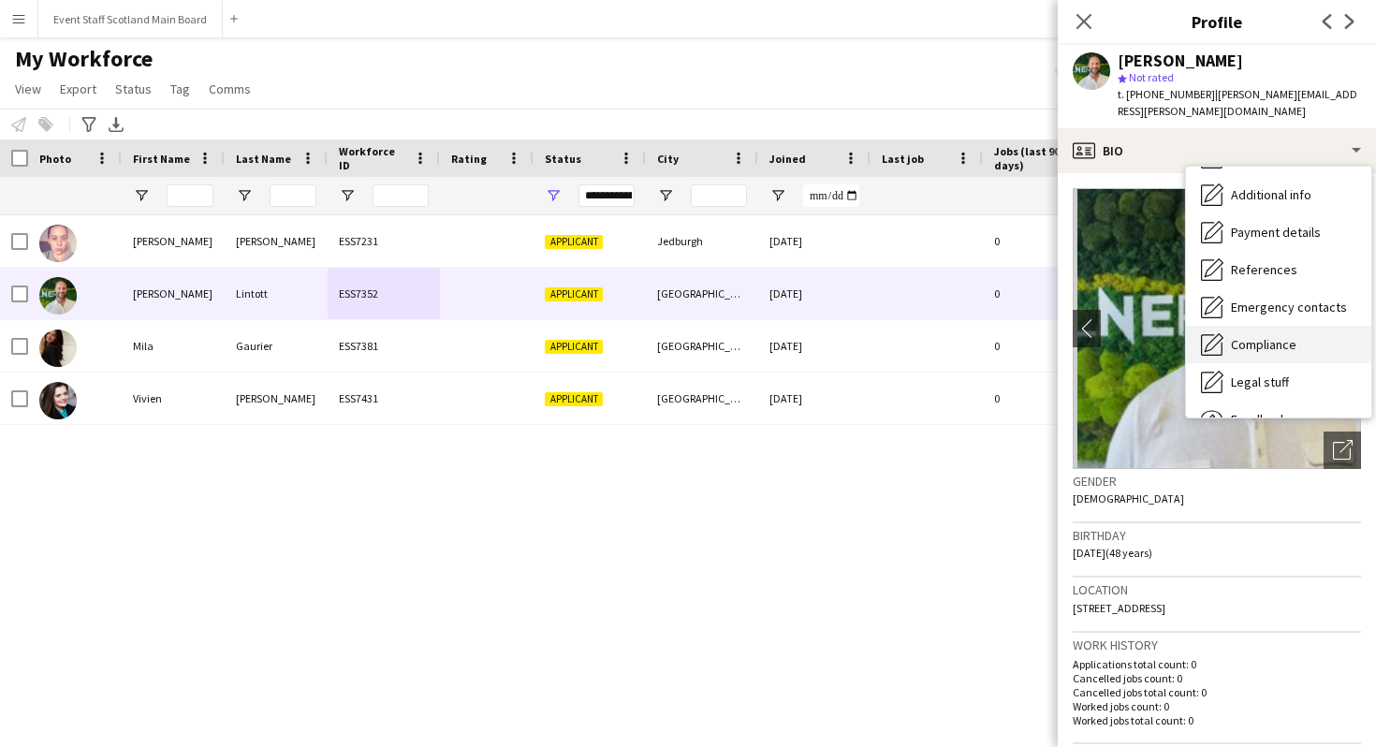
click at [1259, 336] on span "Compliance" at bounding box center [1264, 344] width 66 height 17
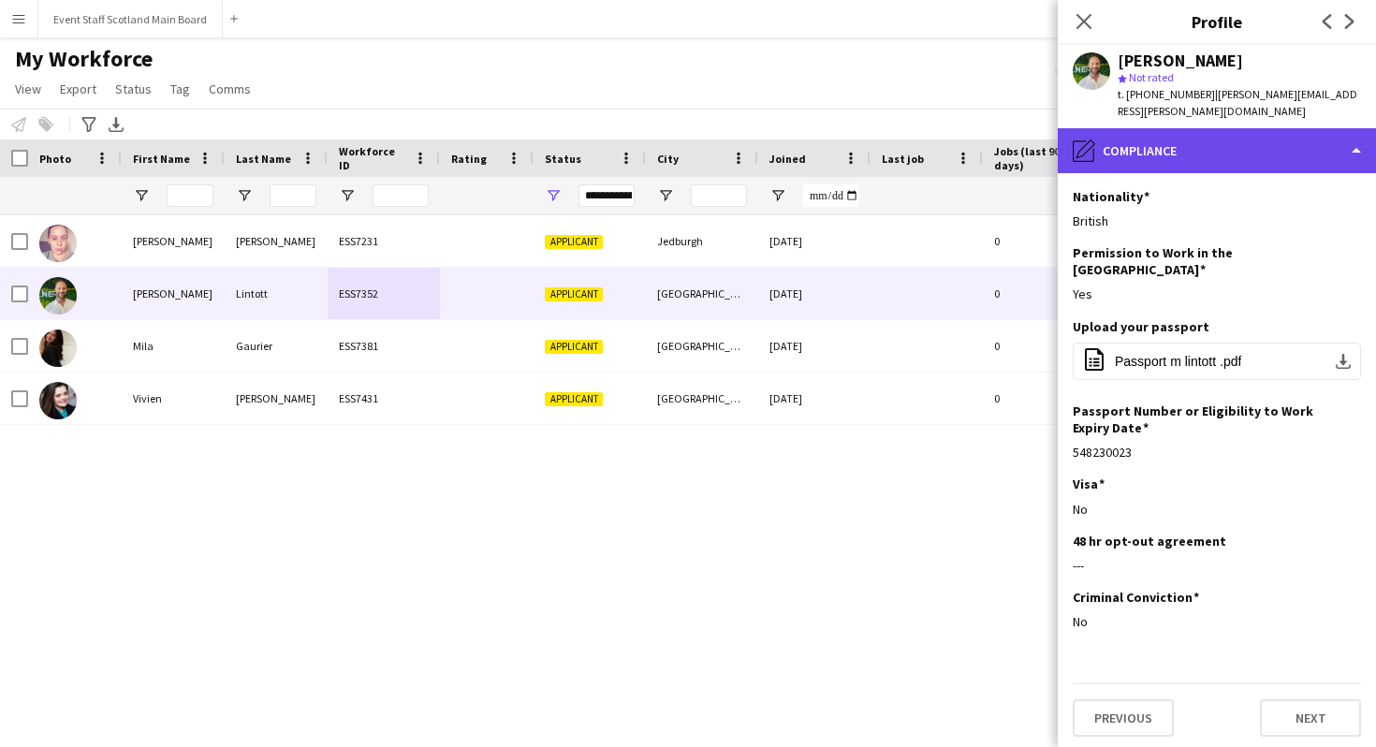
click at [1248, 134] on div "pencil4 Compliance" at bounding box center [1217, 150] width 318 height 45
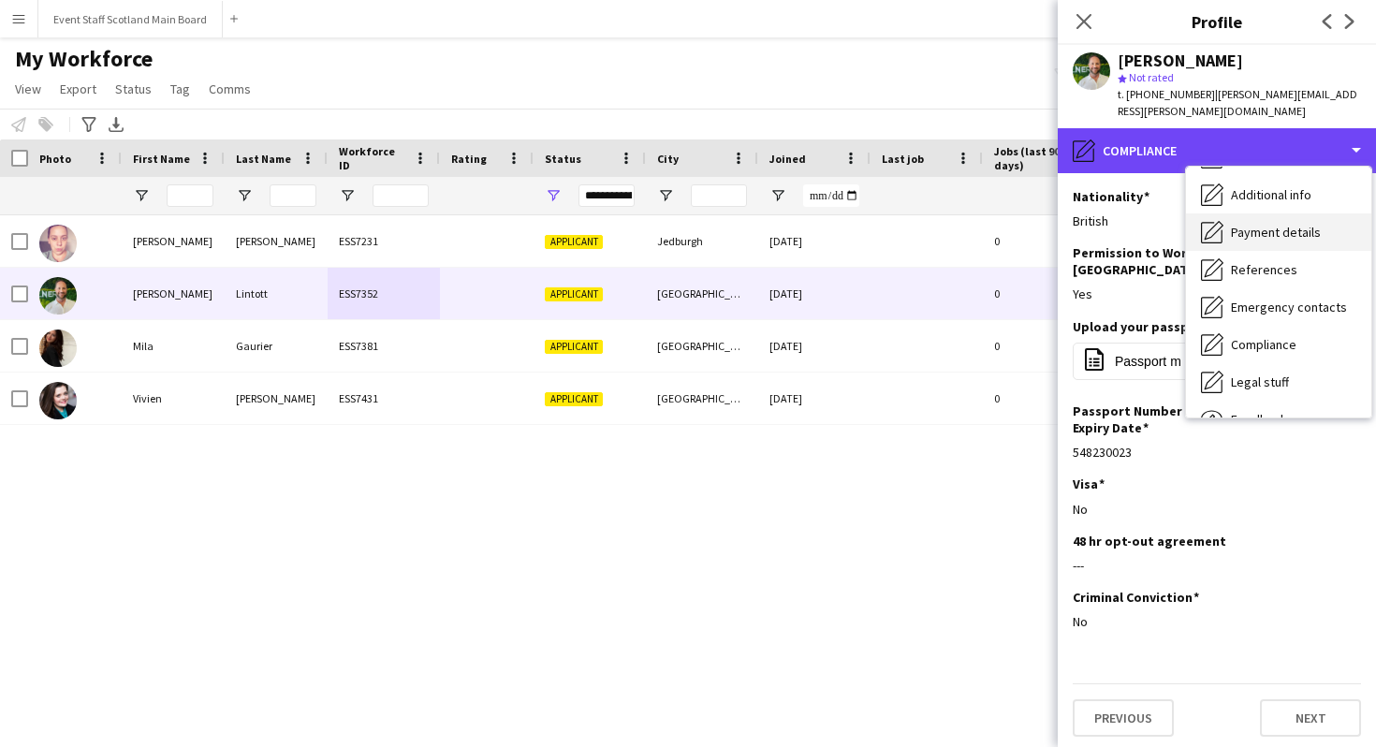
scroll to position [0, 0]
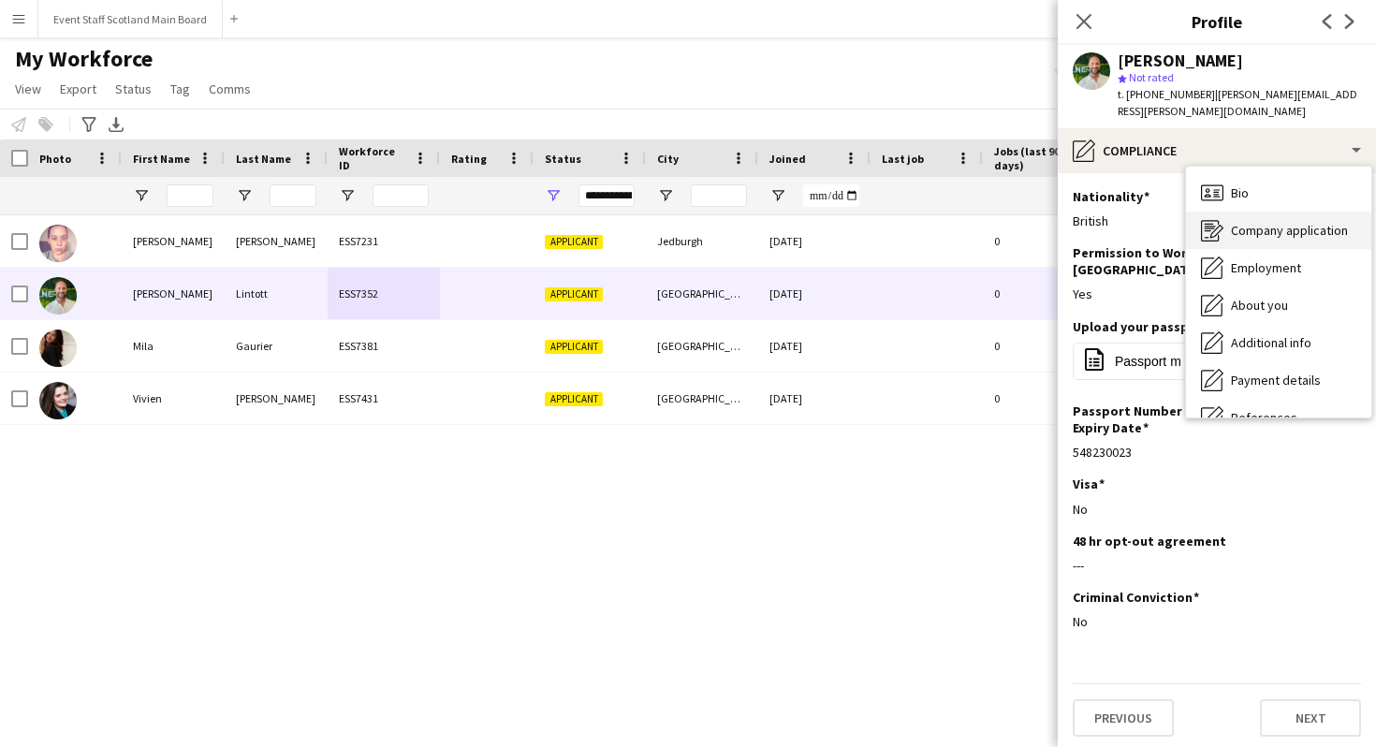
click at [1268, 222] on span "Company application" at bounding box center [1289, 230] width 117 height 17
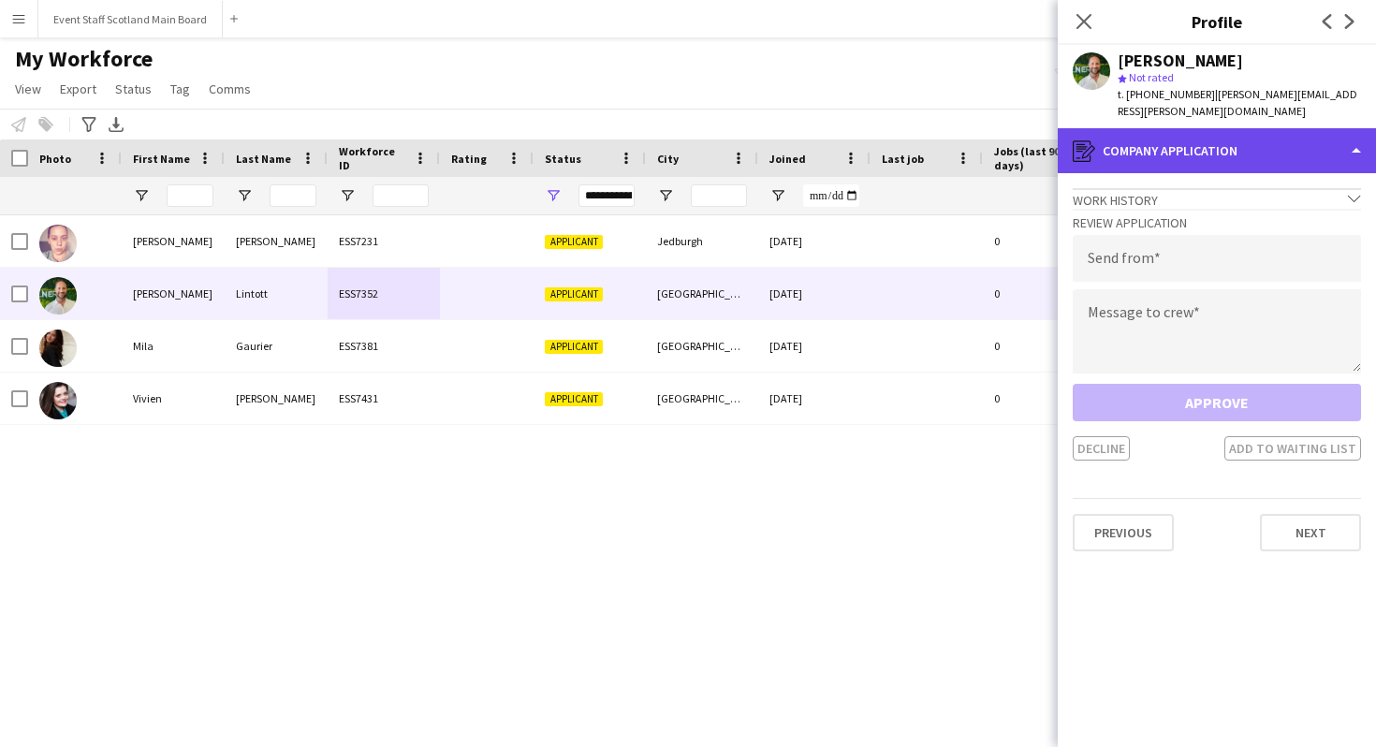
click at [1234, 131] on div "register Company application" at bounding box center [1217, 150] width 318 height 45
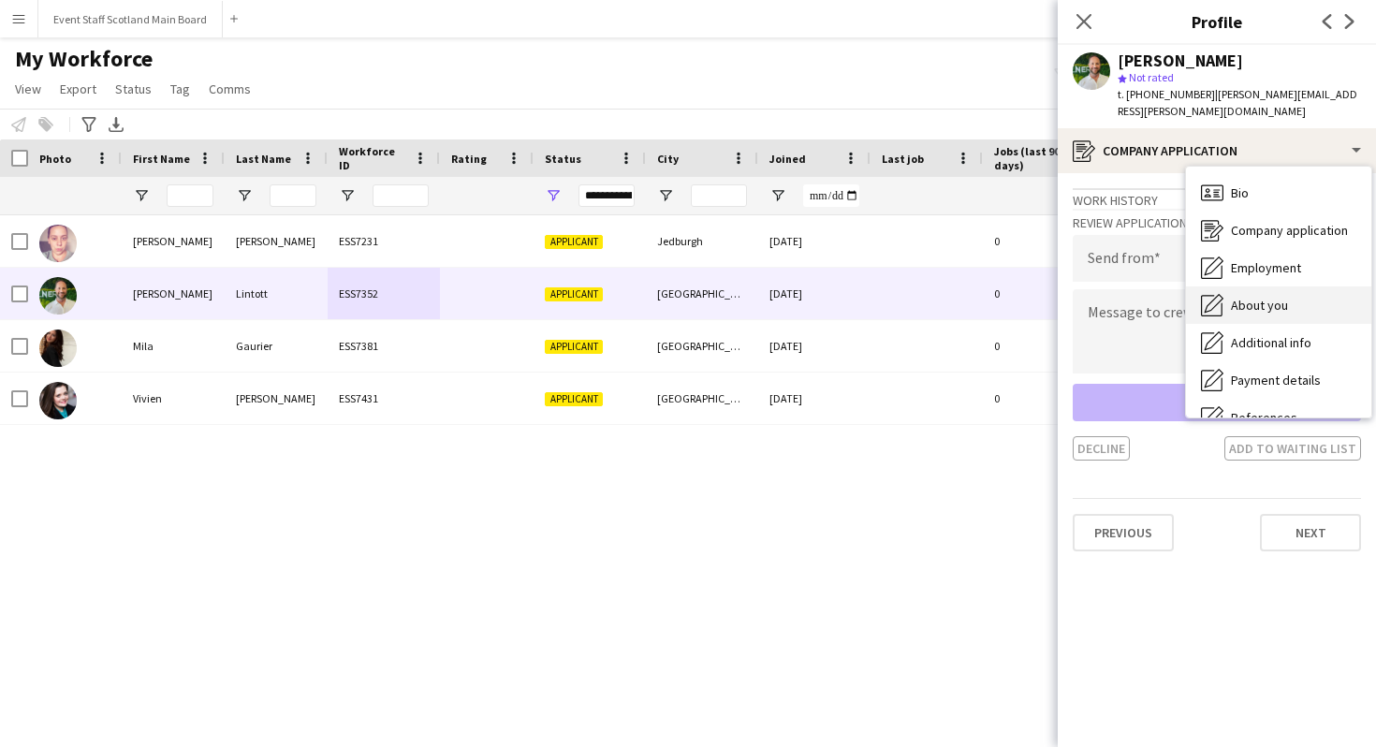
click at [1249, 297] on span "About you" at bounding box center [1259, 305] width 57 height 17
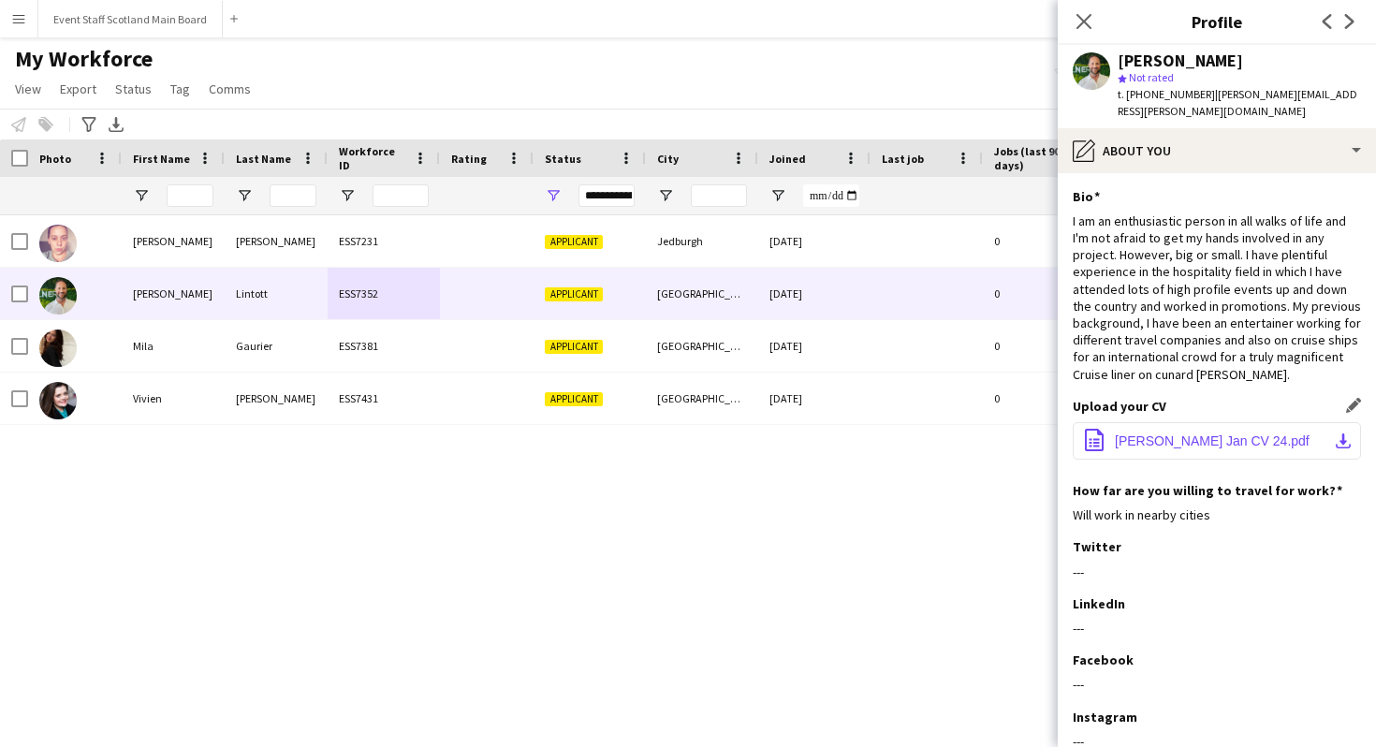
click at [1130, 433] on span "Matthew Lintott Jan CV 24.pdf" at bounding box center [1212, 440] width 195 height 15
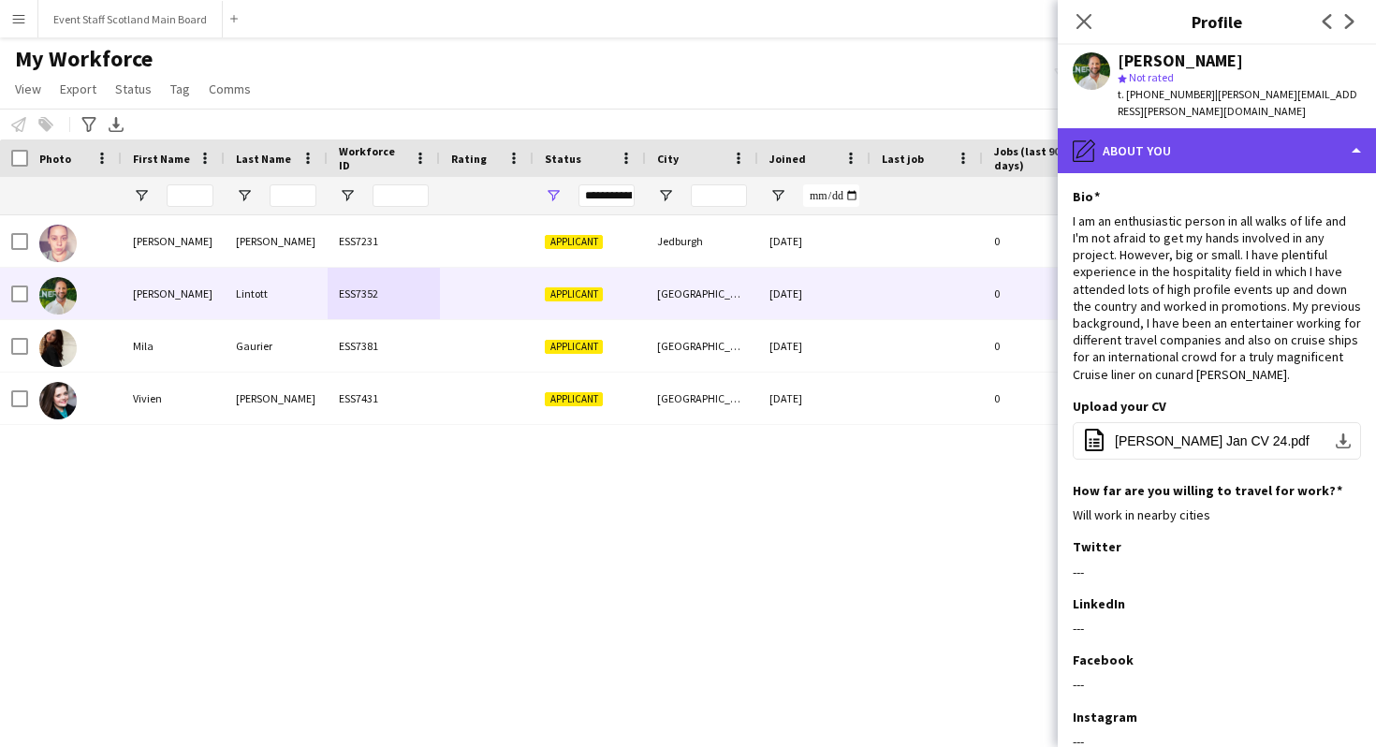
click at [1199, 151] on div "pencil4 About you" at bounding box center [1217, 150] width 318 height 45
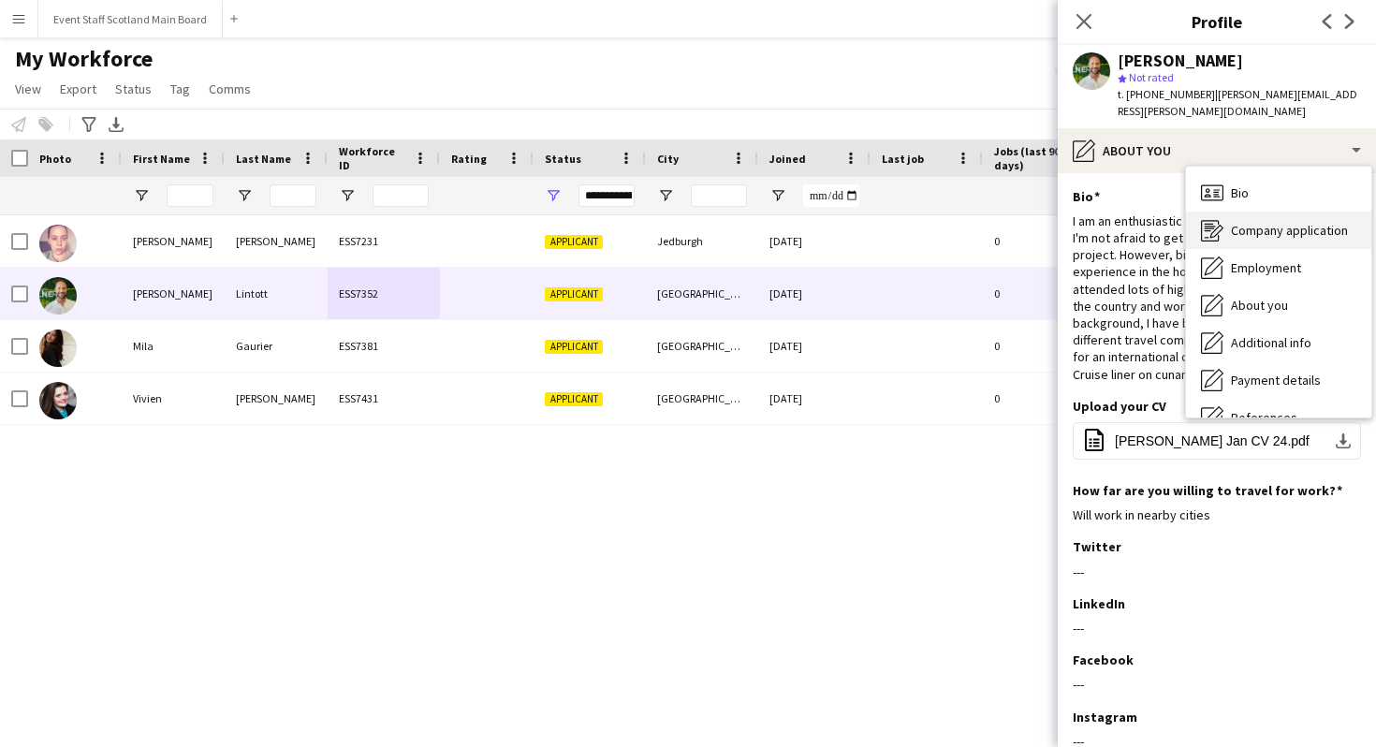
click at [1283, 222] on span "Company application" at bounding box center [1289, 230] width 117 height 17
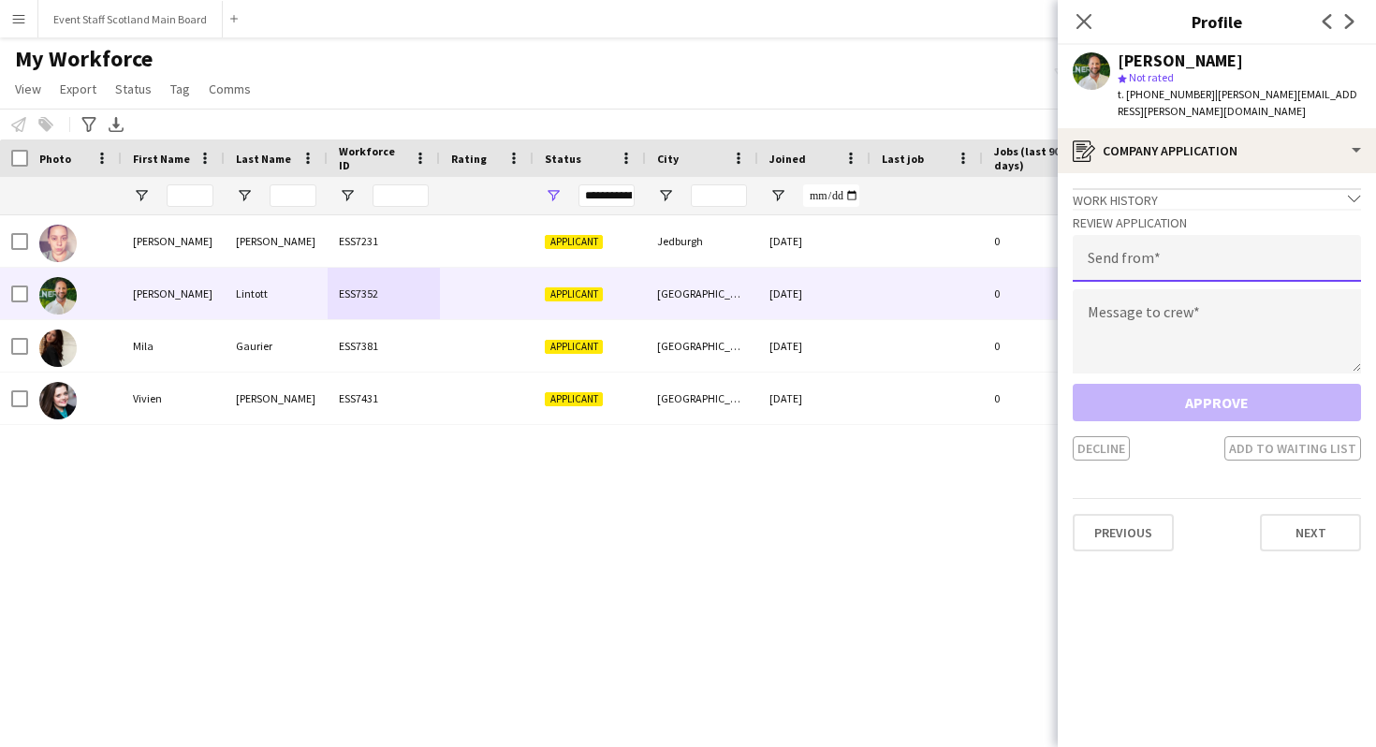
click at [1218, 235] on input "email" at bounding box center [1217, 258] width 288 height 47
type input "**********"
click at [1149, 311] on textarea at bounding box center [1217, 331] width 288 height 84
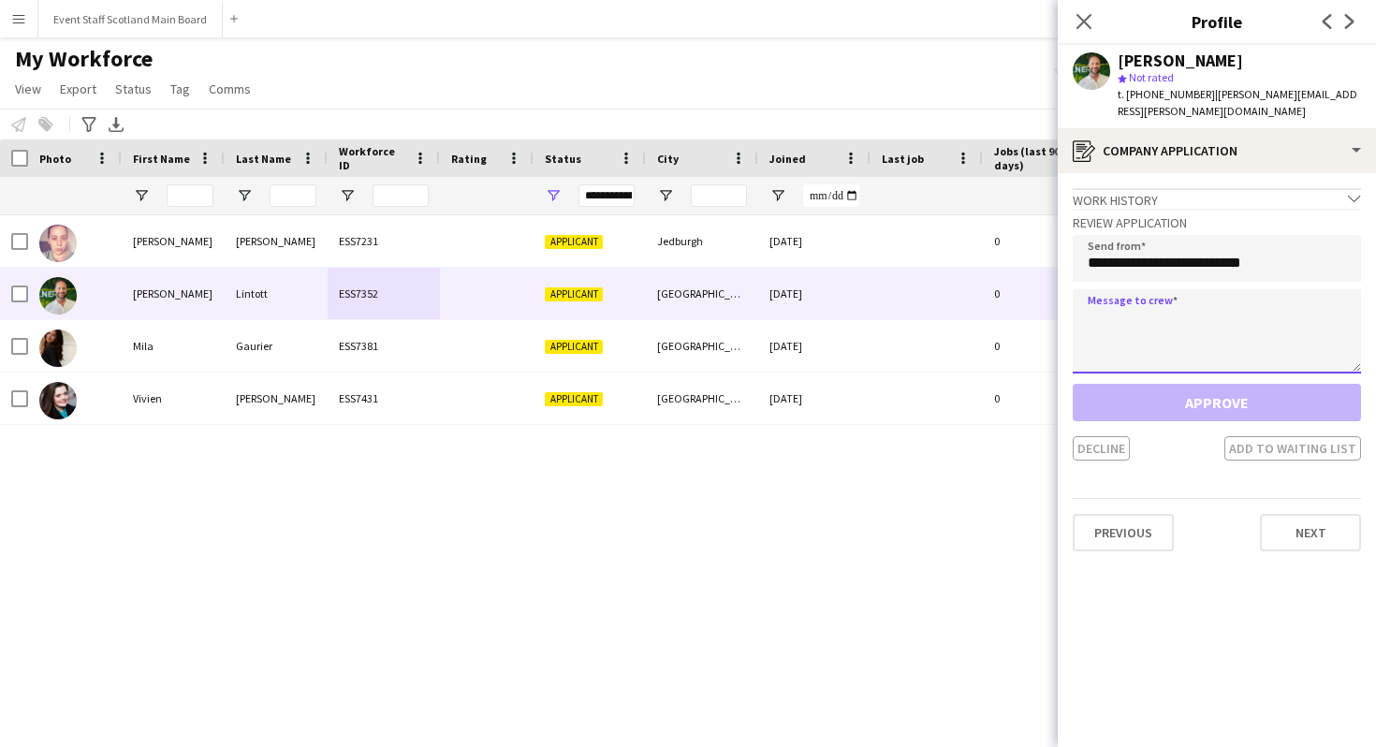
paste textarea "**********"
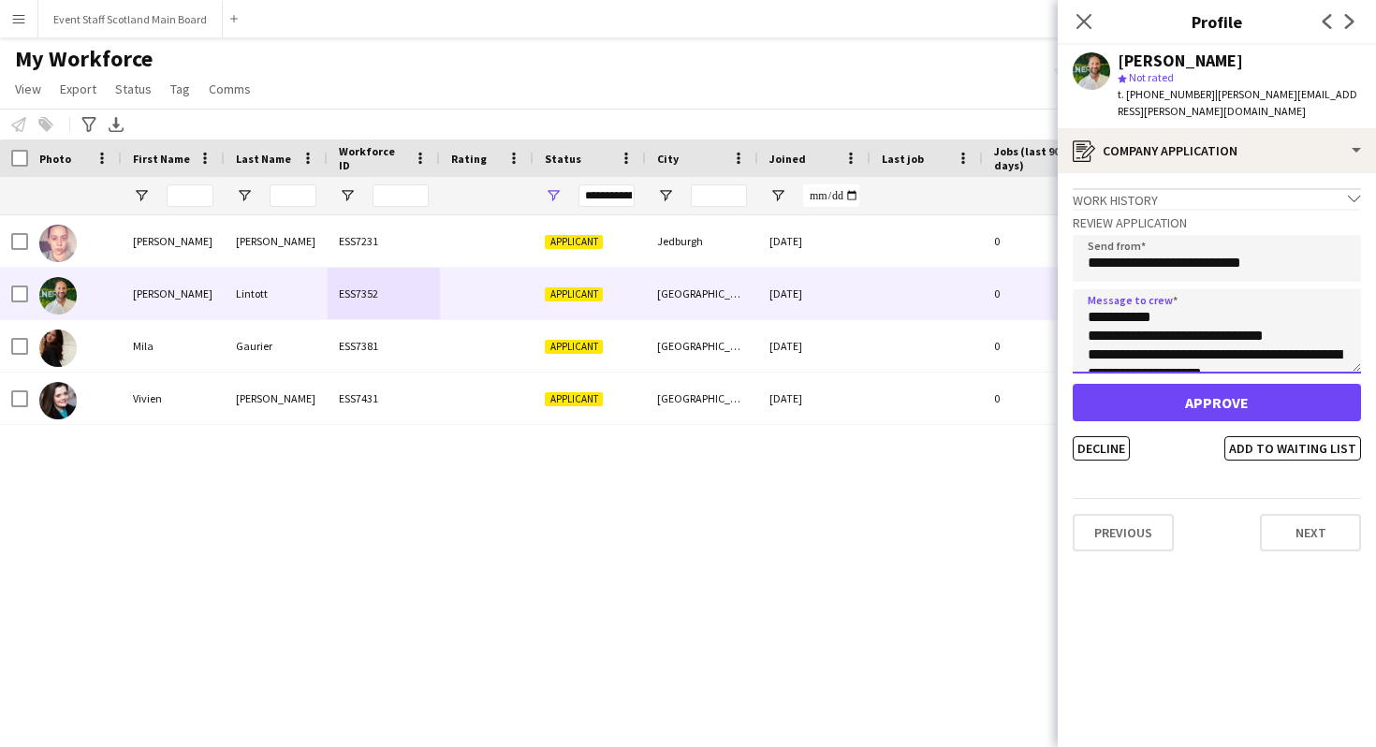
type textarea "**********"
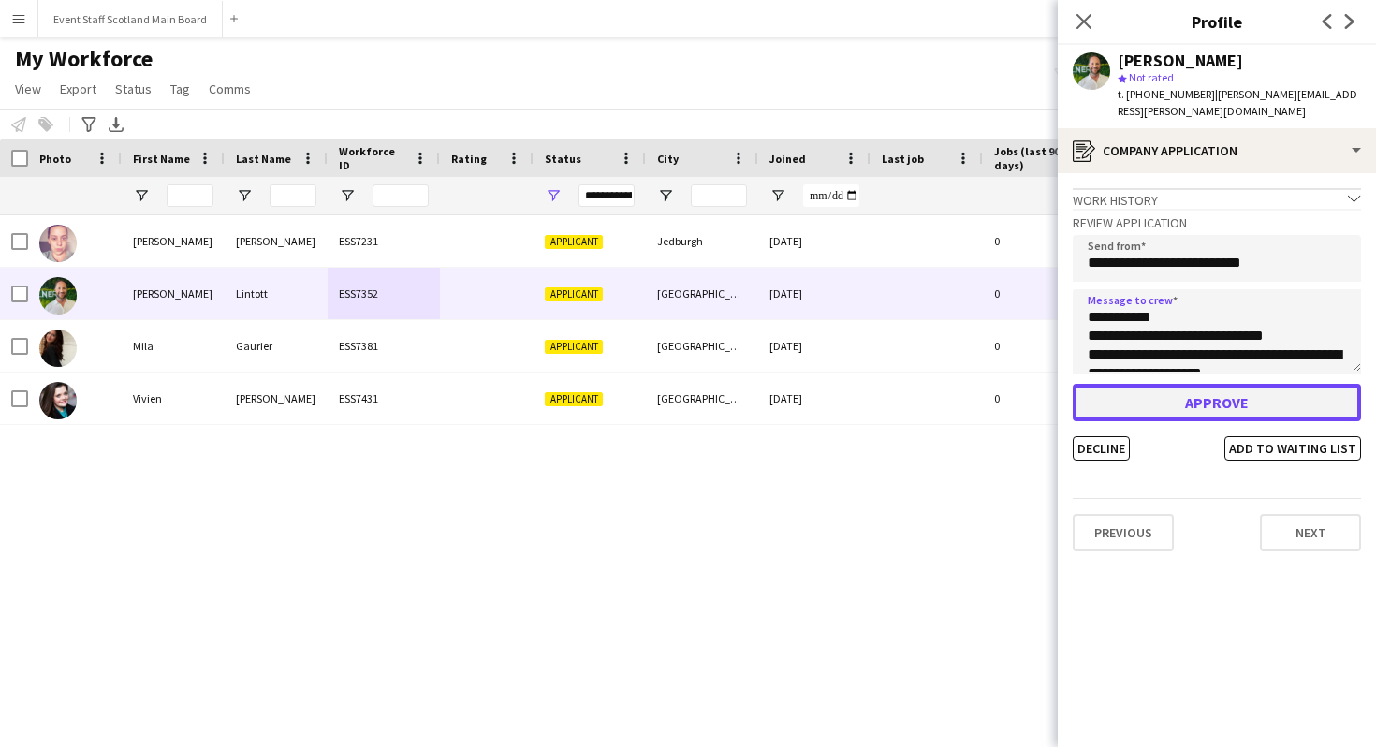
click at [1208, 384] on button "Approve" at bounding box center [1217, 402] width 288 height 37
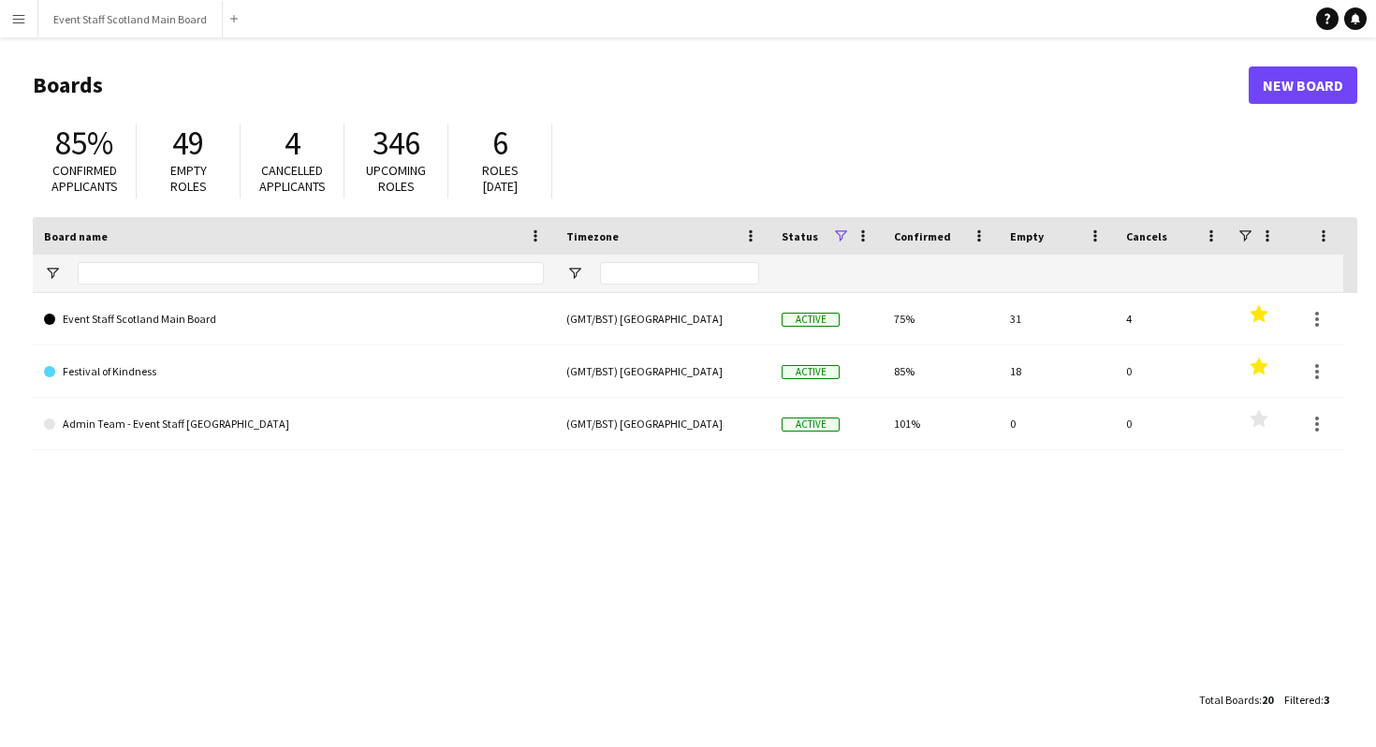
click at [25, 17] on app-icon "Menu" at bounding box center [18, 18] width 15 height 15
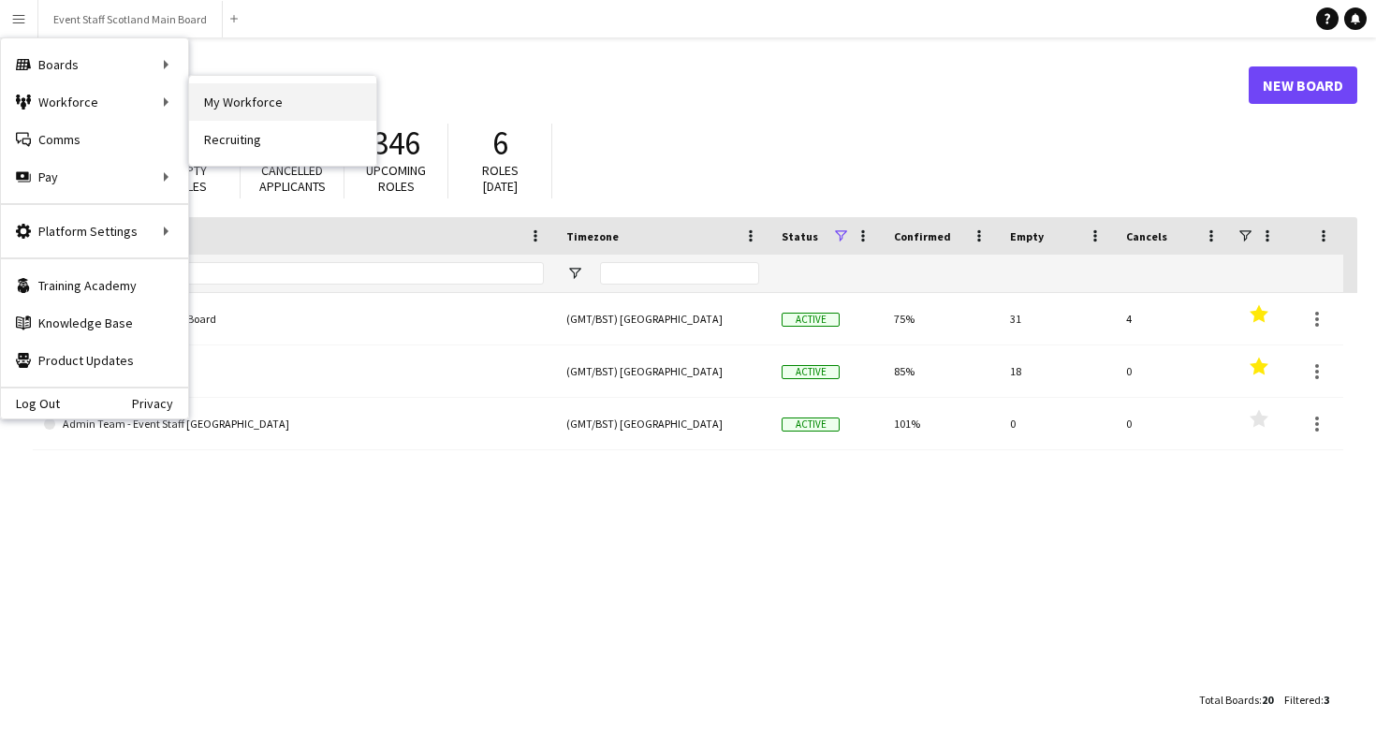
click at [202, 94] on link "My Workforce" at bounding box center [282, 101] width 187 height 37
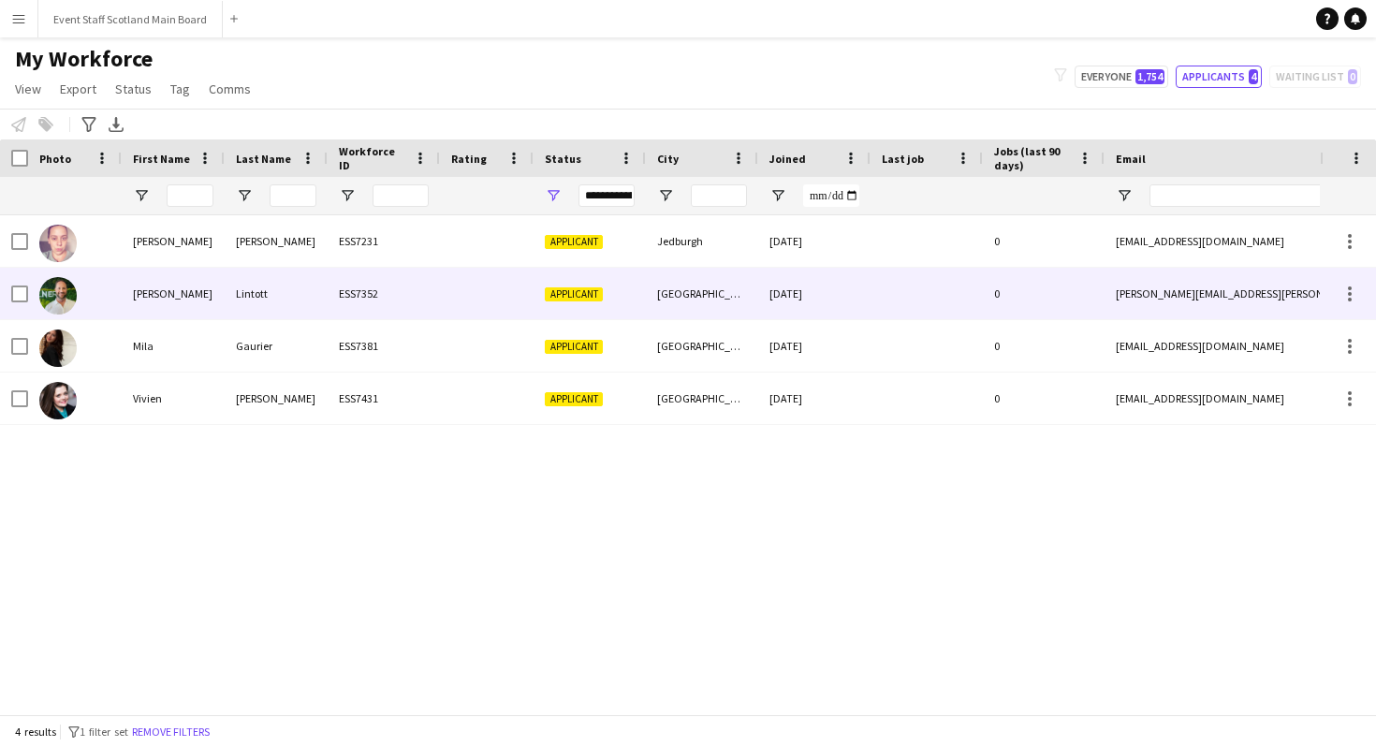
click at [443, 285] on div at bounding box center [487, 293] width 94 height 51
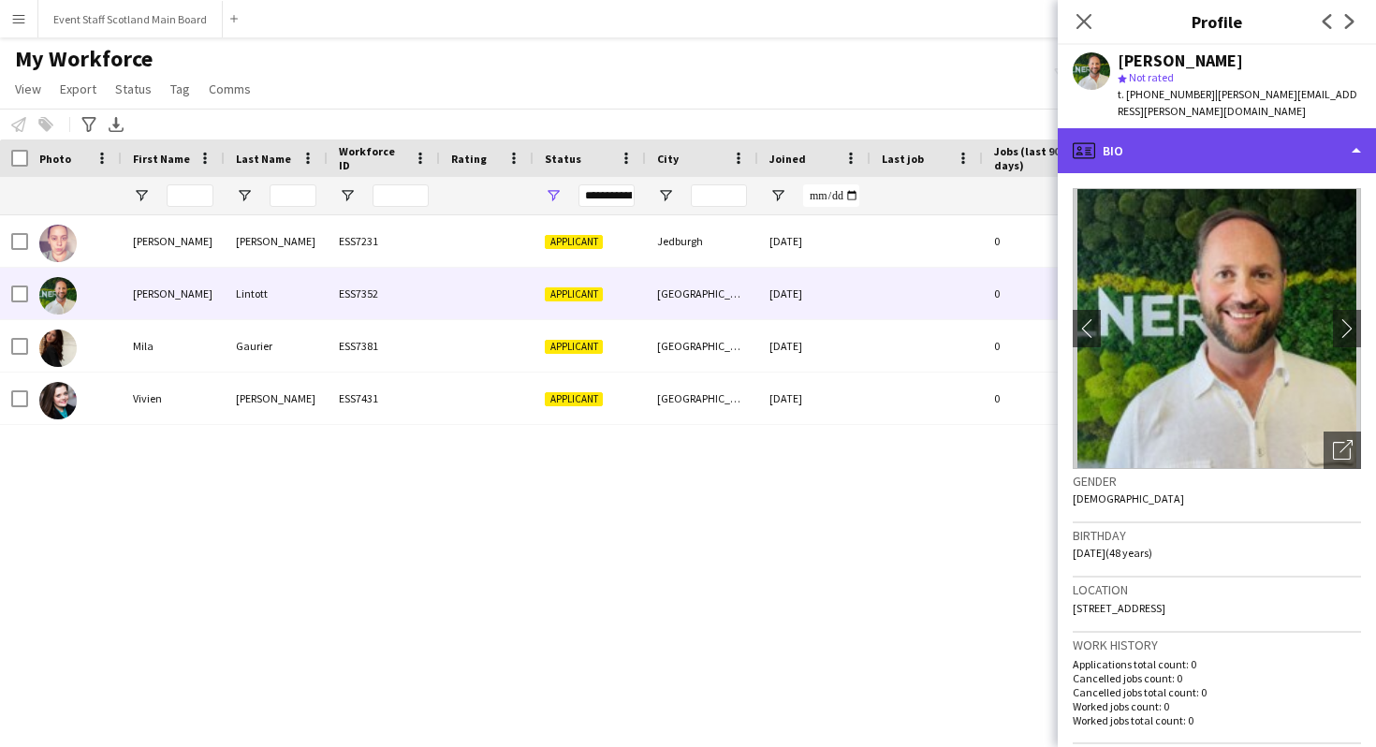
click at [1161, 139] on div "profile Bio" at bounding box center [1217, 150] width 318 height 45
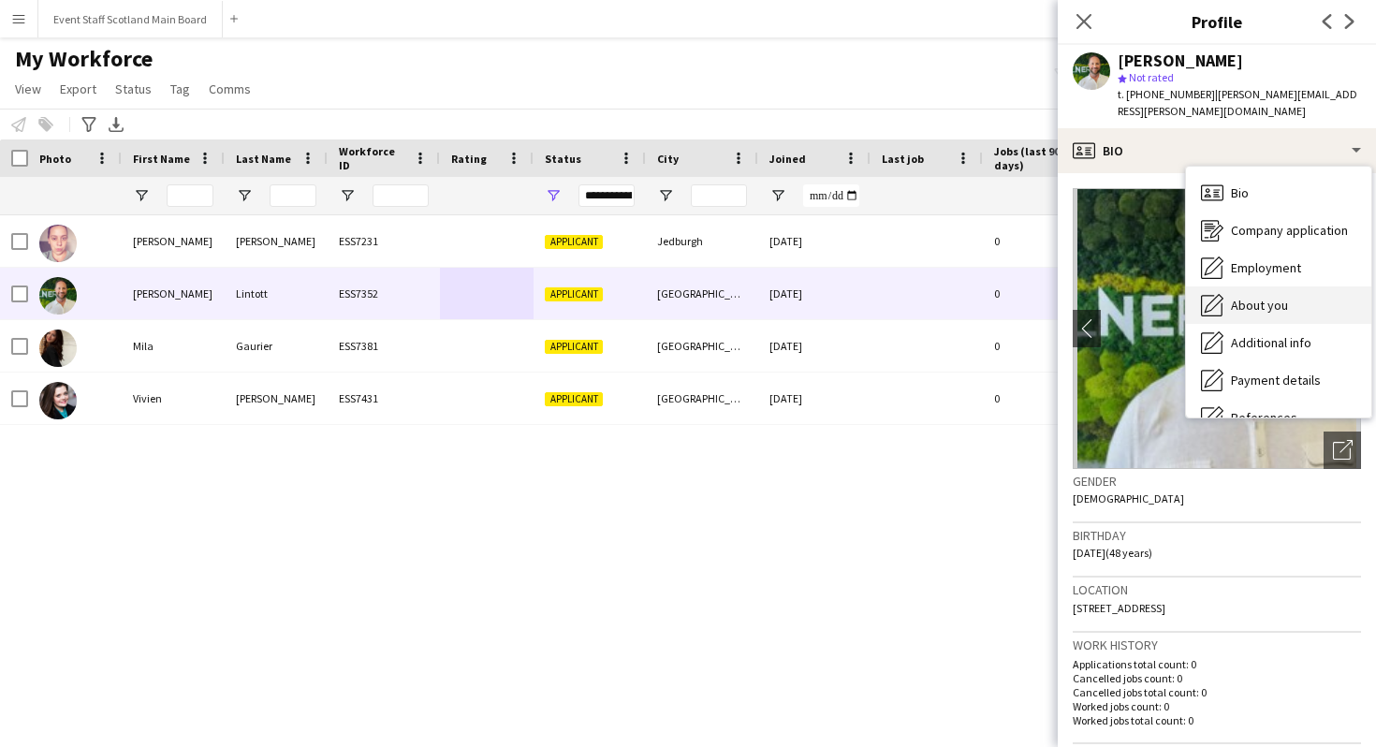
click at [1279, 297] on span "About you" at bounding box center [1259, 305] width 57 height 17
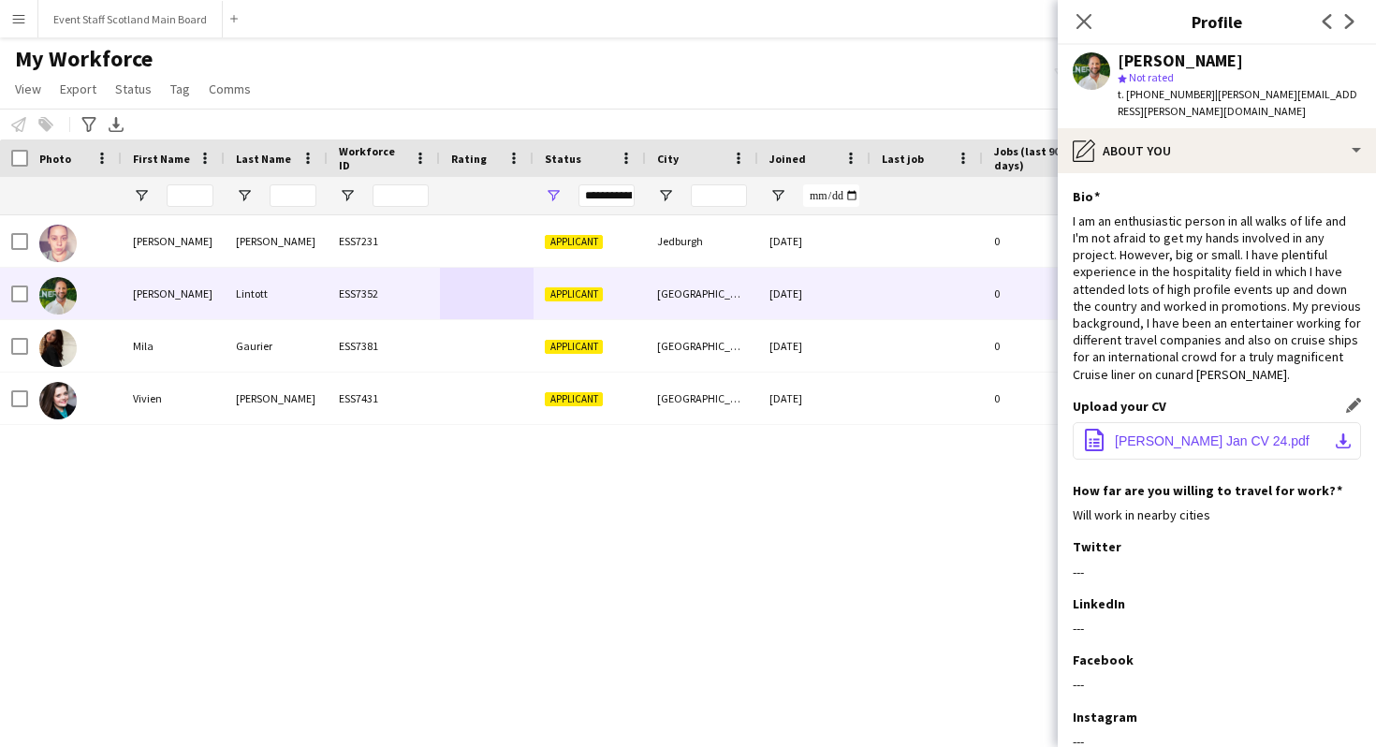
click at [1180, 433] on span "Matthew Lintott Jan CV 24.pdf" at bounding box center [1212, 440] width 195 height 15
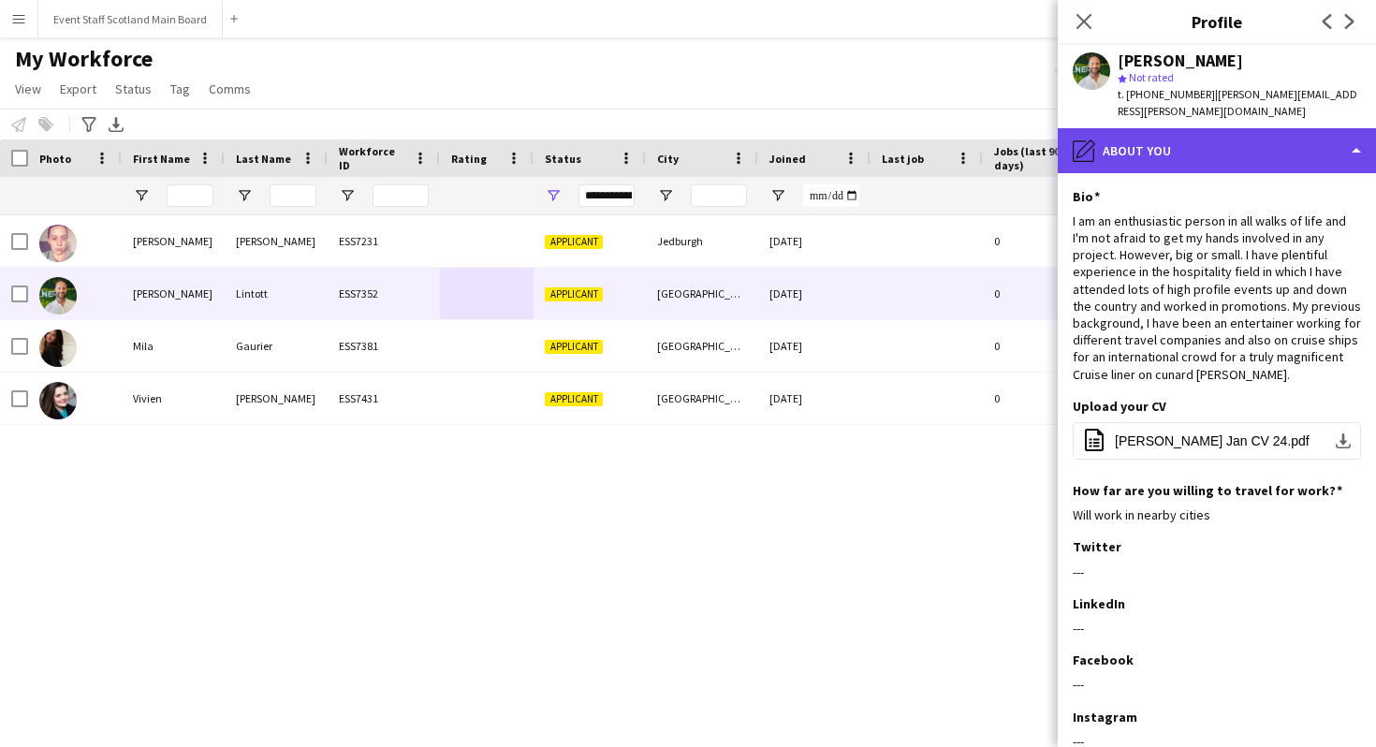
click at [1170, 141] on div "pencil4 About you" at bounding box center [1217, 150] width 318 height 45
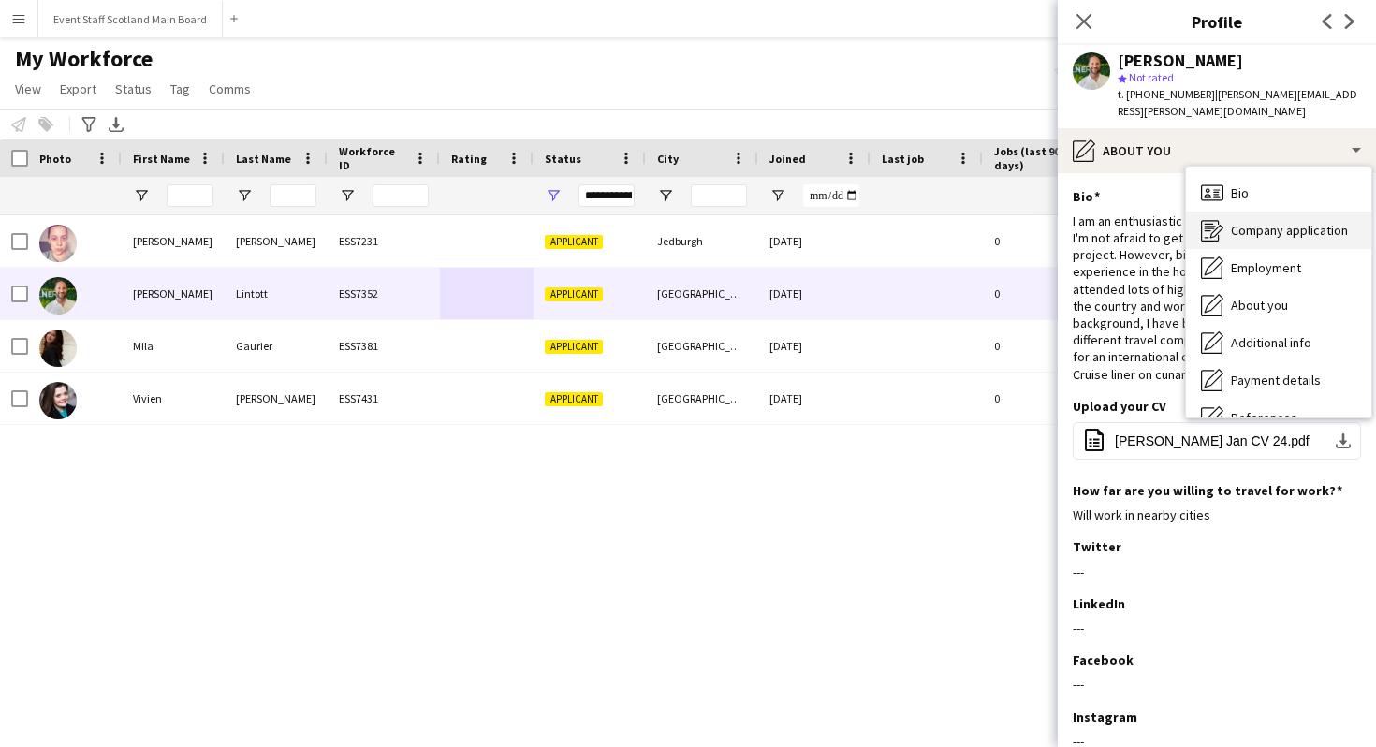
click at [1278, 222] on span "Company application" at bounding box center [1289, 230] width 117 height 17
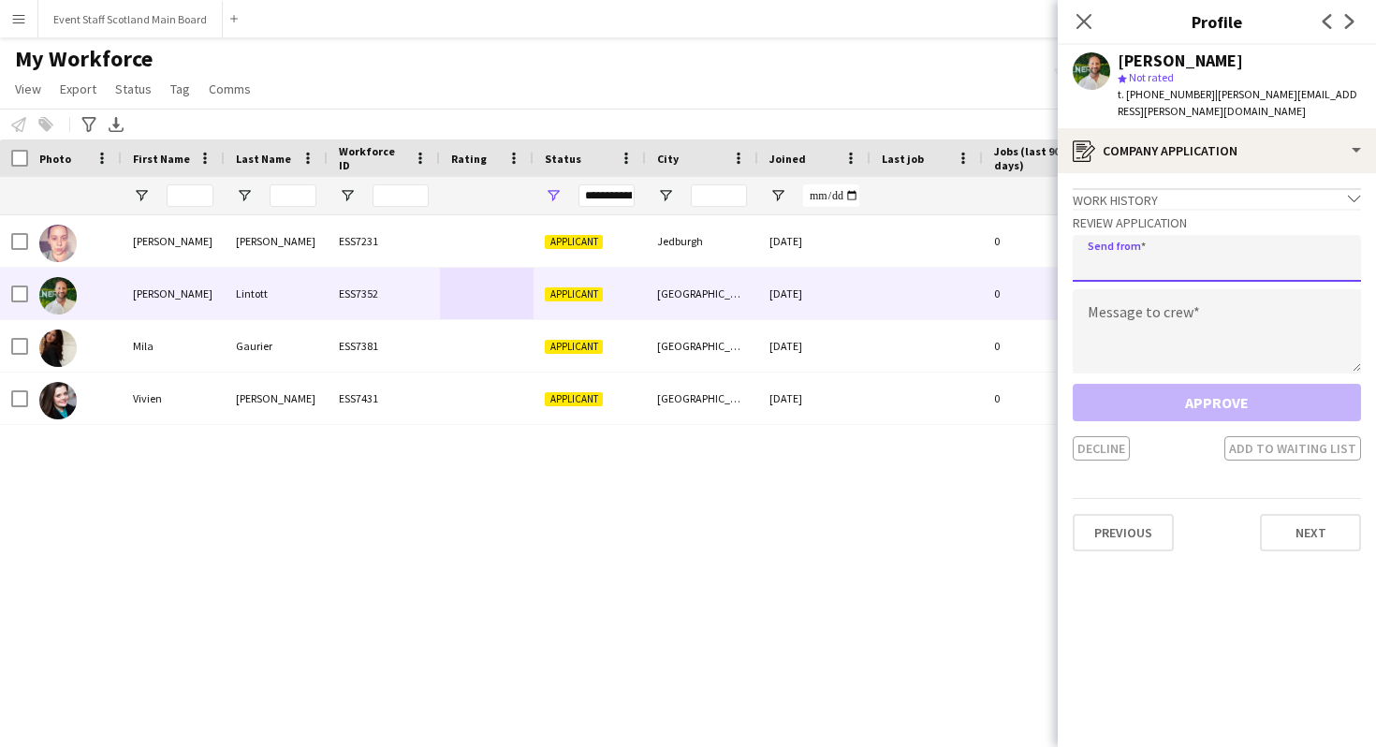
click at [1240, 248] on input "email" at bounding box center [1217, 258] width 288 height 47
type input "**********"
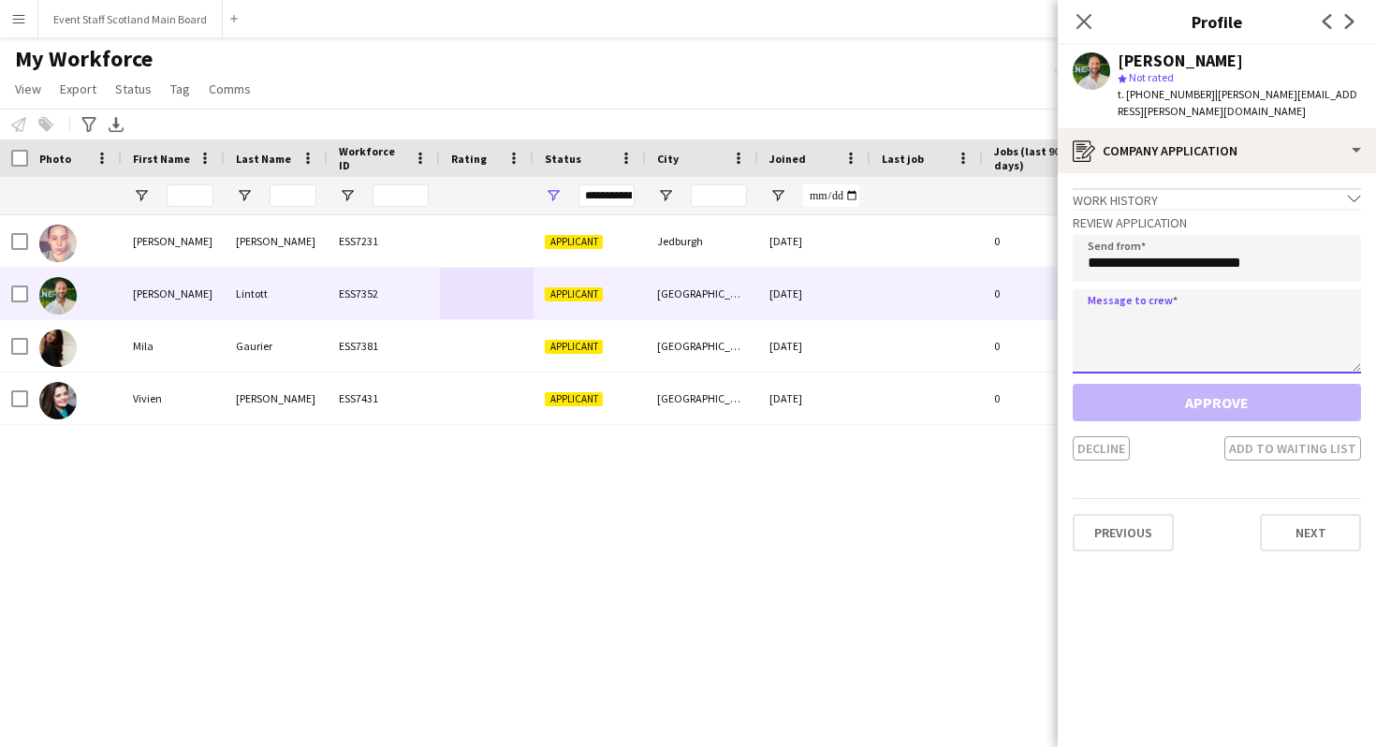
click at [1201, 305] on textarea at bounding box center [1217, 331] width 288 height 84
paste textarea "**********"
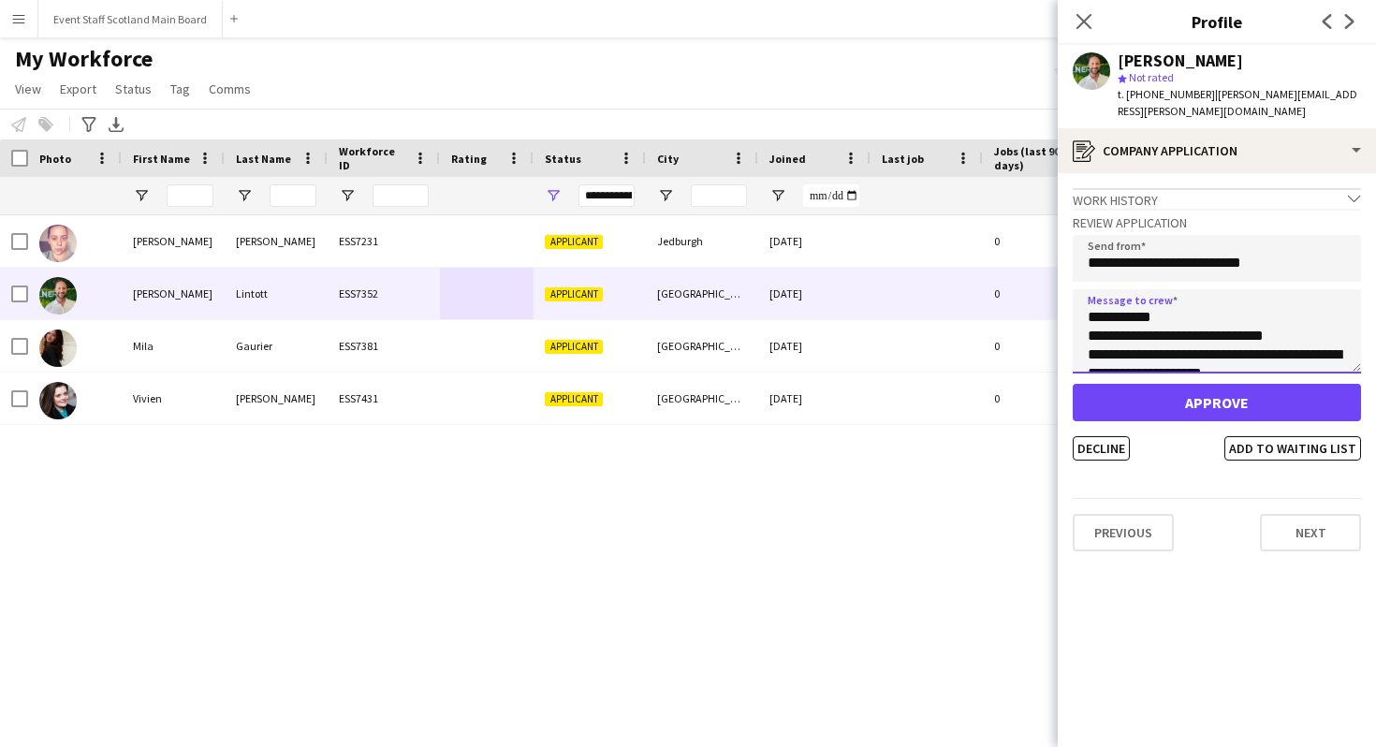
type textarea "**********"
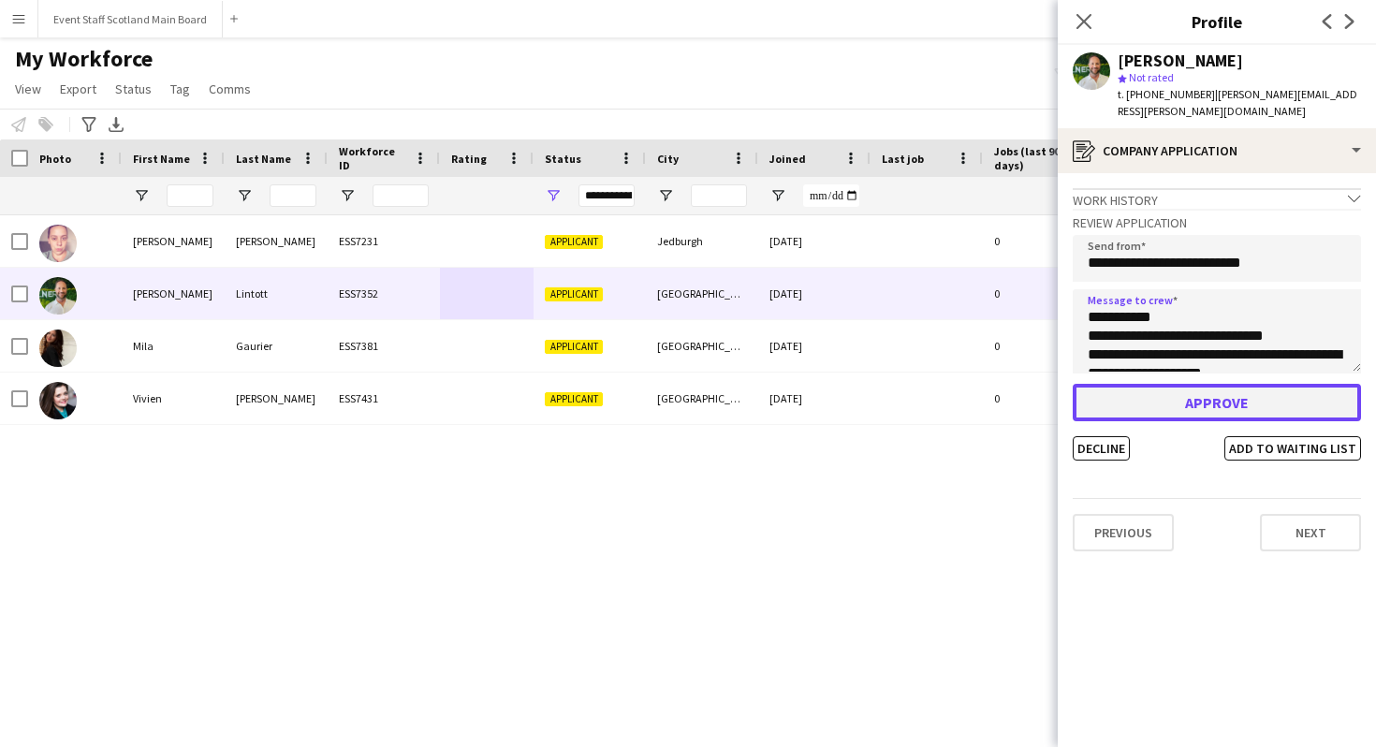
click at [1185, 387] on button "Approve" at bounding box center [1217, 402] width 288 height 37
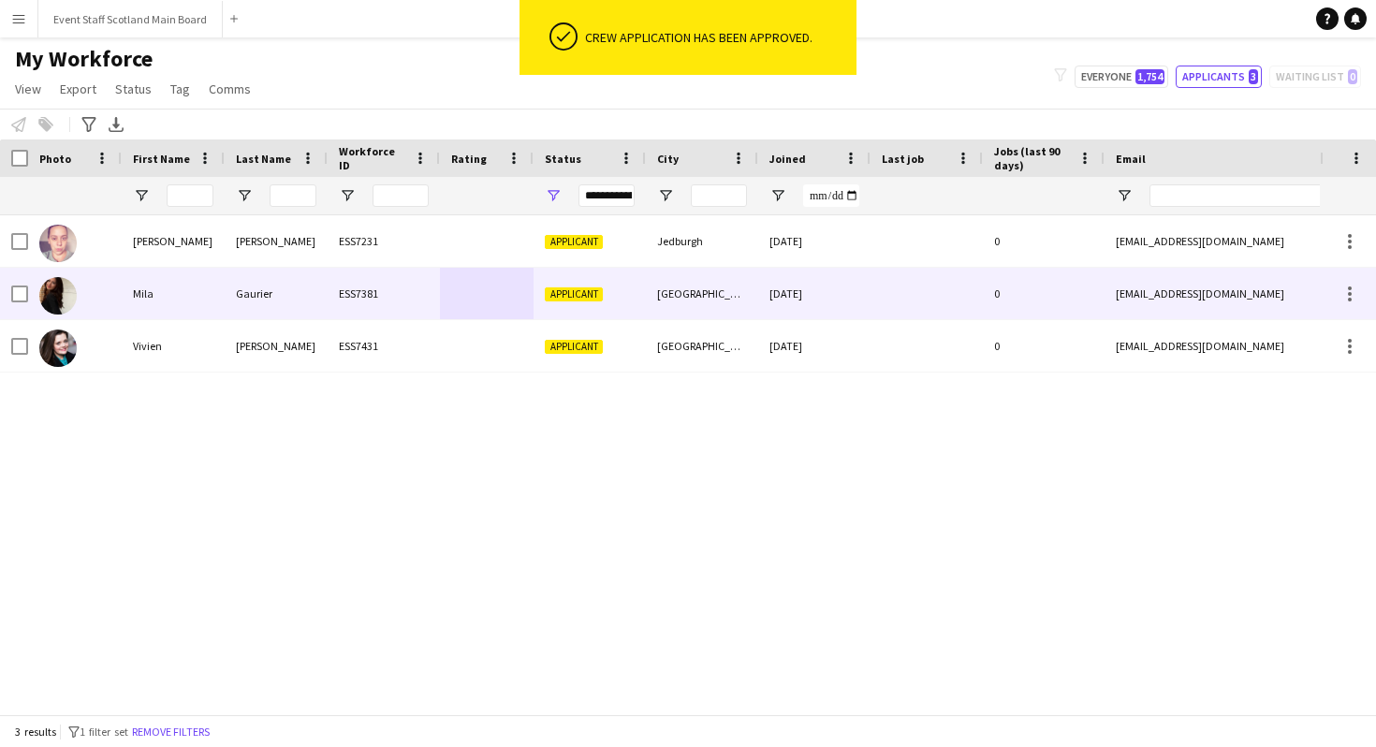
click at [284, 301] on div "Gaurier" at bounding box center [276, 293] width 103 height 51
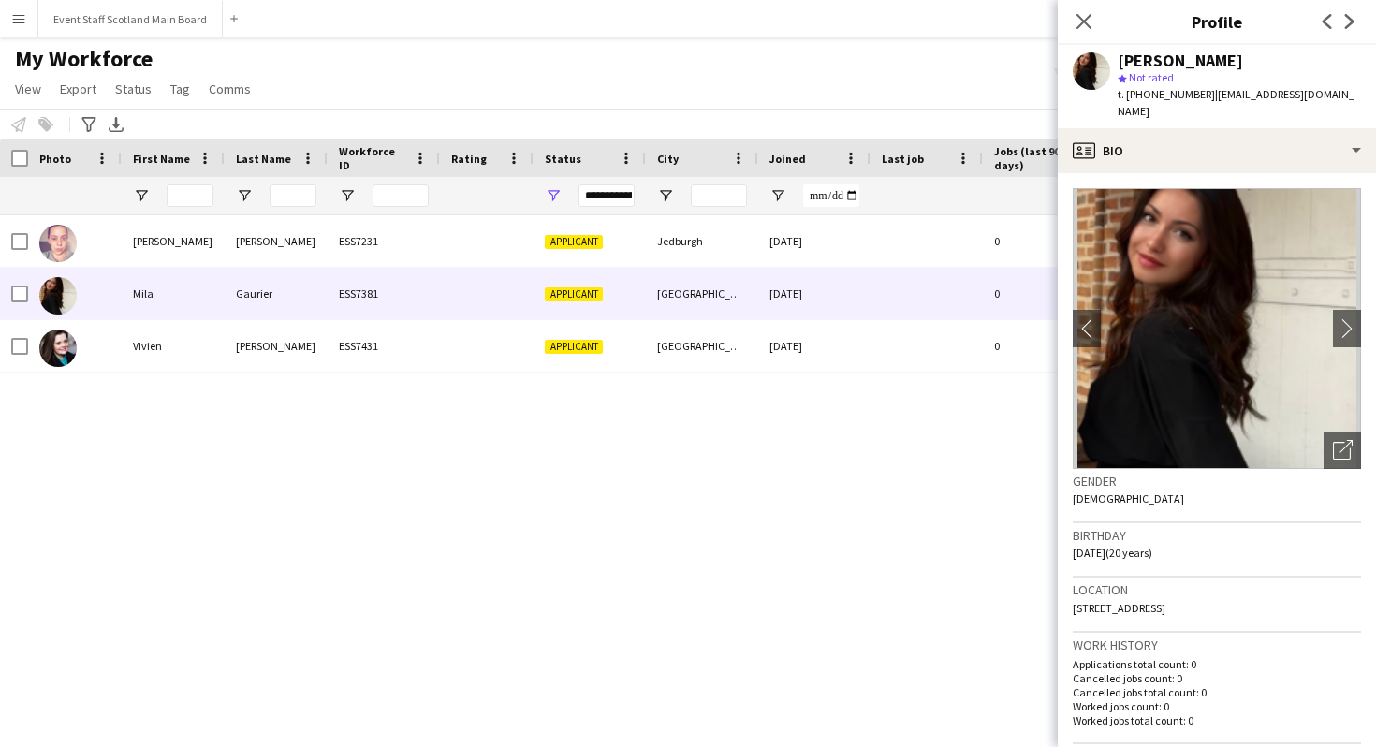
click at [1103, 338] on img at bounding box center [1217, 328] width 288 height 281
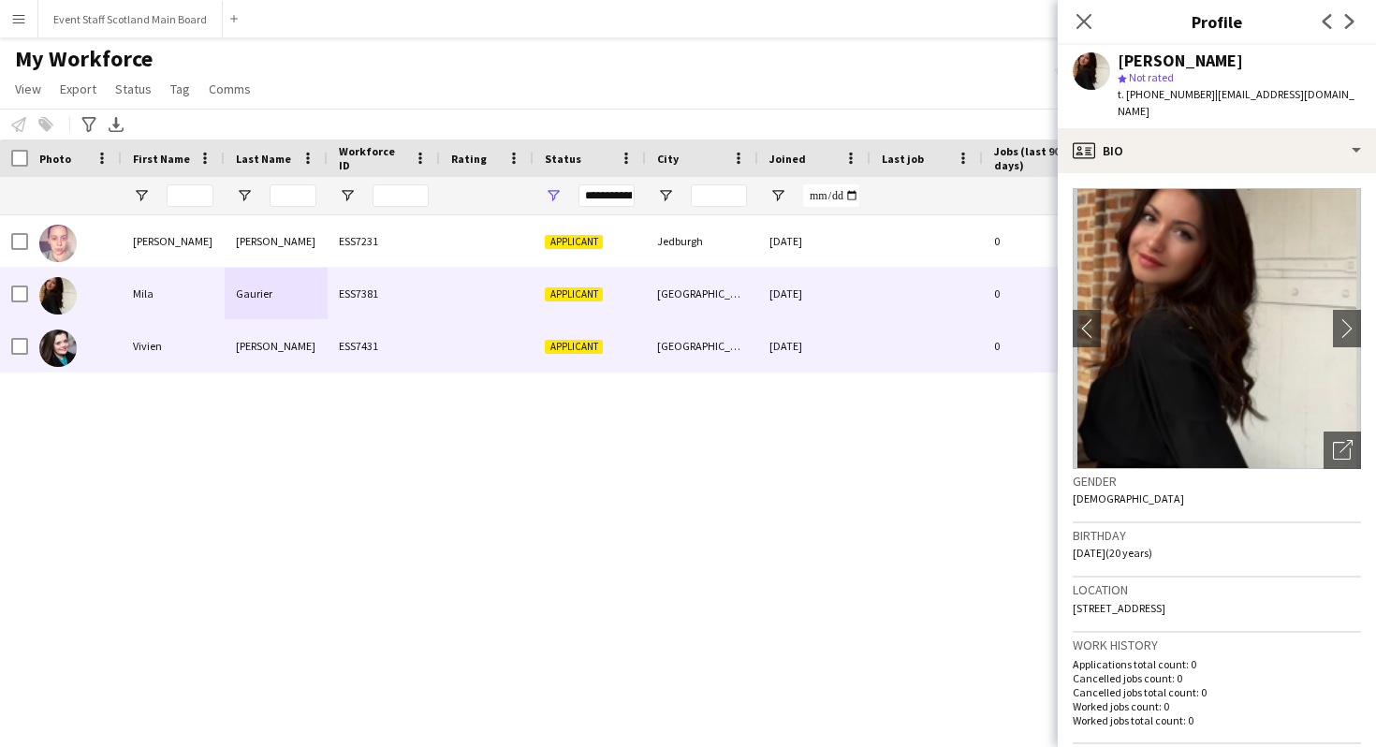
click at [519, 355] on div at bounding box center [487, 345] width 94 height 51
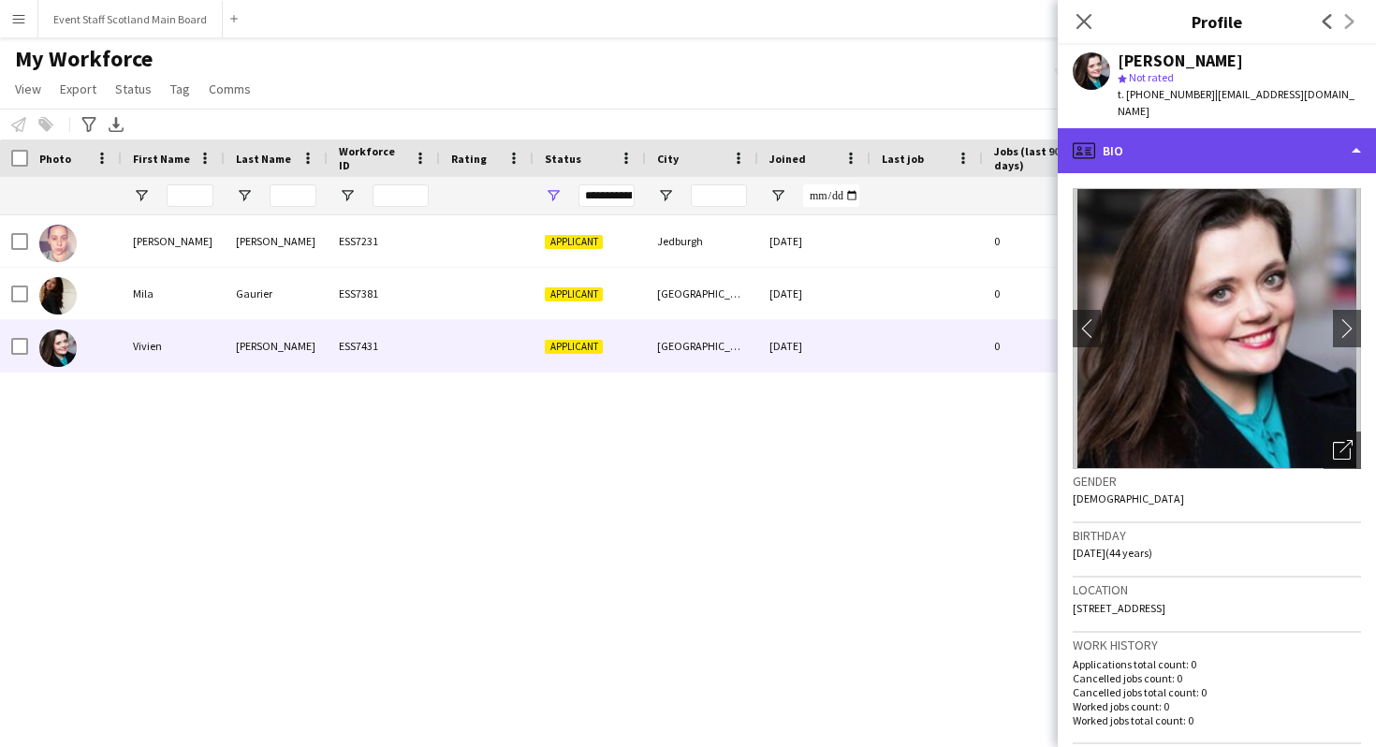
click at [1195, 130] on div "profile Bio" at bounding box center [1217, 150] width 318 height 45
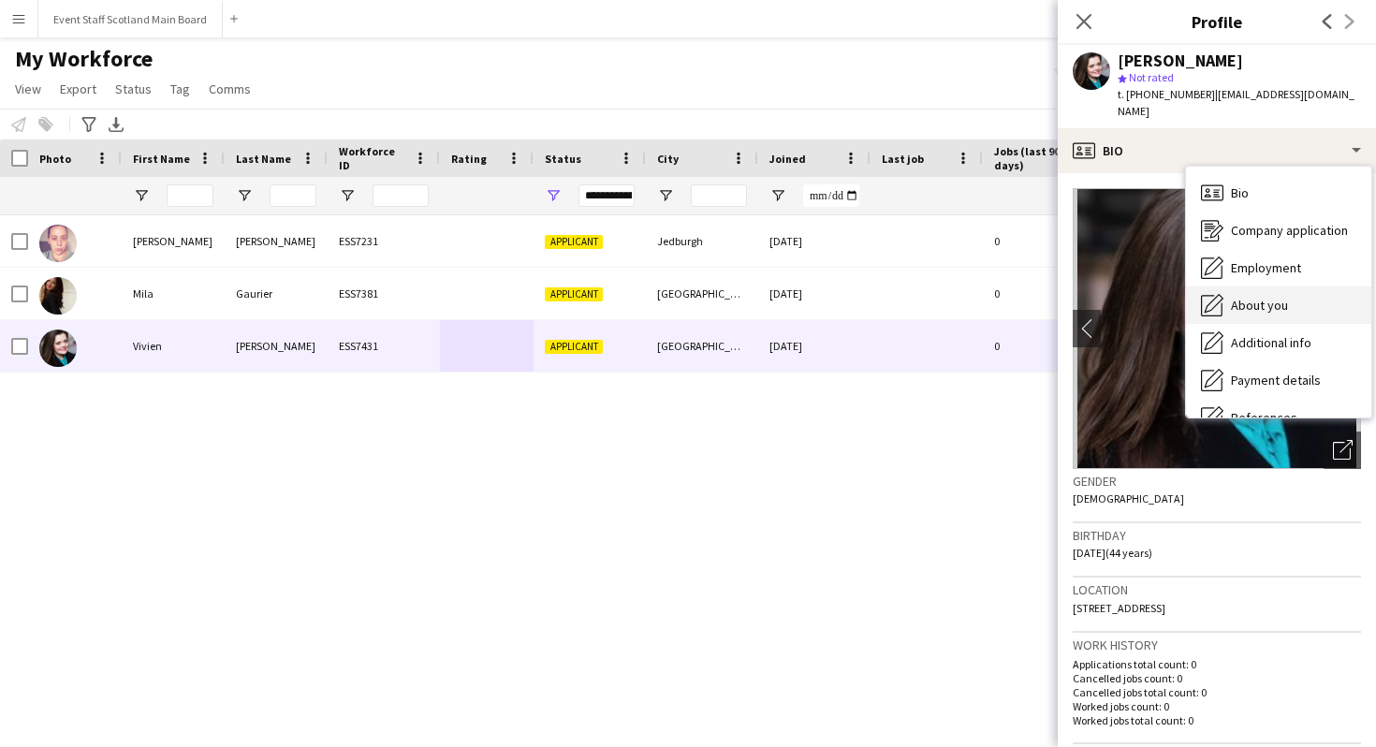
click at [1253, 297] on span "About you" at bounding box center [1259, 305] width 57 height 17
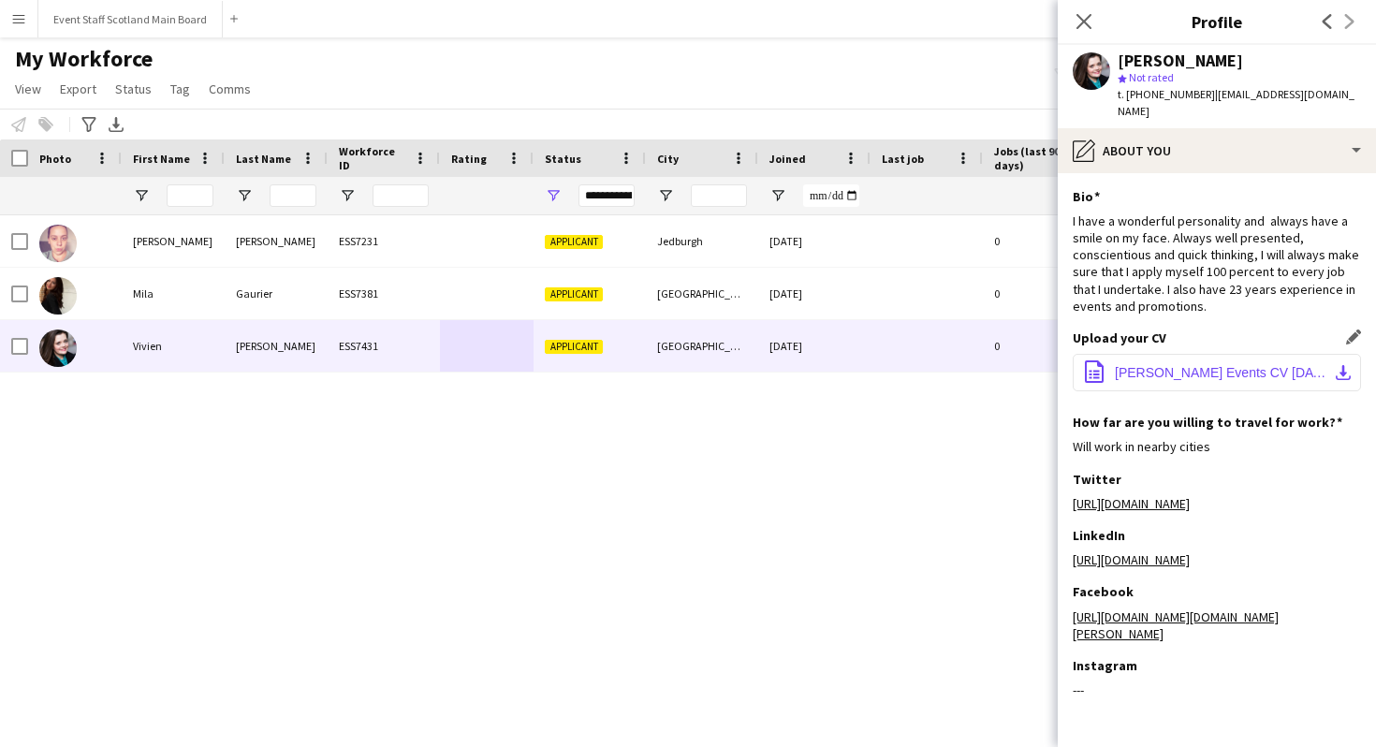
click at [1186, 363] on button "office-file-sheet Vivien Taylor Events CV September 2025. (2).pdf download-bott…" at bounding box center [1217, 372] width 288 height 37
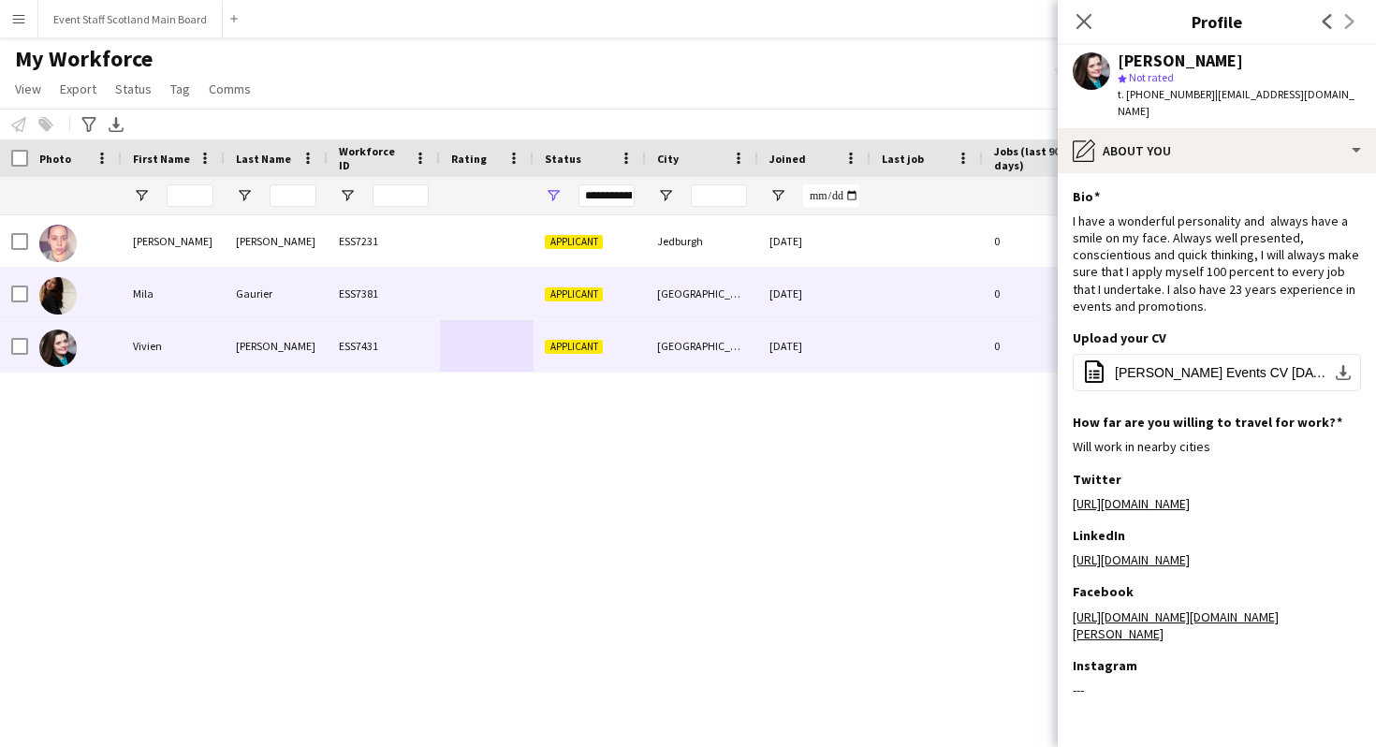
click at [449, 307] on div at bounding box center [487, 293] width 94 height 51
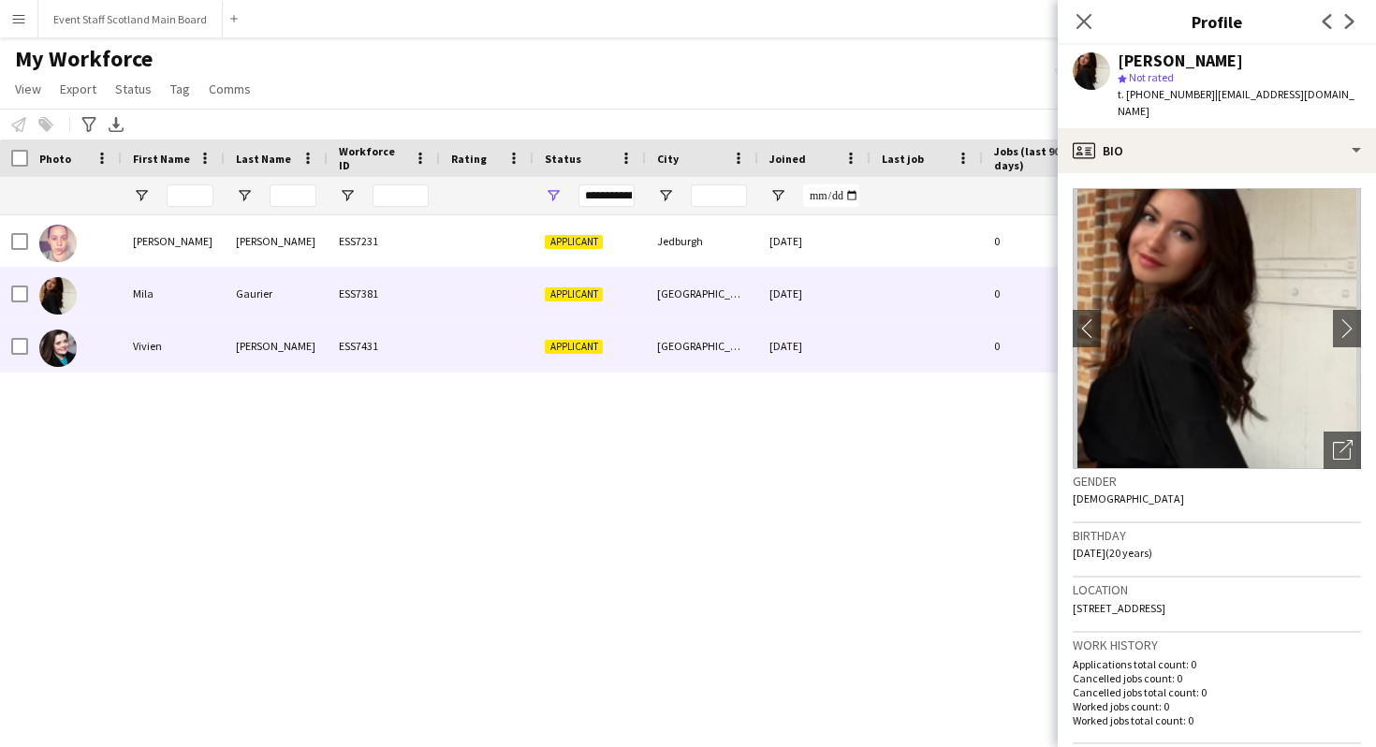
click at [847, 356] on div "29-09-2025" at bounding box center [814, 345] width 112 height 51
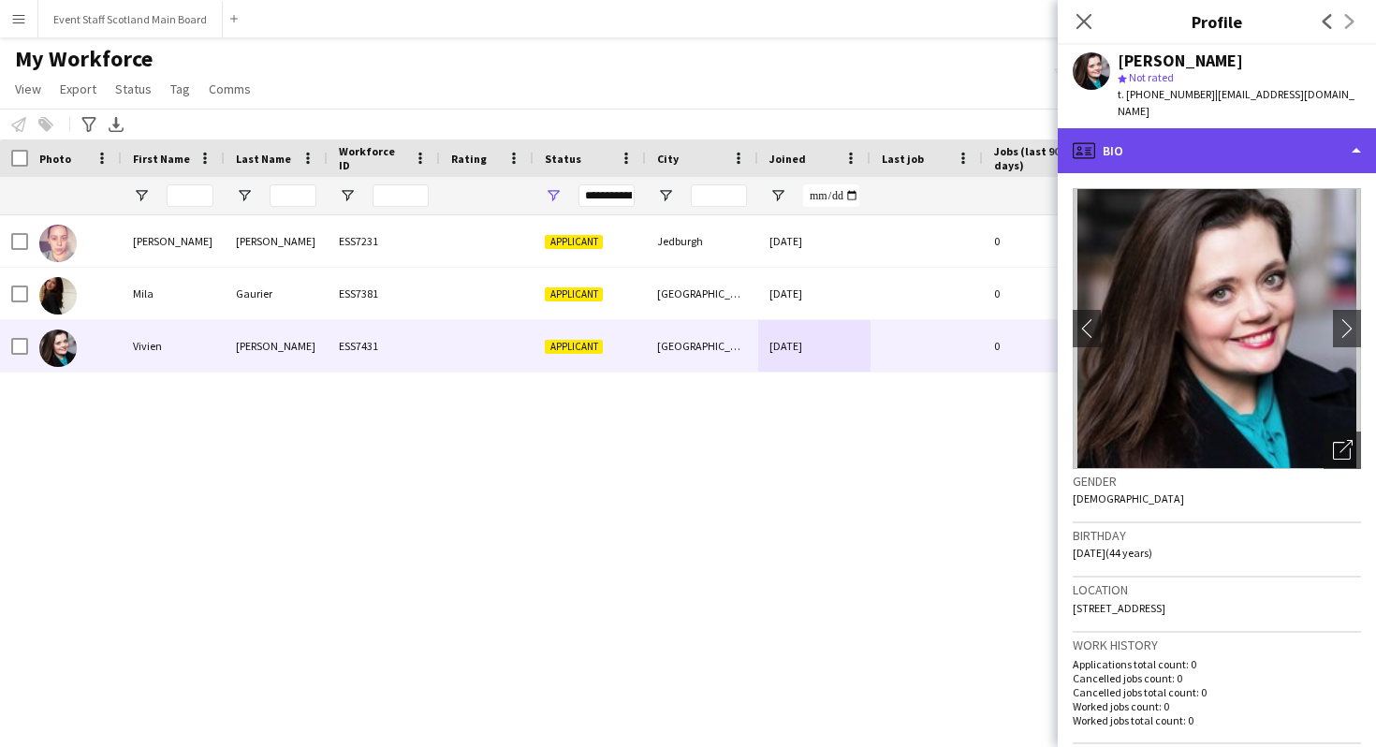
click at [1281, 135] on div "profile Bio" at bounding box center [1217, 150] width 318 height 45
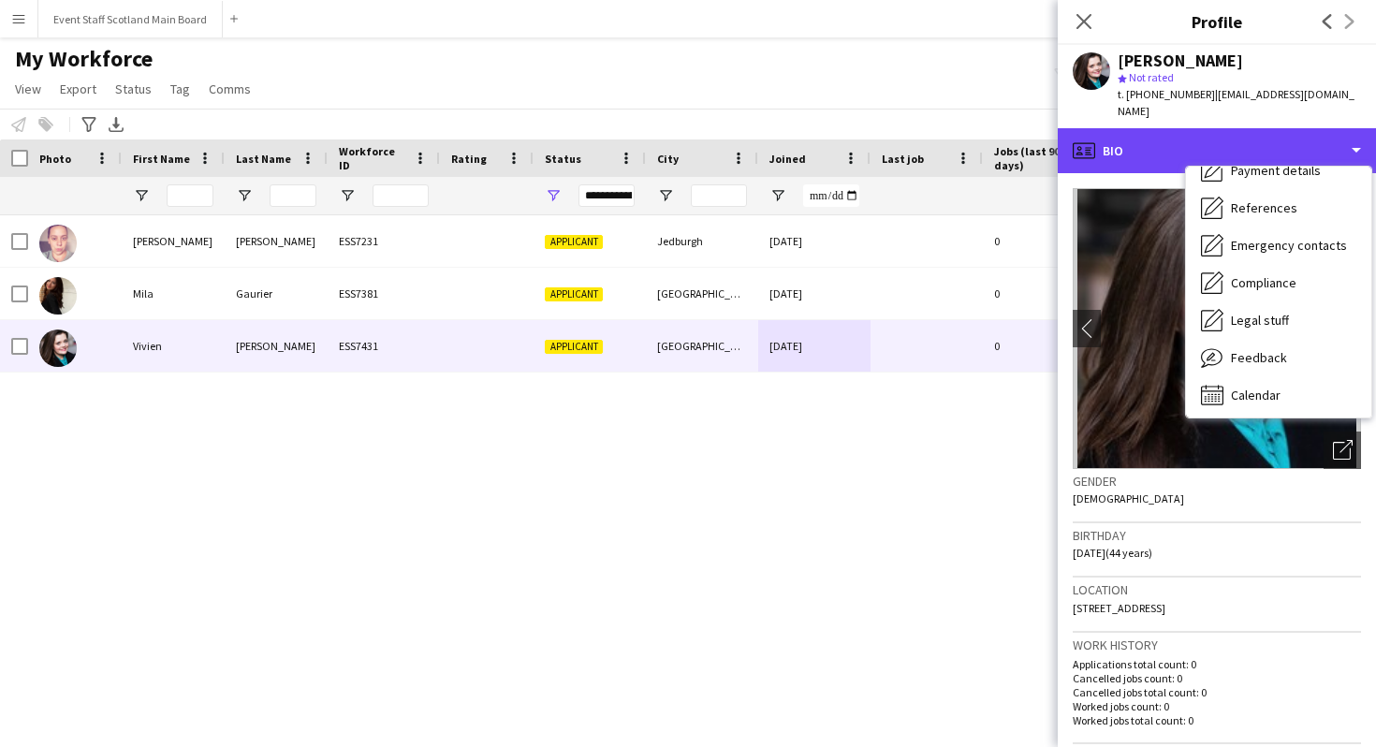
scroll to position [213, 0]
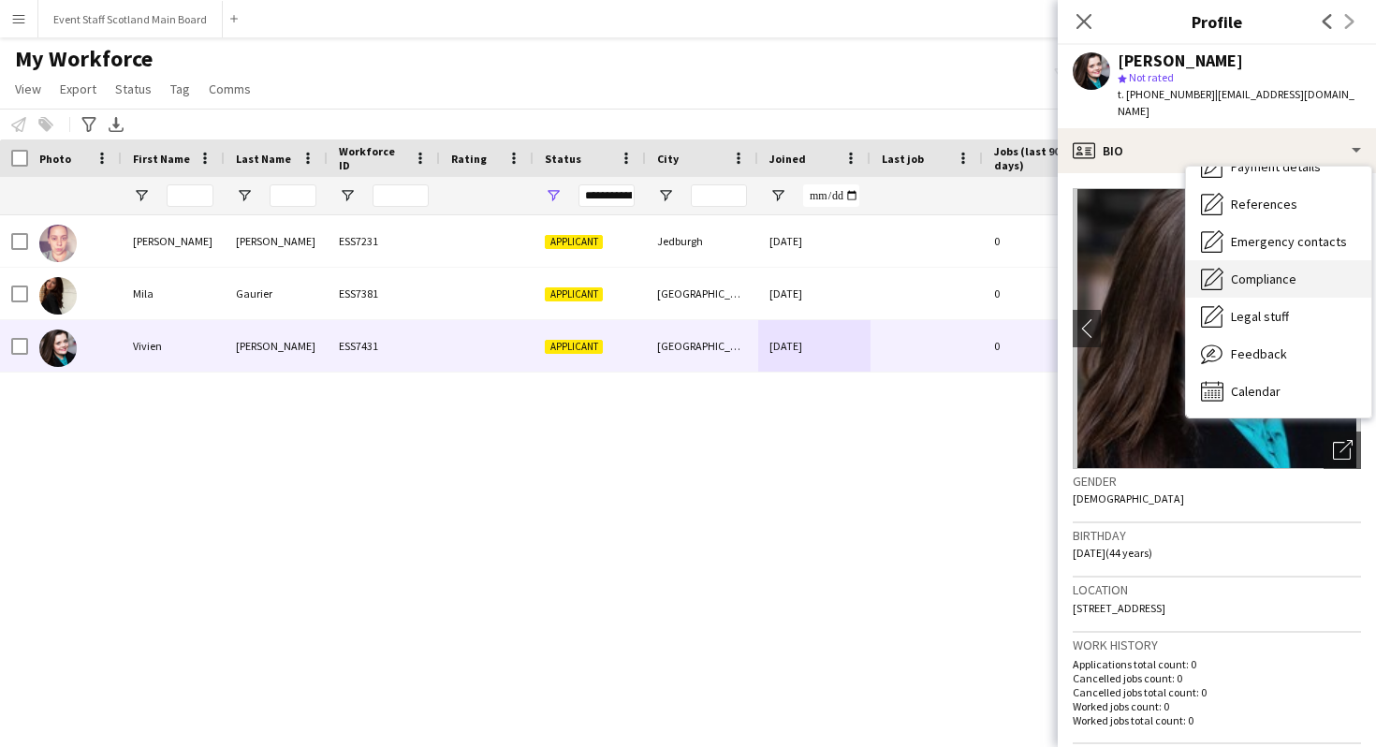
click at [1264, 270] on span "Compliance" at bounding box center [1264, 278] width 66 height 17
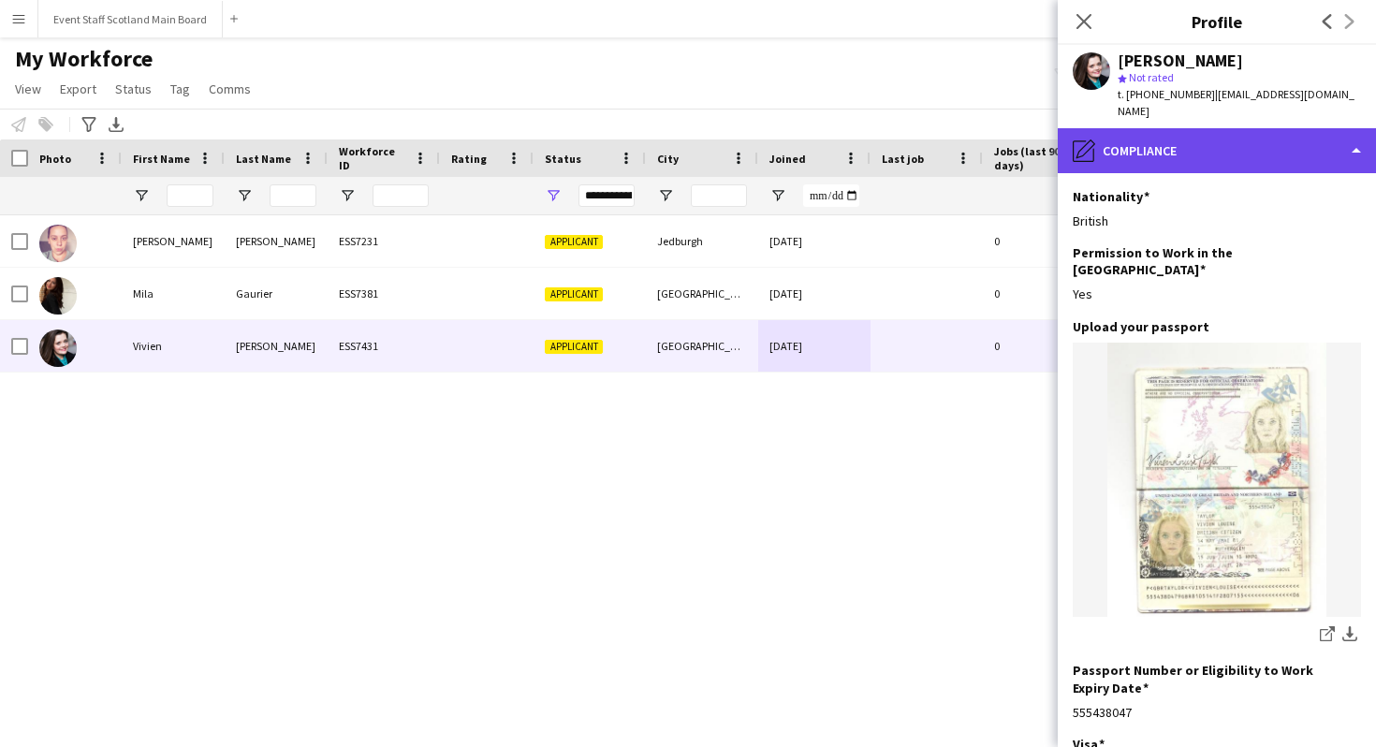
click at [1212, 144] on div "pencil4 Compliance" at bounding box center [1217, 150] width 318 height 45
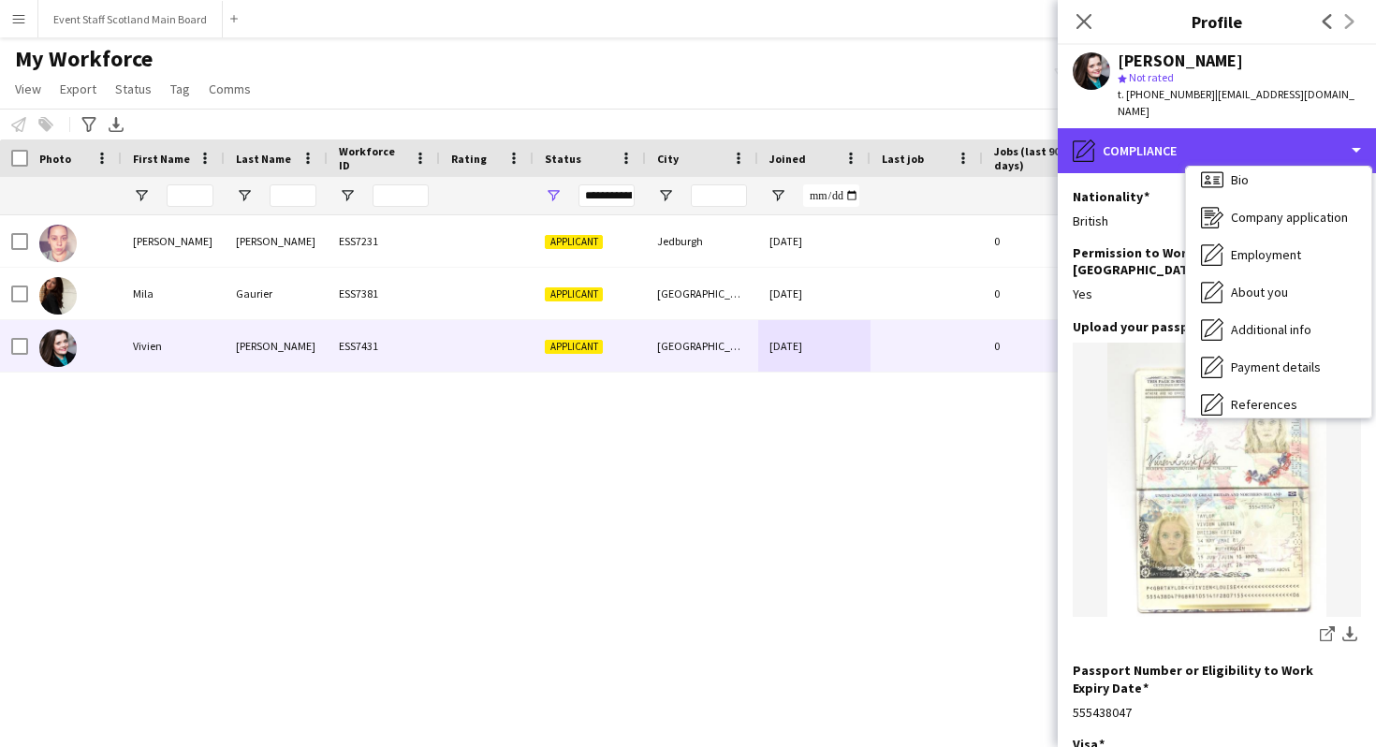
scroll to position [0, 0]
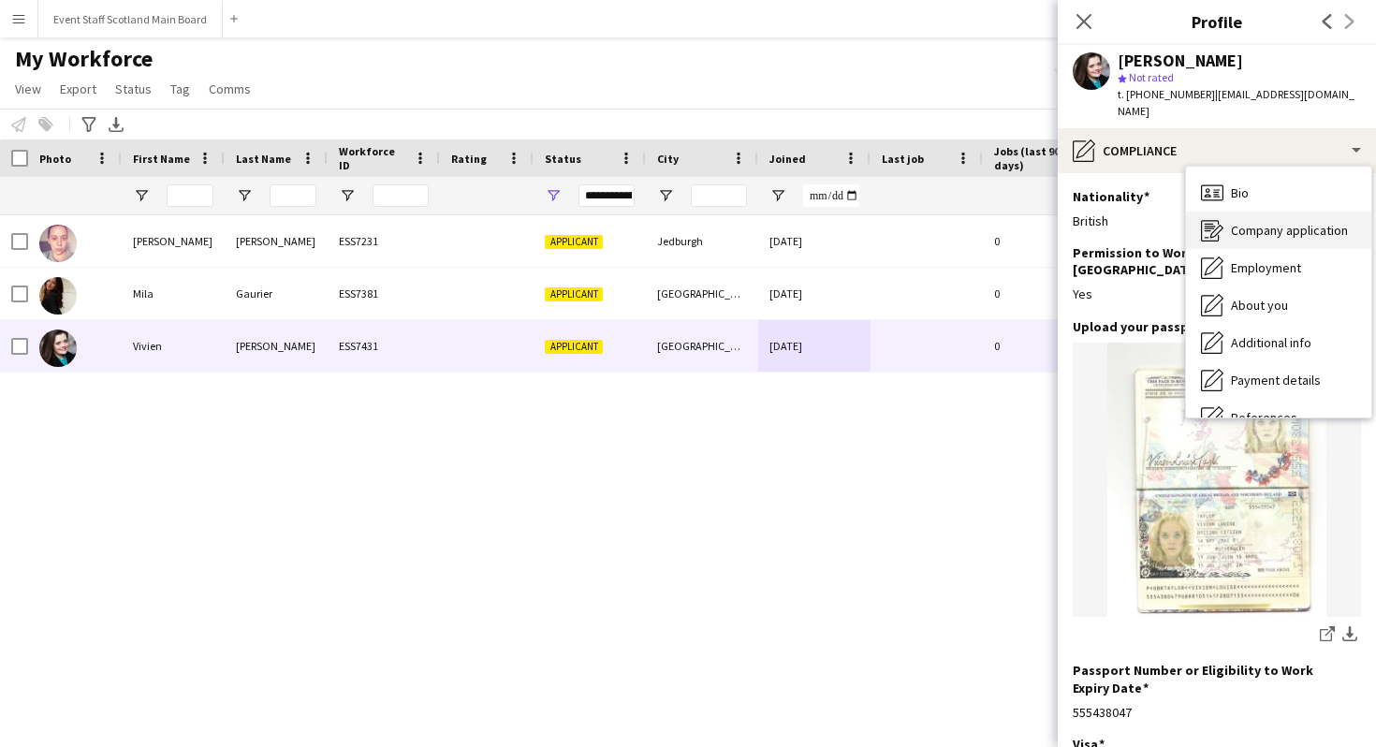
click at [1265, 222] on span "Company application" at bounding box center [1289, 230] width 117 height 17
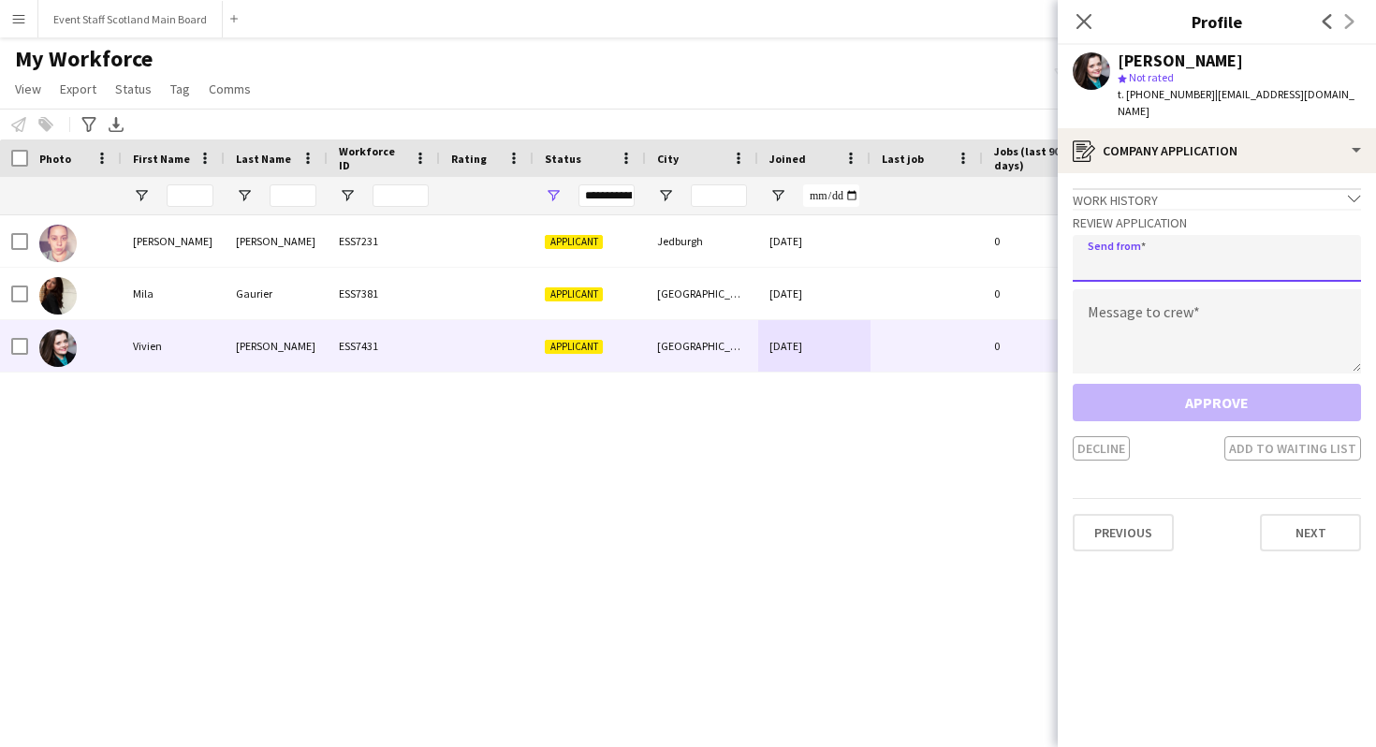
click at [1205, 259] on input "email" at bounding box center [1217, 258] width 288 height 47
type input "**********"
click at [1215, 298] on textarea at bounding box center [1217, 331] width 288 height 84
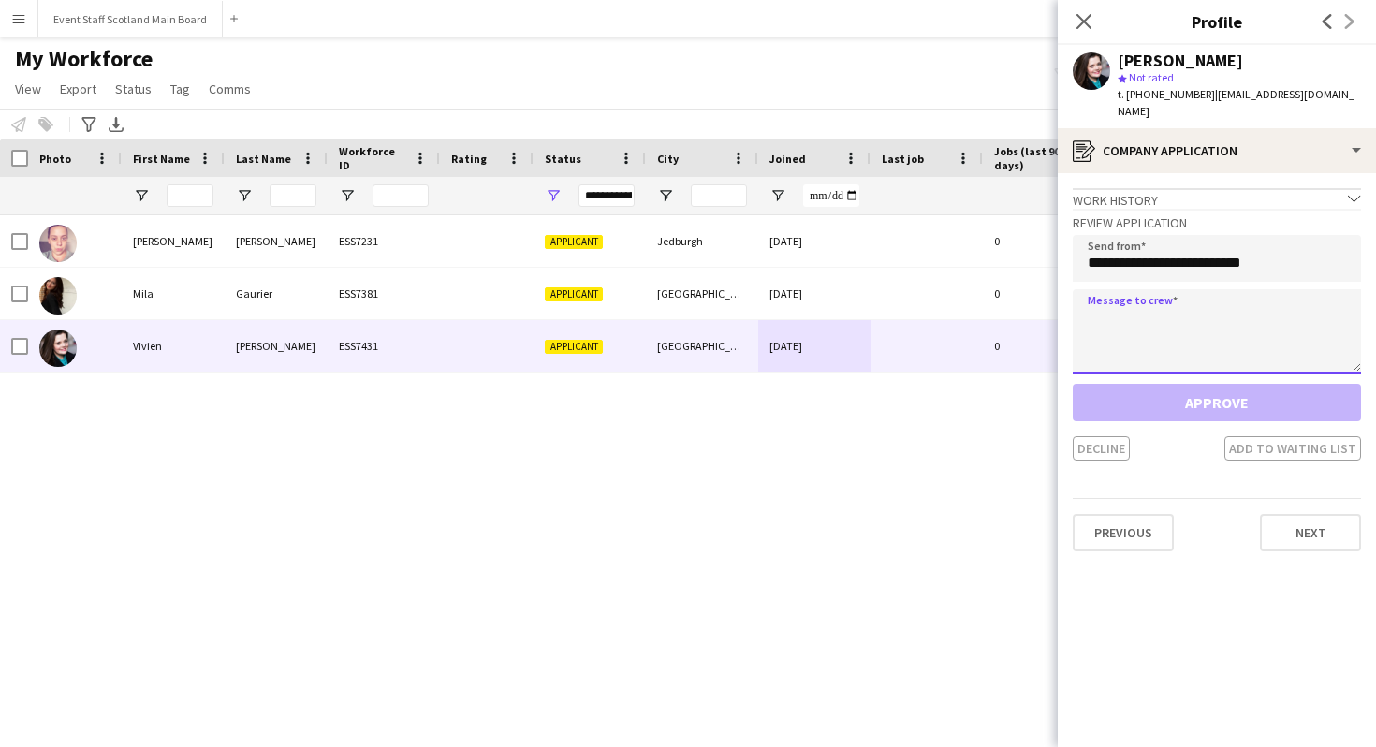
paste textarea "**********"
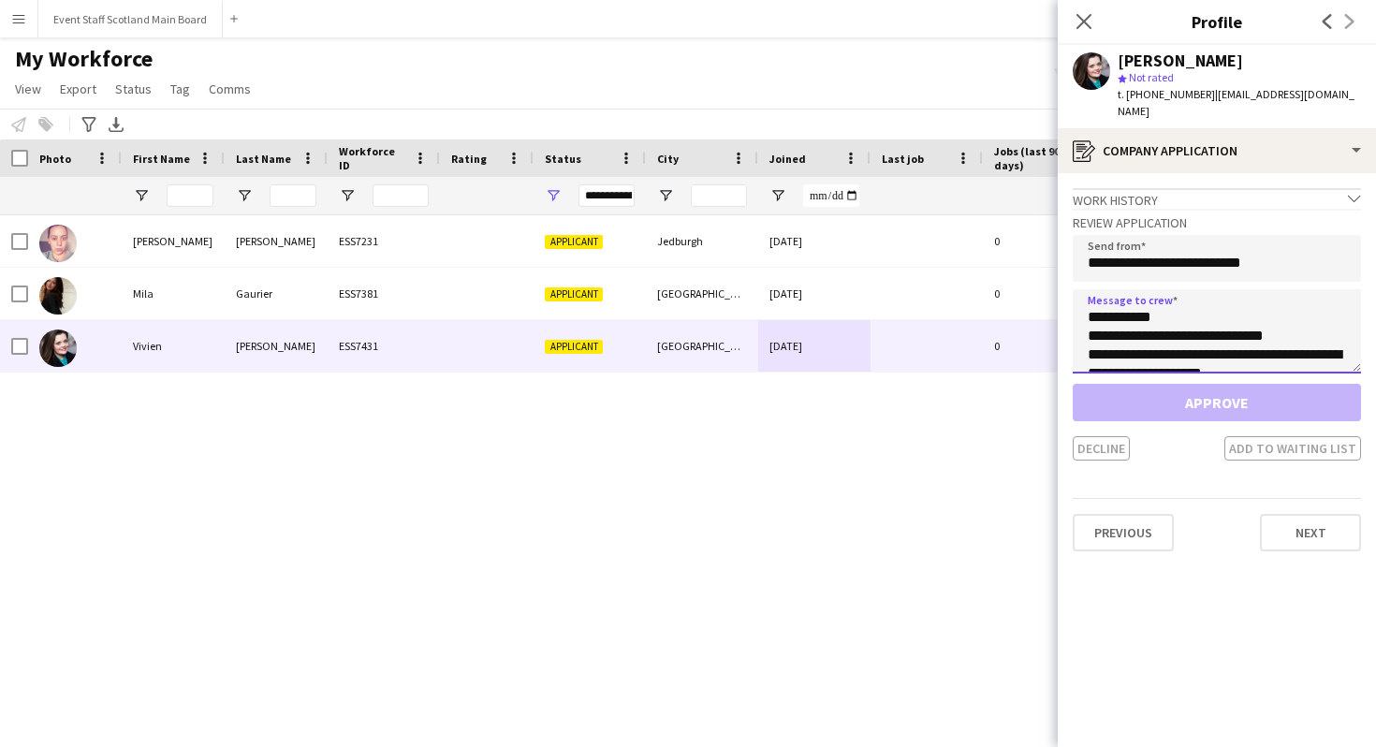
scroll to position [1939, 0]
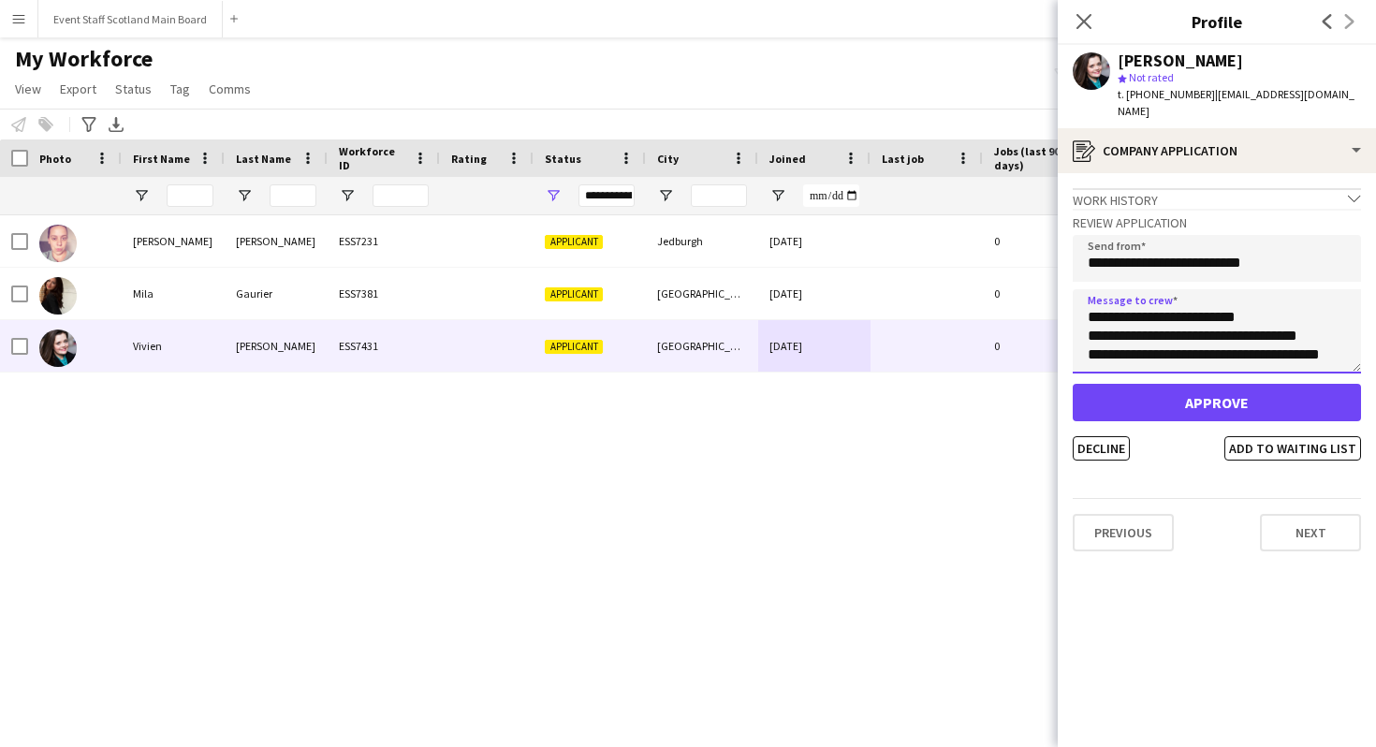
type textarea "**********"
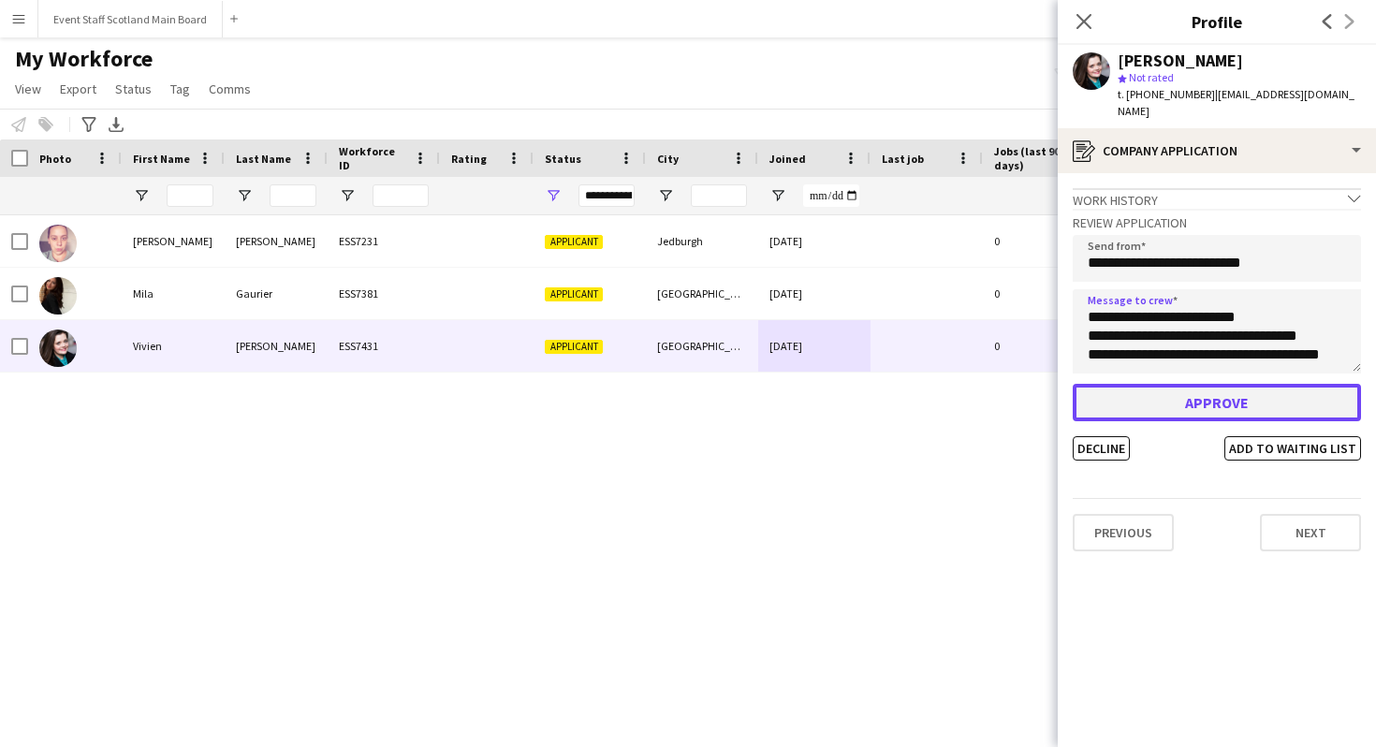
click at [1221, 388] on button "Approve" at bounding box center [1217, 402] width 288 height 37
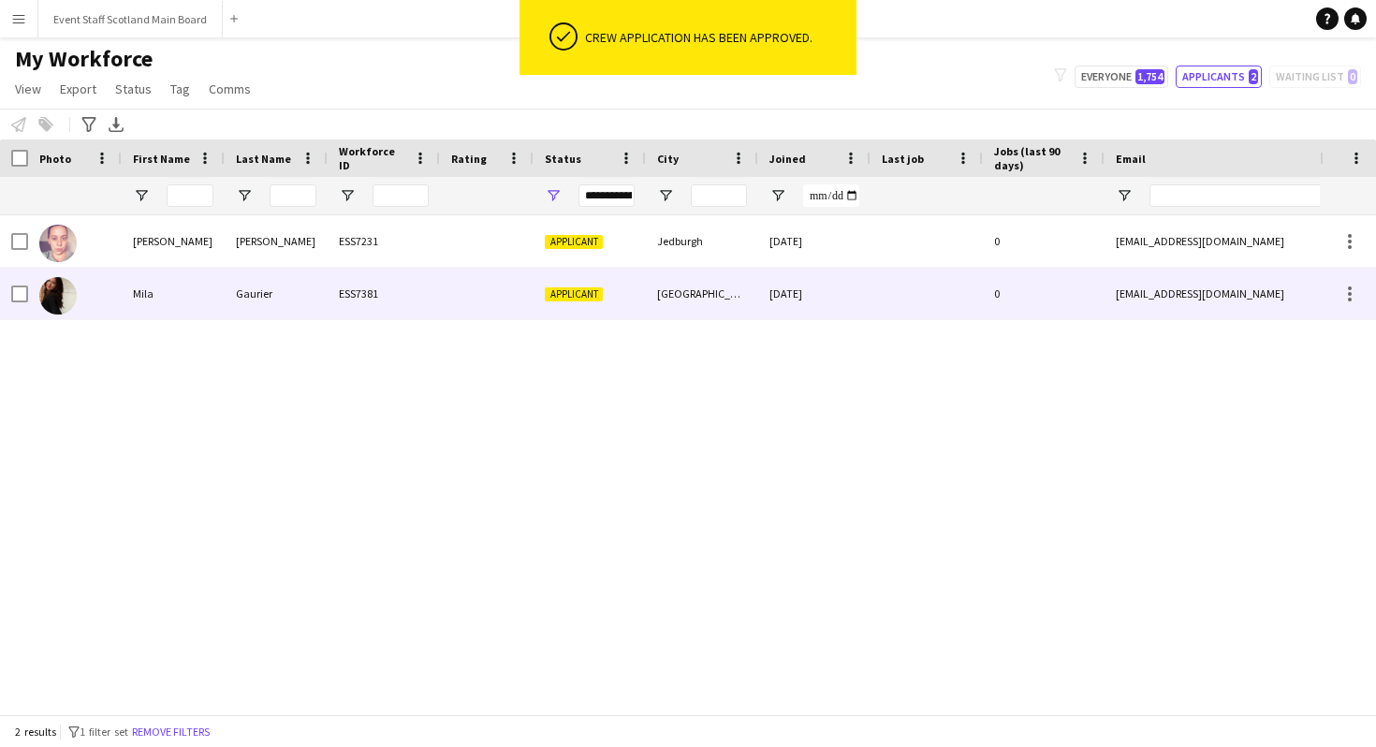
click at [431, 297] on div "ESS7381" at bounding box center [384, 293] width 112 height 51
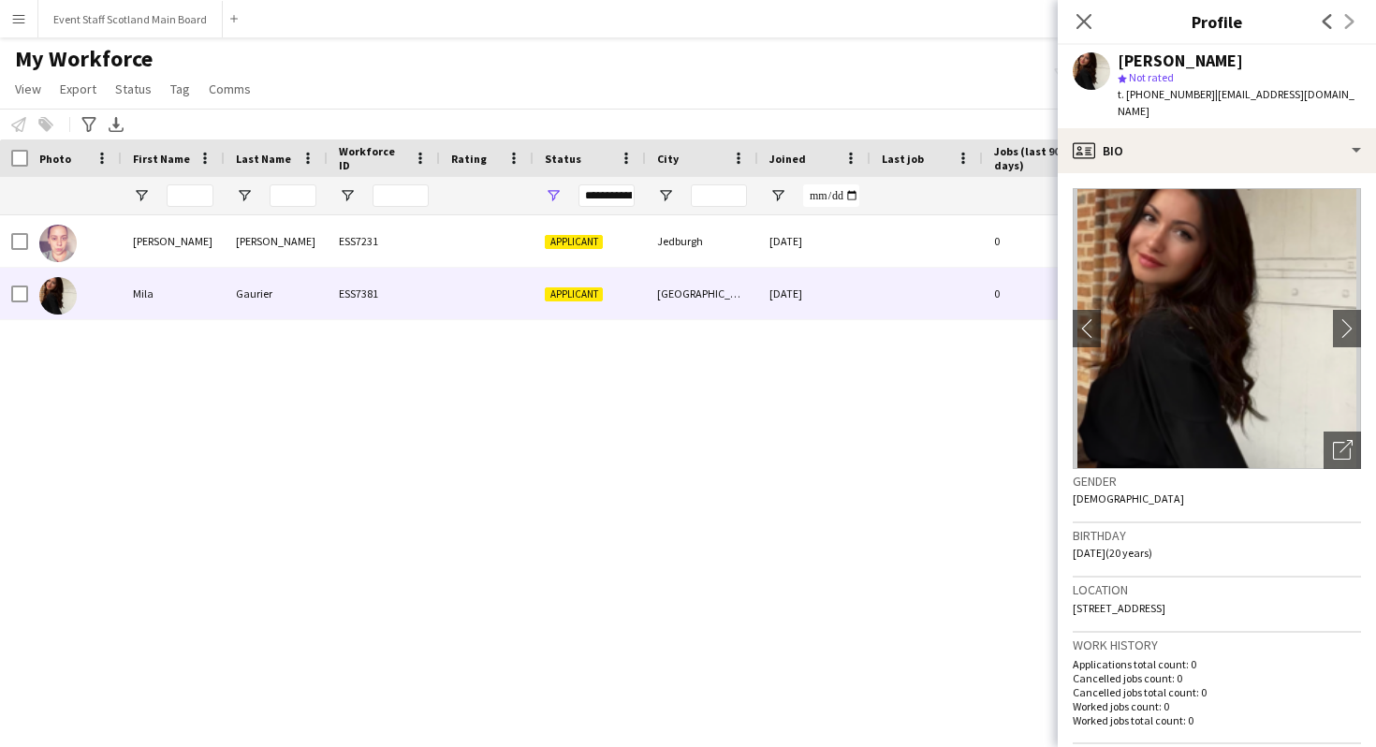
click at [1270, 108] on div "Mila Gaurier star Not rated t. +33769108816 | mila.gaurier@gmail.com" at bounding box center [1217, 86] width 318 height 83
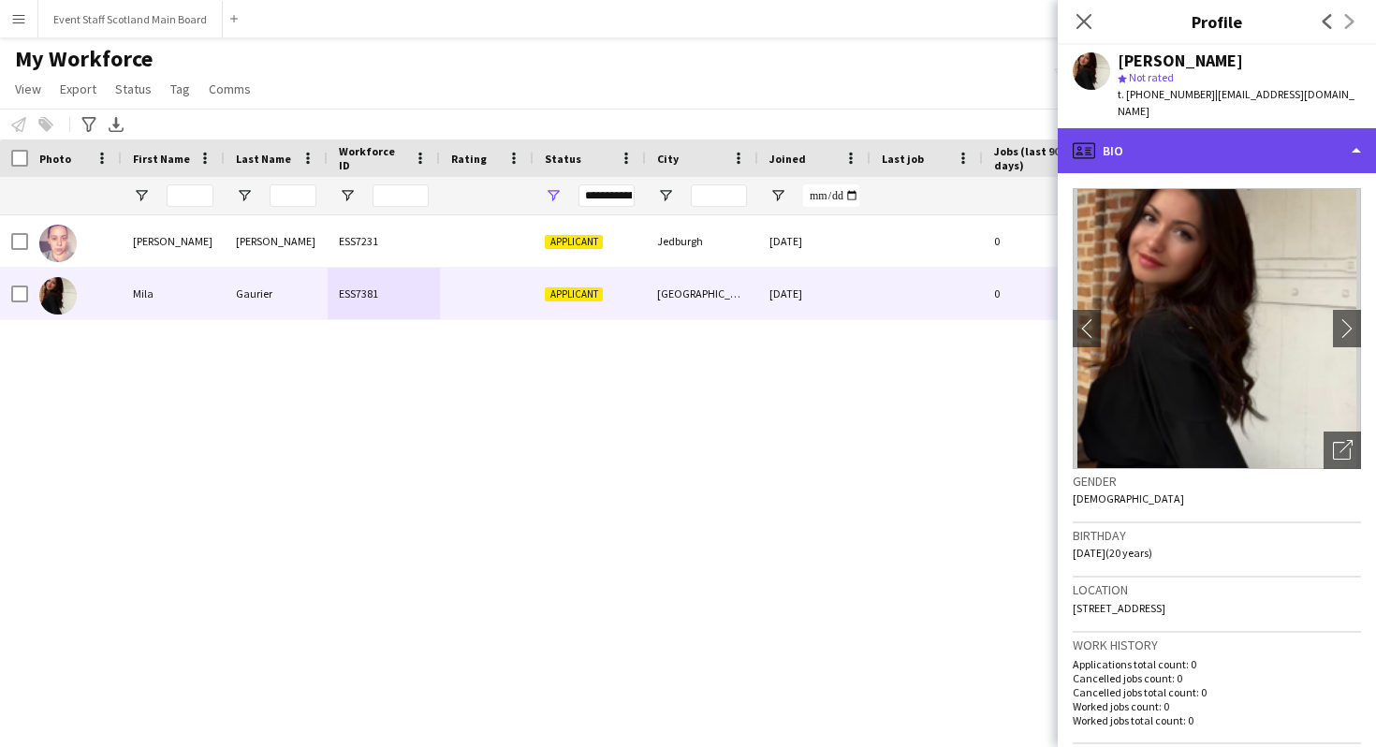
click at [1271, 128] on div "profile Bio" at bounding box center [1217, 150] width 318 height 45
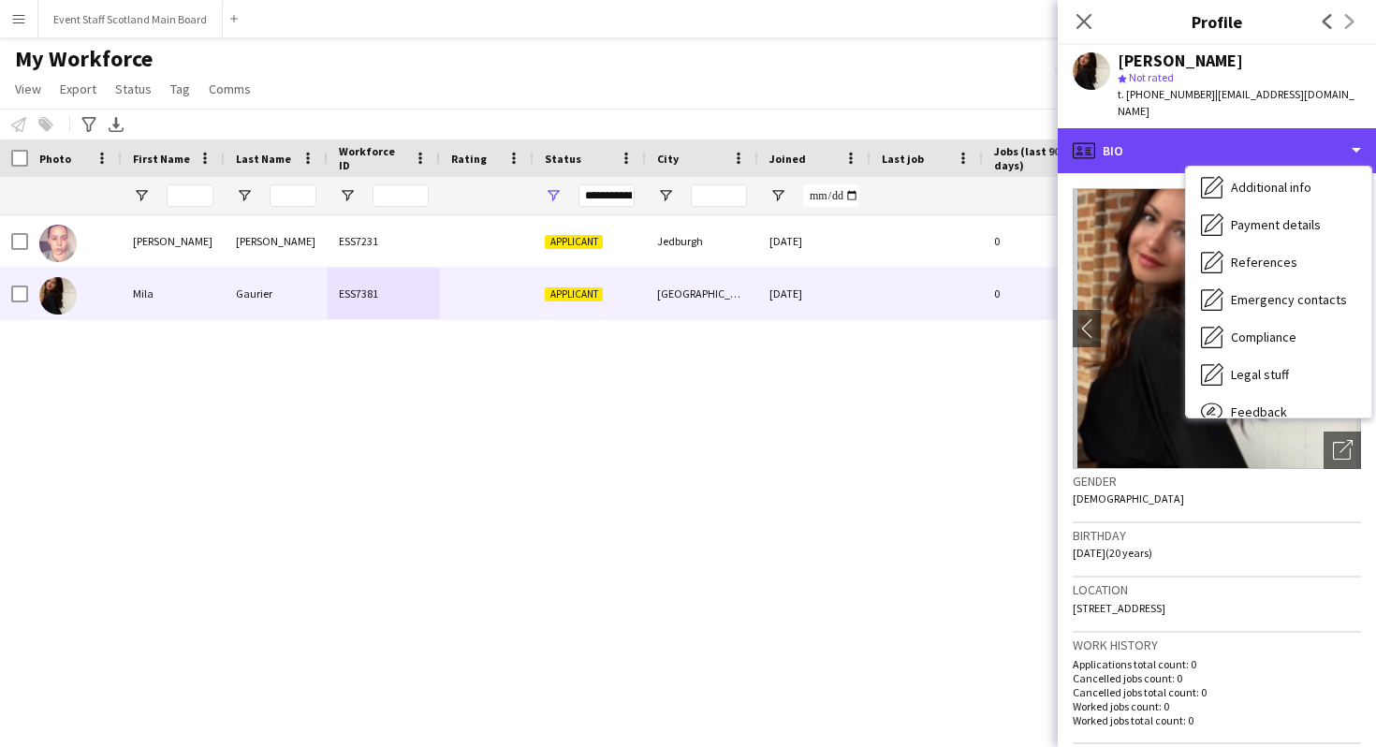
scroll to position [213, 0]
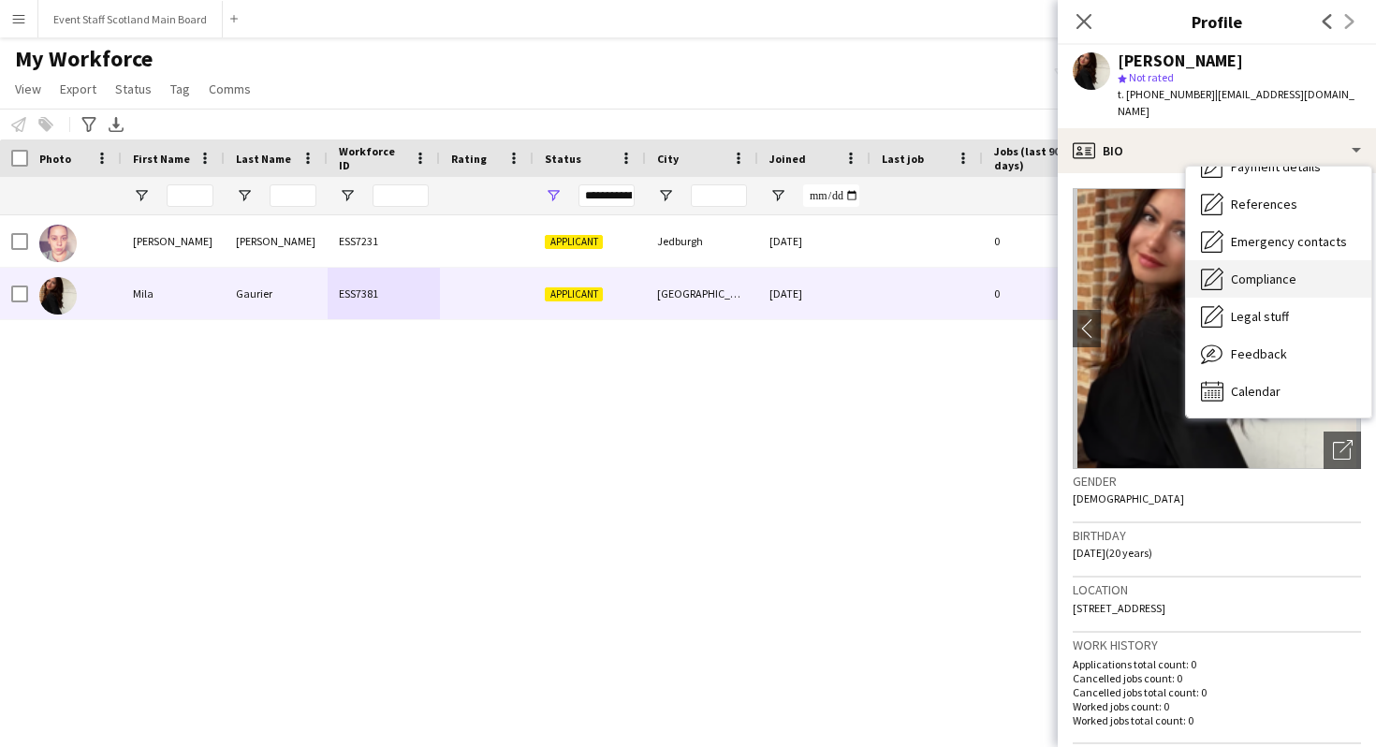
click at [1259, 270] on span "Compliance" at bounding box center [1264, 278] width 66 height 17
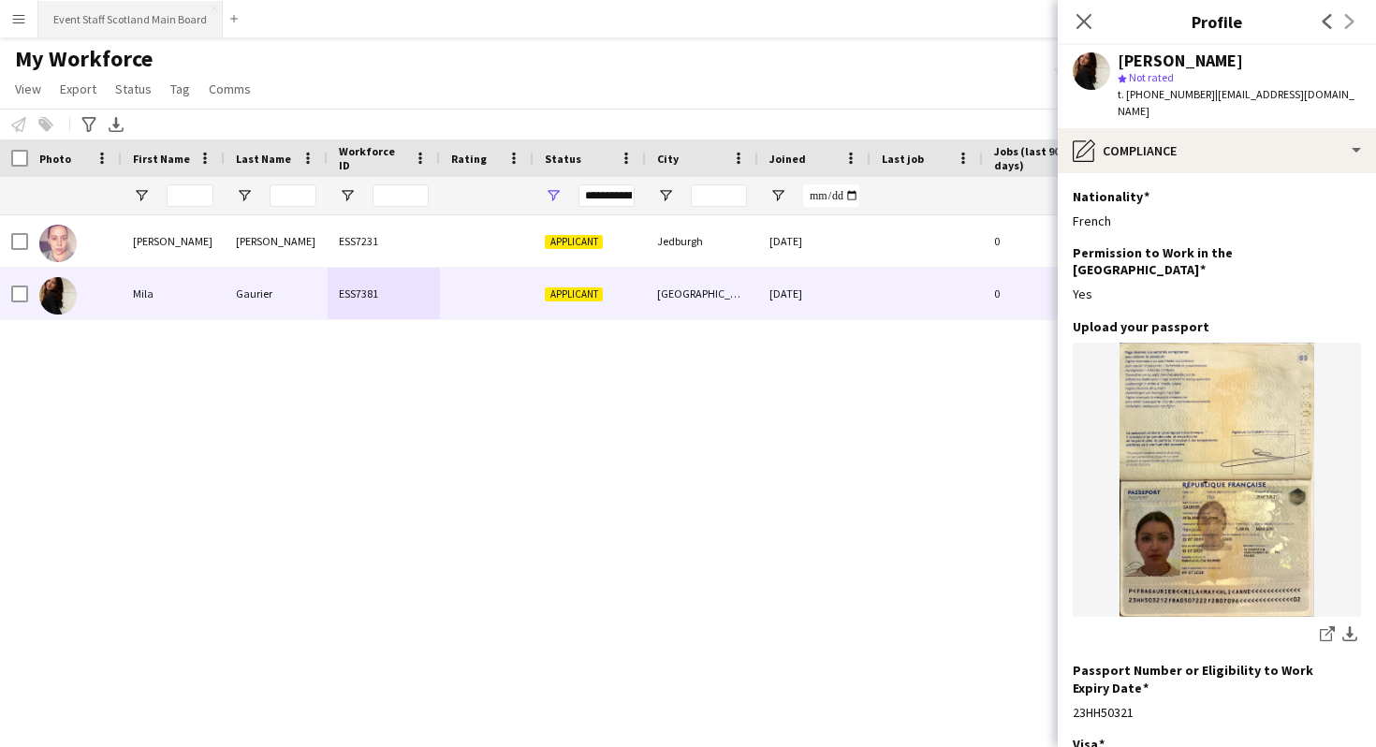
click at [101, 22] on button "Event Staff Scotland Main Board Close" at bounding box center [130, 19] width 184 height 37
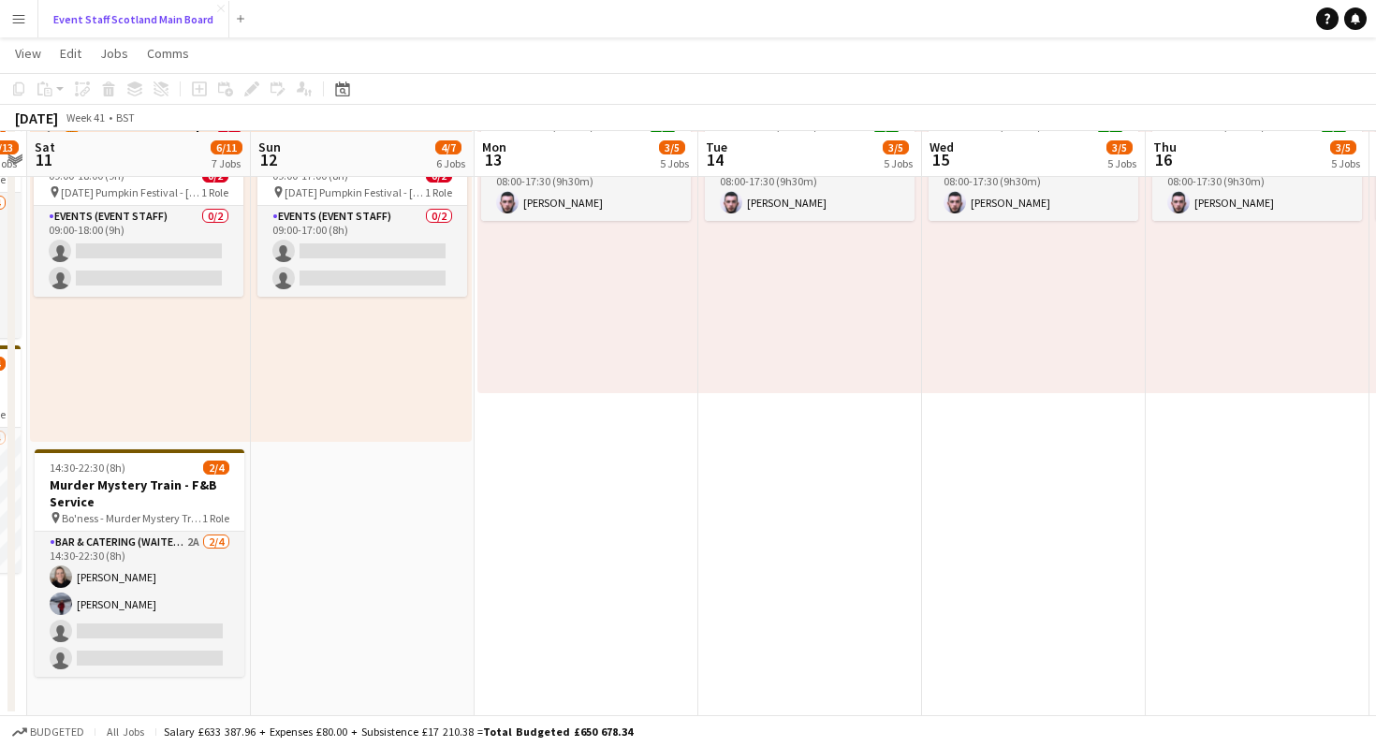
scroll to position [0, 416]
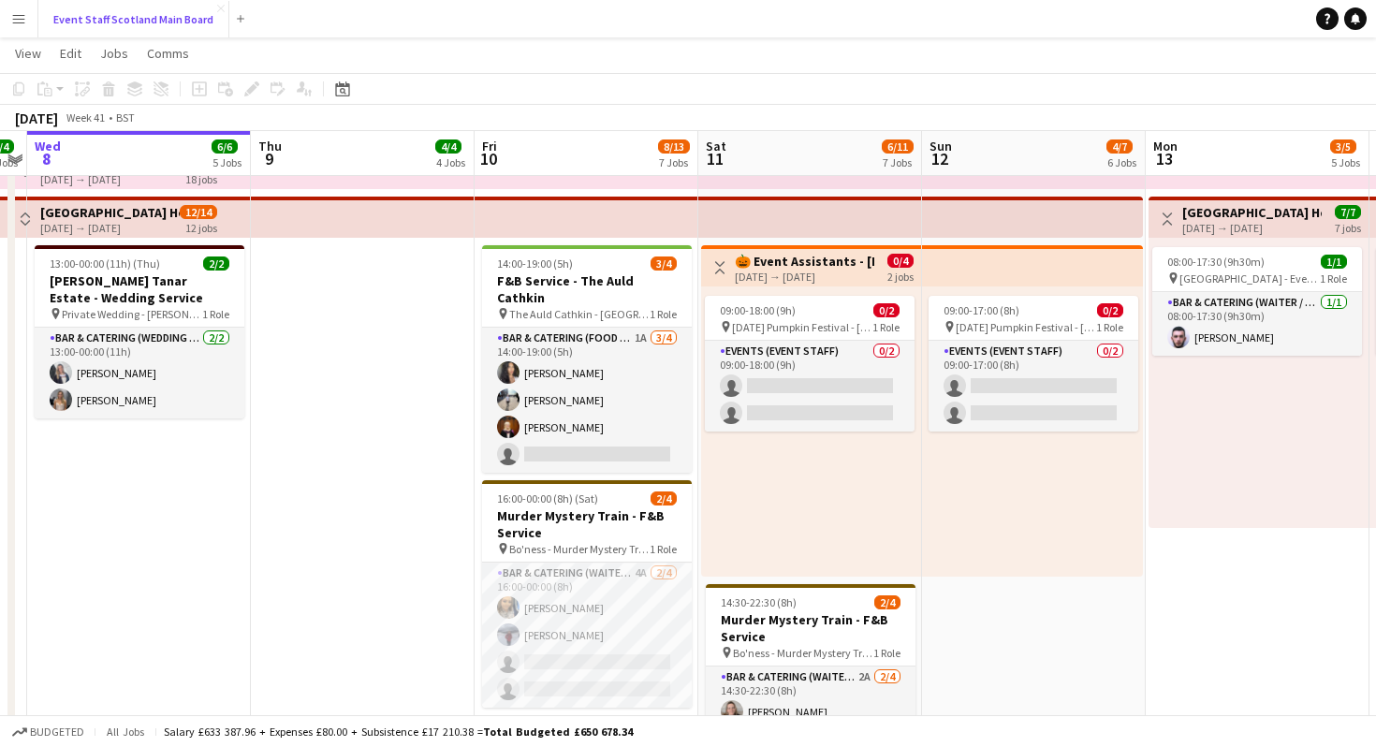
scroll to position [0, 898]
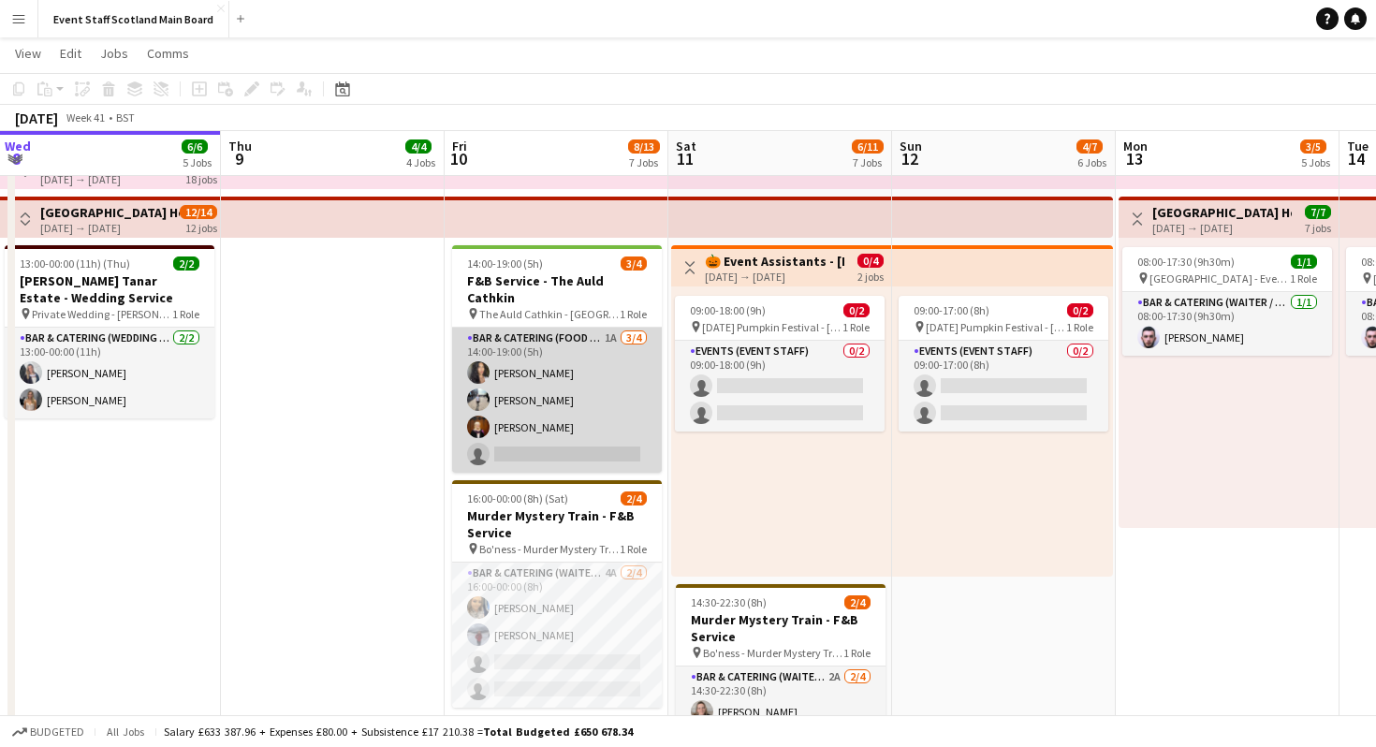
click at [506, 399] on app-card-role "Bar & Catering (Food & Beverage Service) 1A 3/4 14:00-19:00 (5h) Isobel Brydon …" at bounding box center [557, 400] width 210 height 145
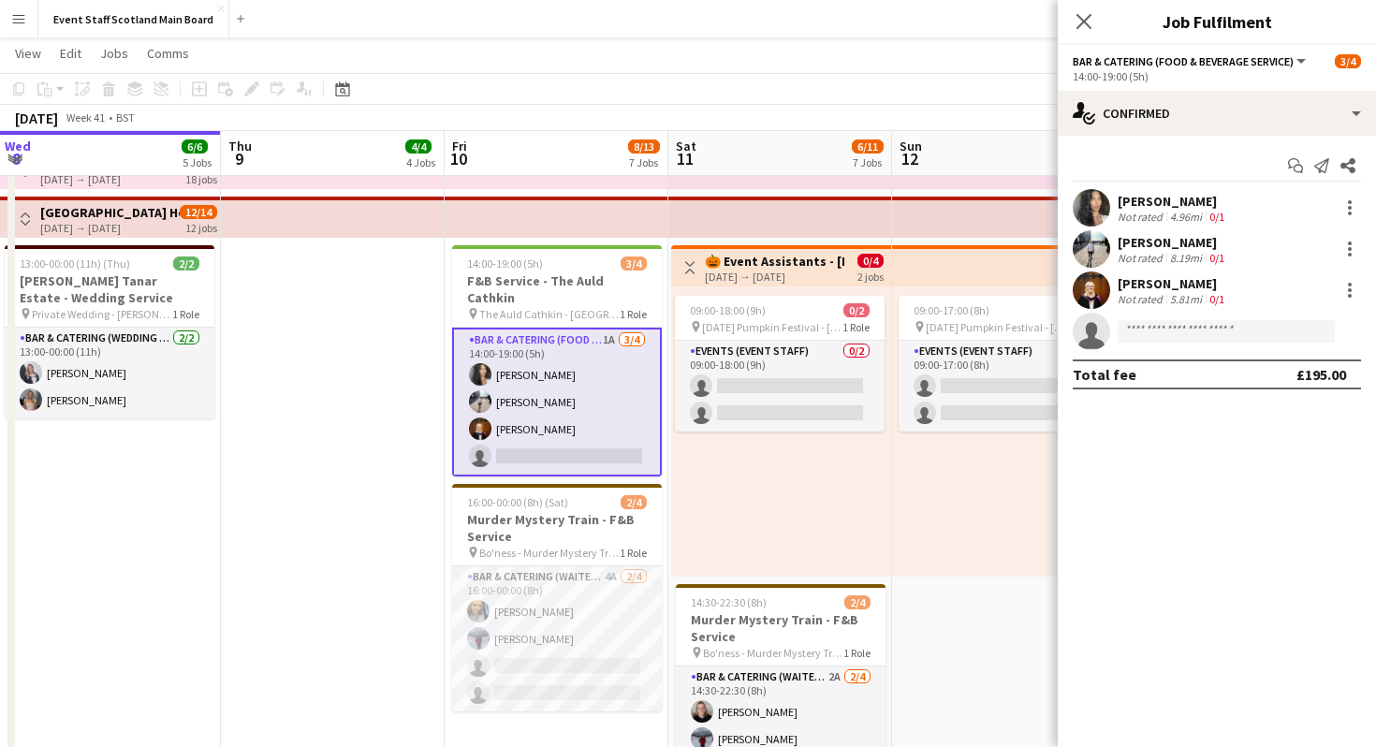
click at [1112, 290] on div "Rosie Errington Not rated 5.81mi 0/1" at bounding box center [1217, 289] width 318 height 37
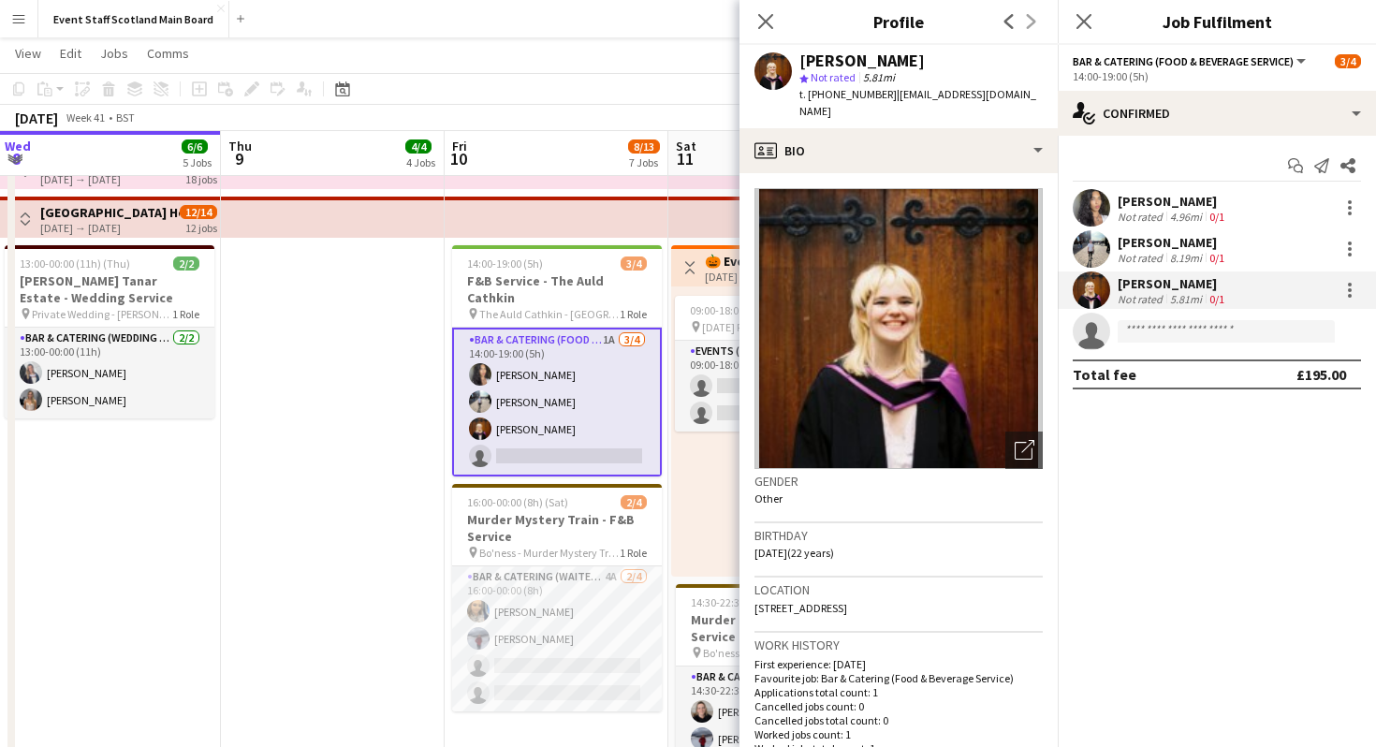
click at [1146, 231] on div "laurie campbell Not rated 8.19mi 0/1" at bounding box center [1217, 248] width 318 height 37
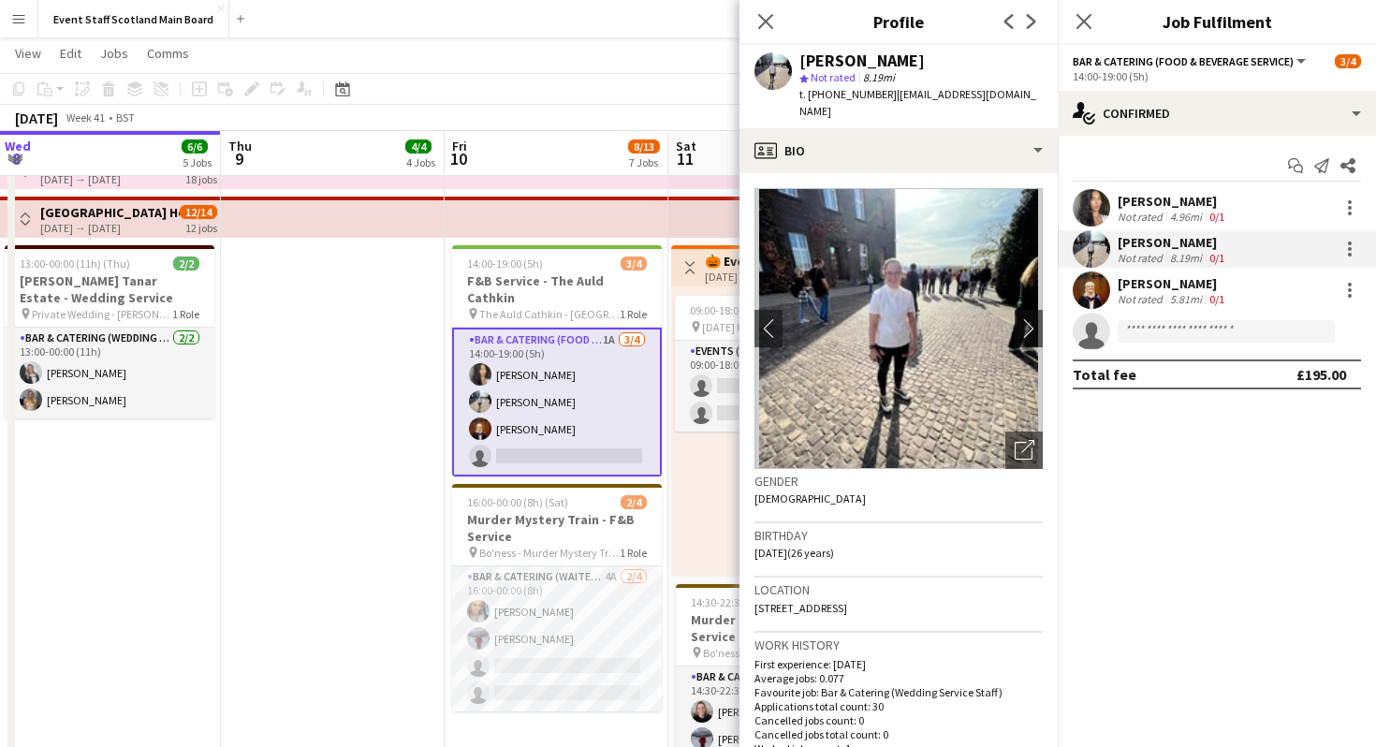
click at [1150, 295] on div "Not rated" at bounding box center [1141, 299] width 49 height 14
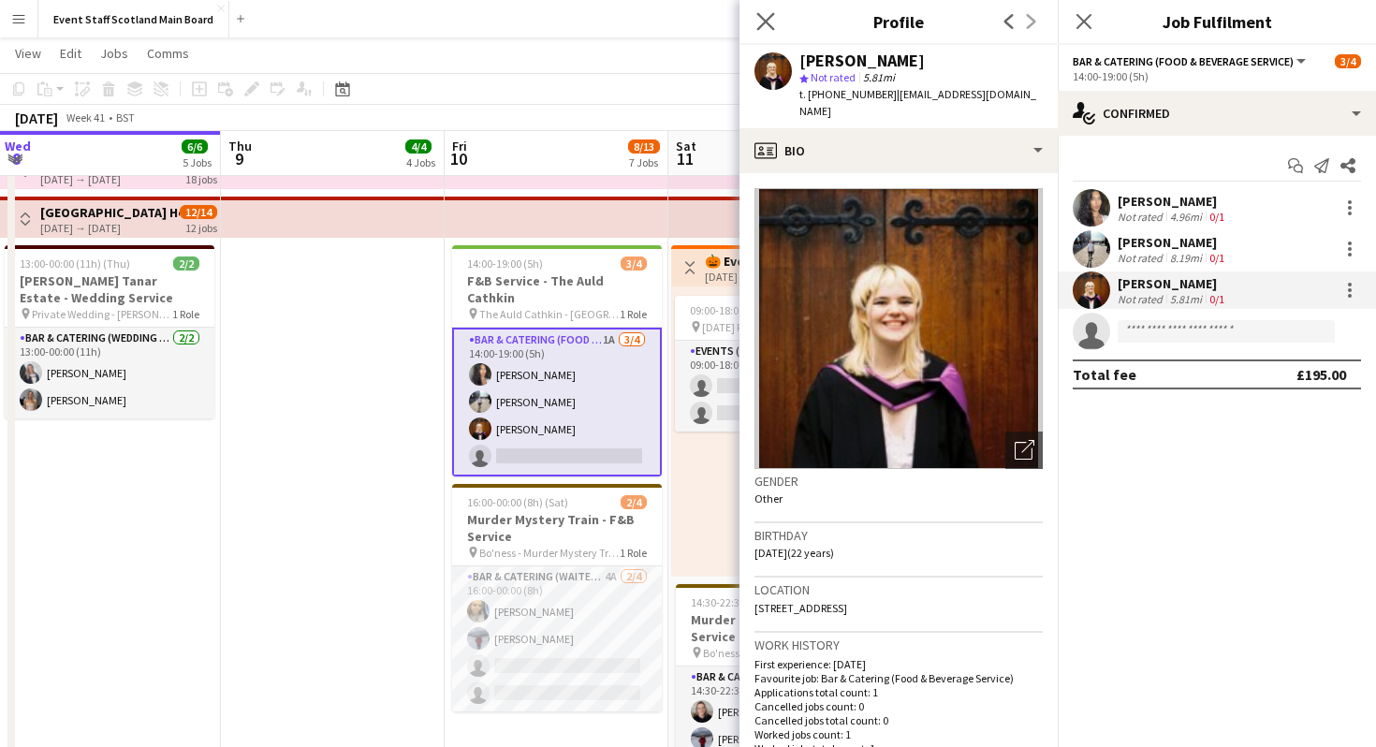
click at [755, 22] on app-icon "Close pop-in" at bounding box center [765, 21] width 27 height 27
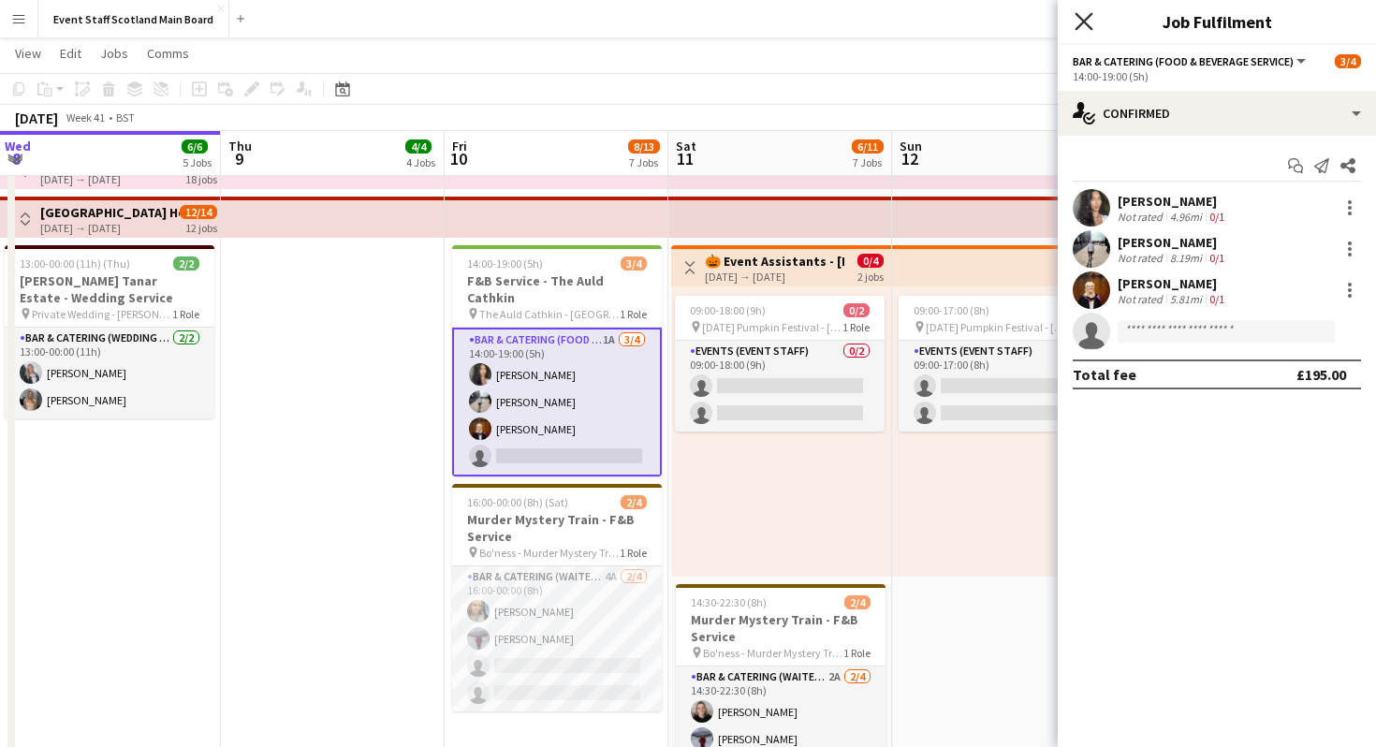
click at [1088, 27] on icon at bounding box center [1083, 21] width 18 height 18
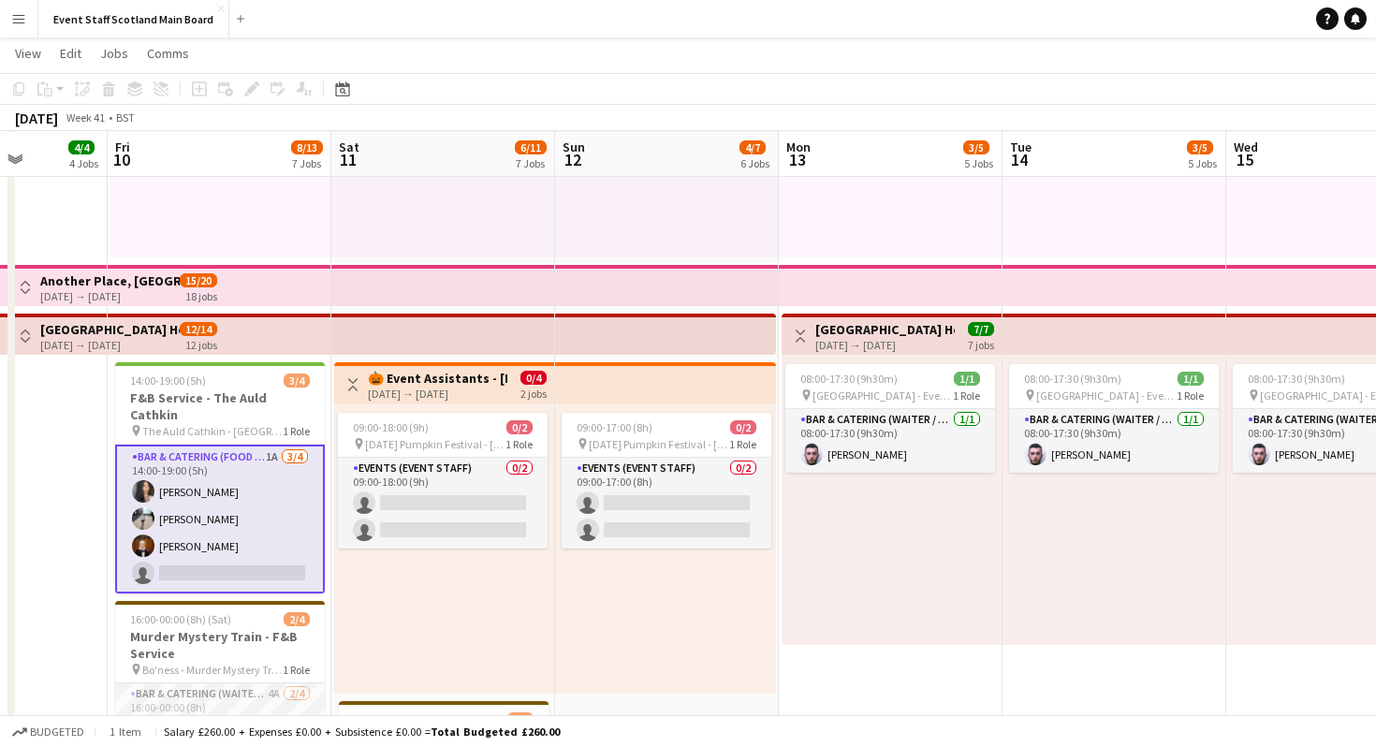
scroll to position [667, 0]
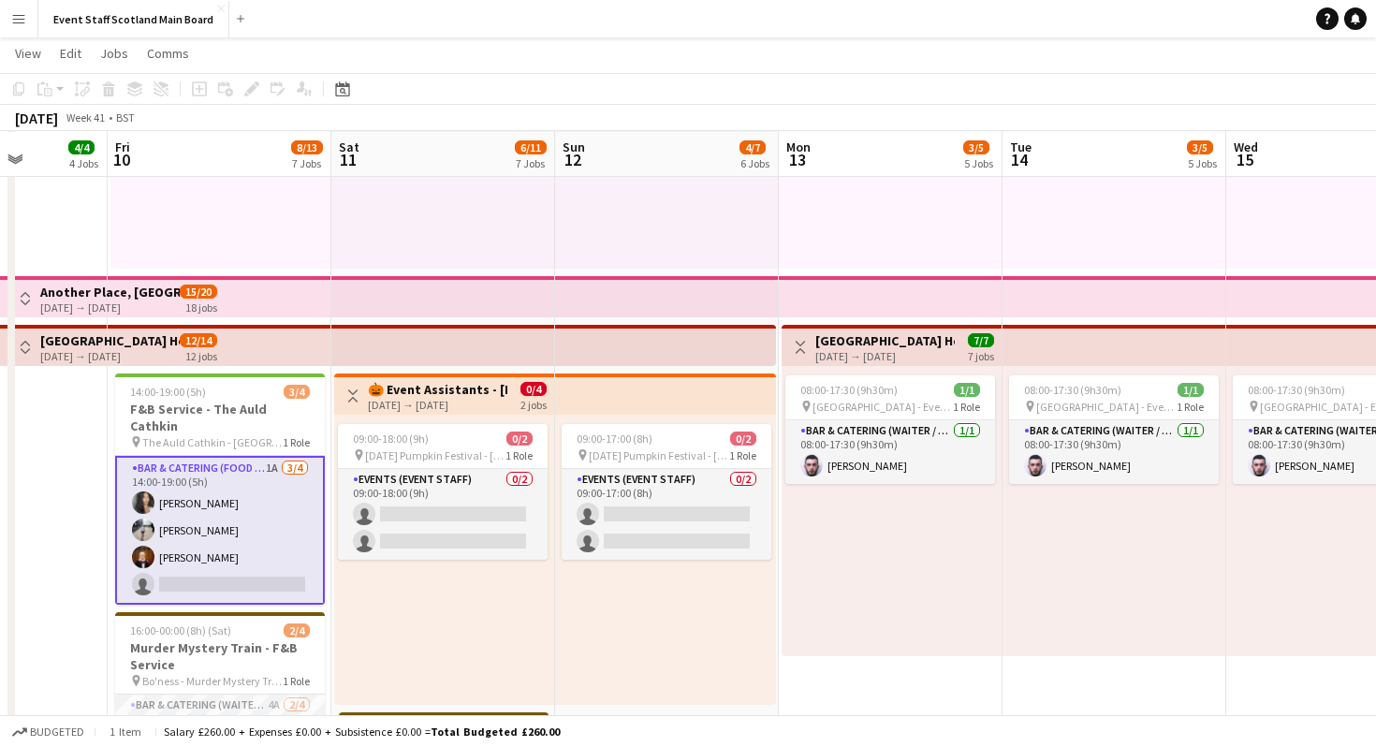
click at [25, 346] on app-icon "Toggle View" at bounding box center [25, 347] width 13 height 13
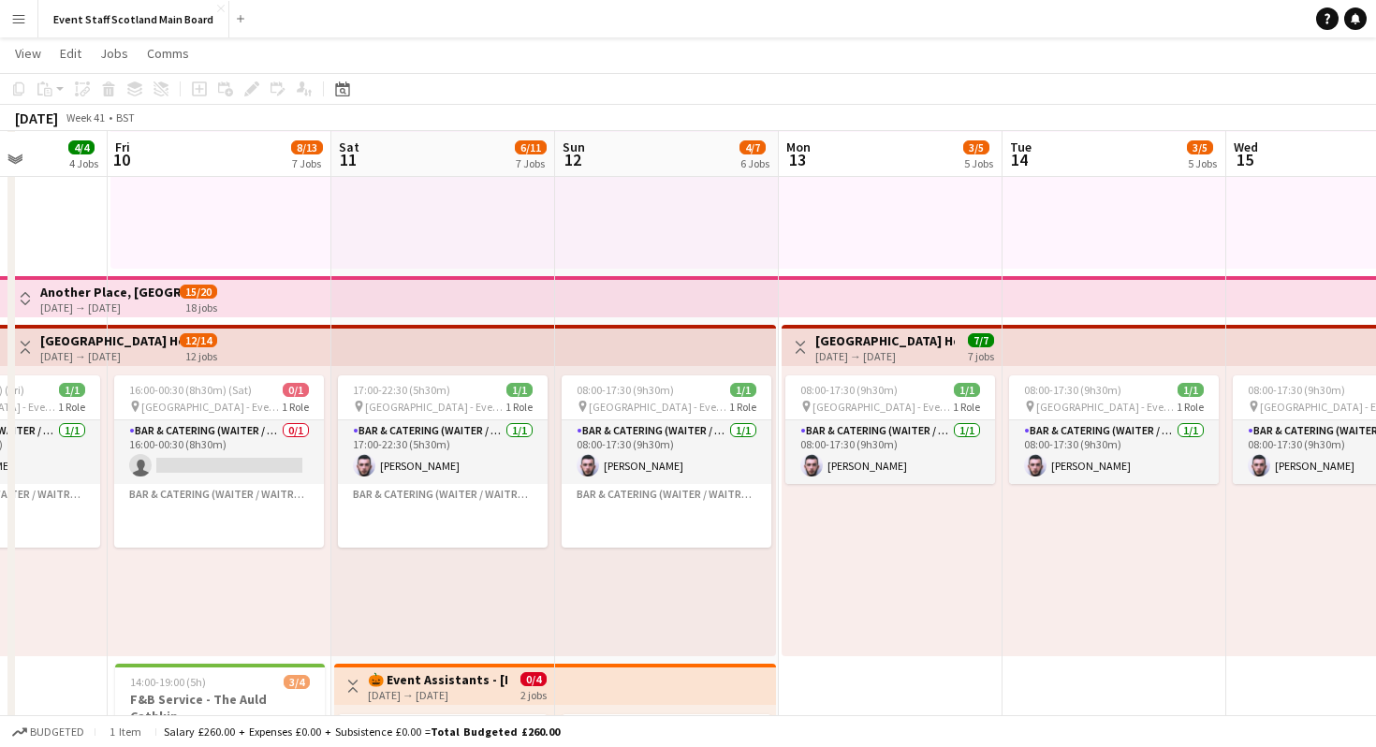
click at [25, 346] on app-icon "Toggle View" at bounding box center [25, 347] width 13 height 13
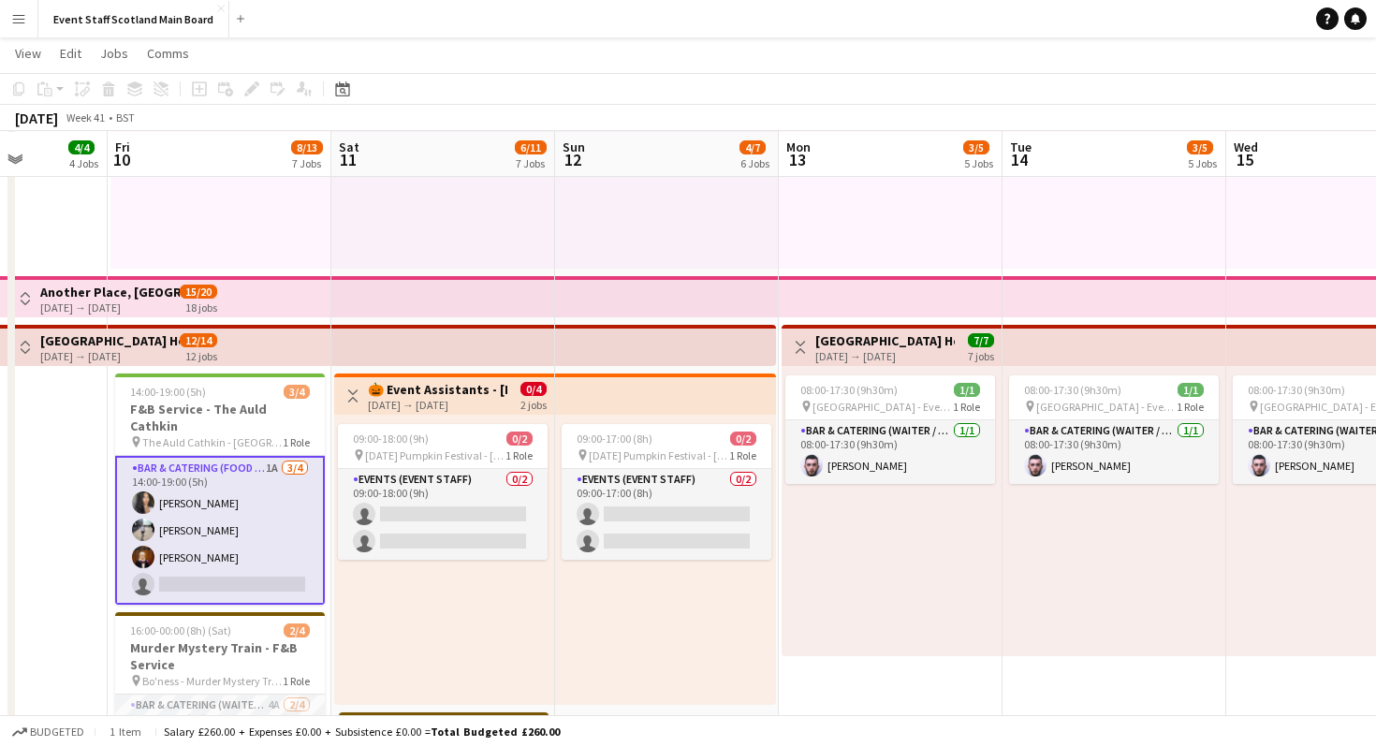
click at [27, 339] on button "Toggle View" at bounding box center [25, 347] width 22 height 22
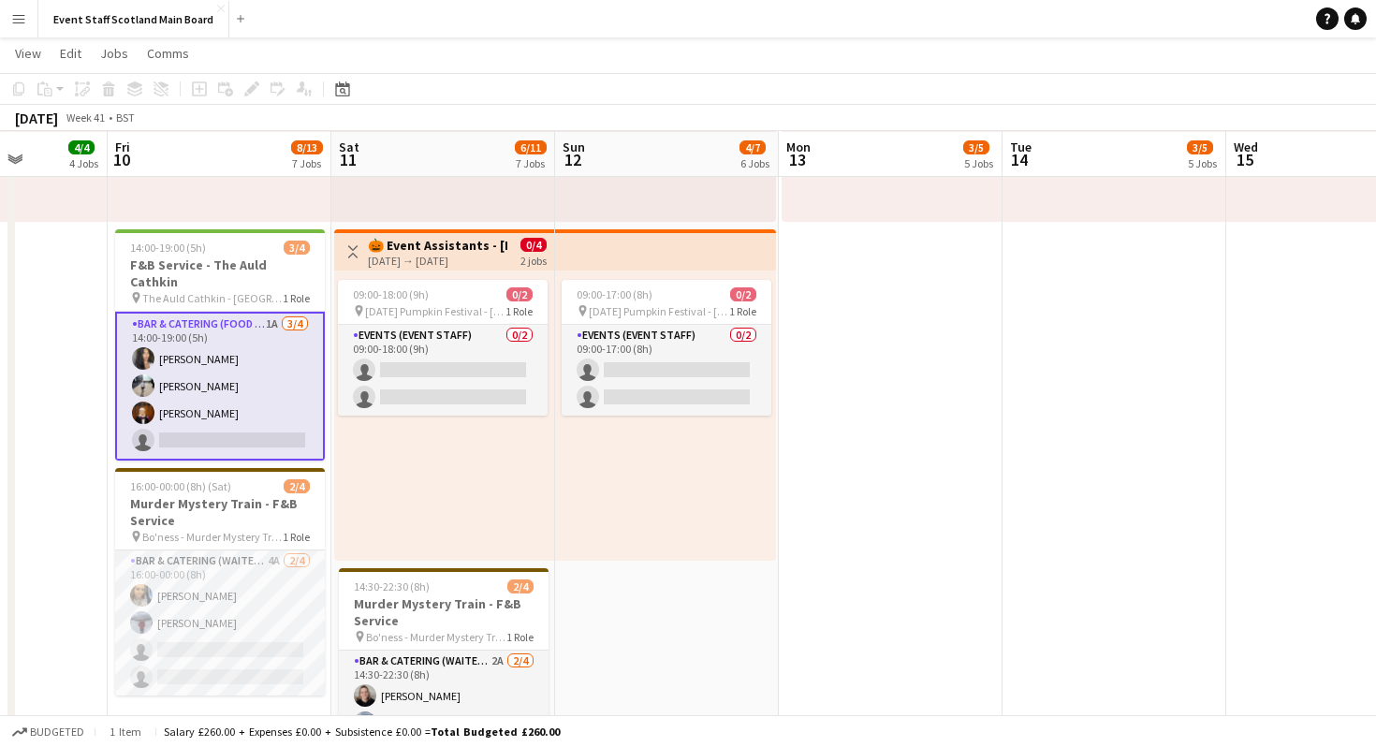
scroll to position [1102, 0]
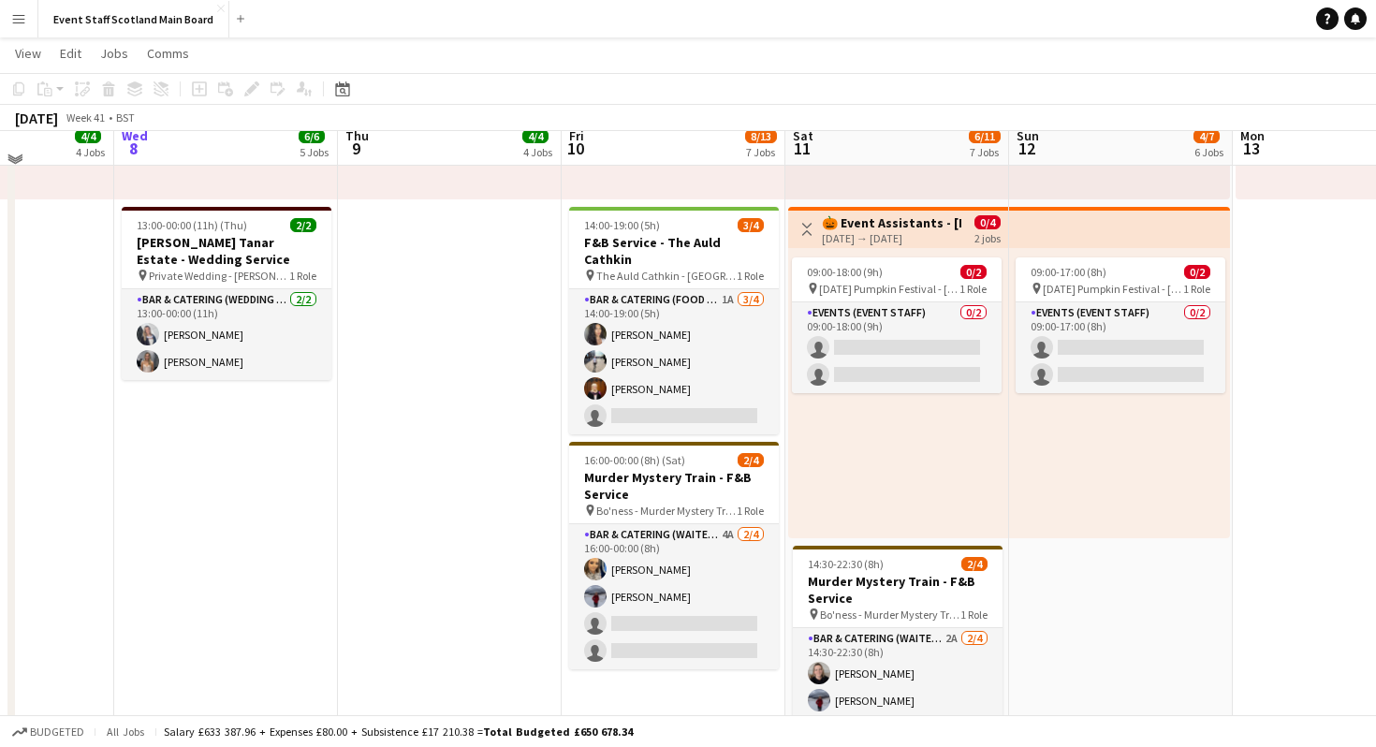
scroll to position [1110, 0]
